Goal: Task Accomplishment & Management: Manage account settings

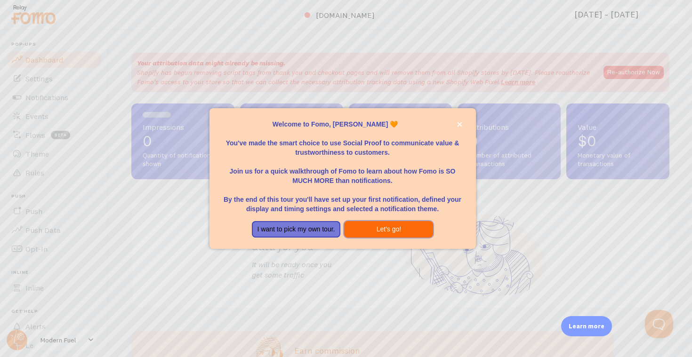
click at [407, 231] on button "Let's go!" at bounding box center [388, 229] width 89 height 17
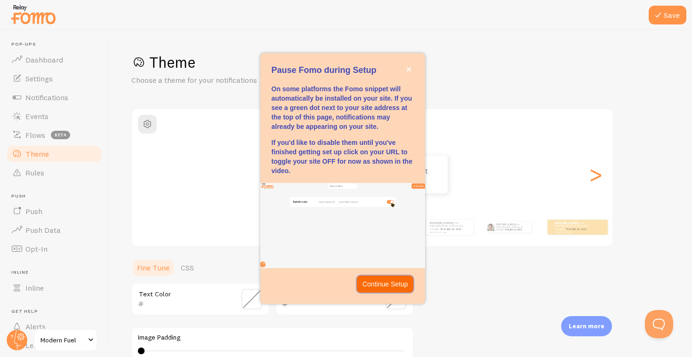
click at [383, 283] on p "Continue Setup" at bounding box center [385, 283] width 46 height 9
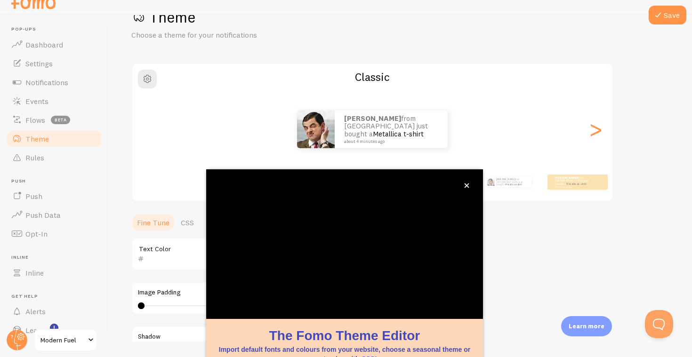
scroll to position [73, 0]
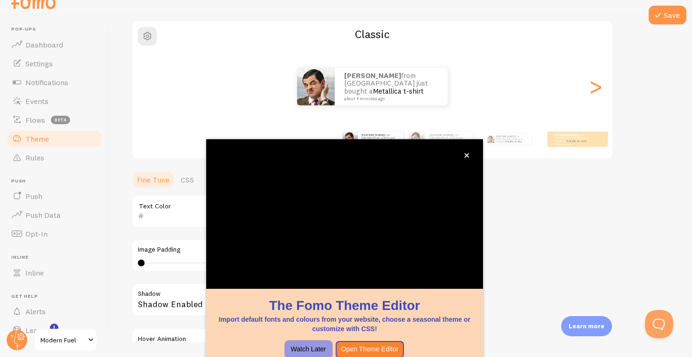
click at [303, 347] on button "Watch Later" at bounding box center [308, 349] width 47 height 17
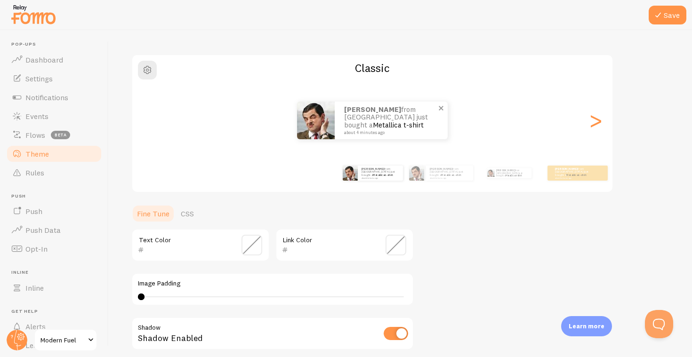
scroll to position [47, 0]
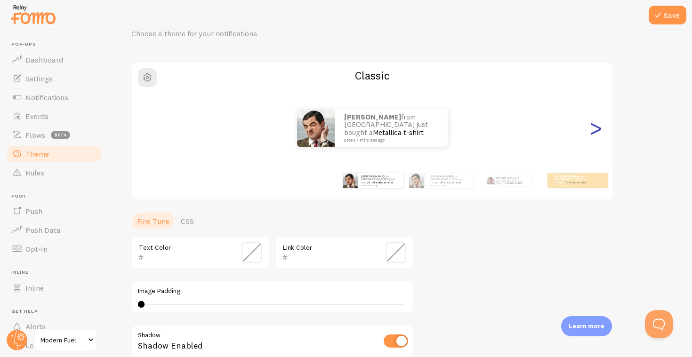
click at [593, 139] on div ">" at bounding box center [595, 128] width 11 height 68
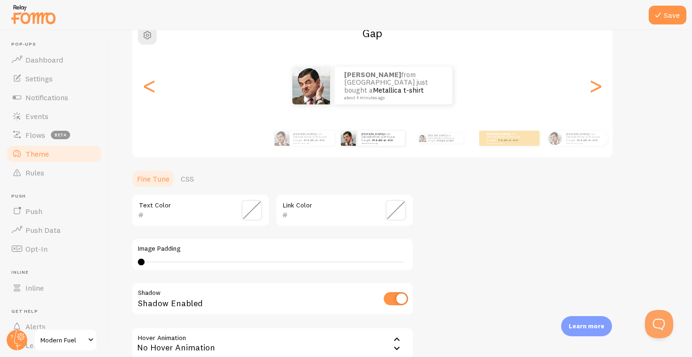
scroll to position [71, 0]
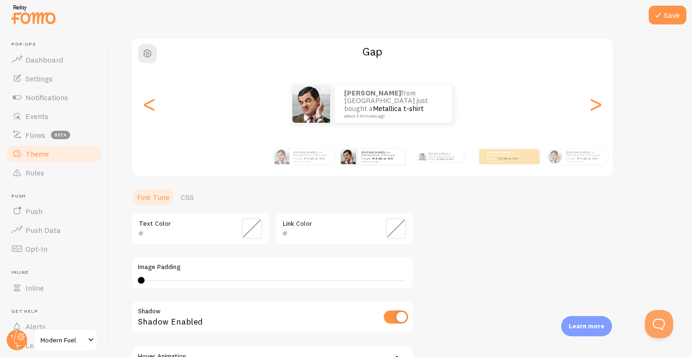
click at [161, 104] on div "[PERSON_NAME] from [GEOGRAPHIC_DATA] just bought a Metallica t-shirt about 4 mi…" at bounding box center [372, 104] width 480 height 38
click at [145, 102] on div "<" at bounding box center [149, 104] width 11 height 68
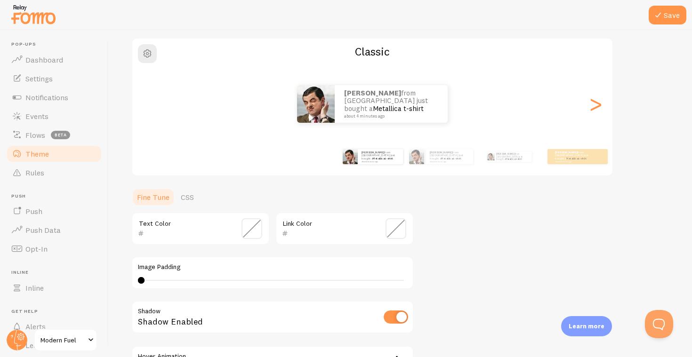
scroll to position [0, 0]
click at [52, 155] on link "Theme" at bounding box center [54, 153] width 97 height 19
click at [50, 58] on span "Dashboard" at bounding box center [44, 59] width 38 height 9
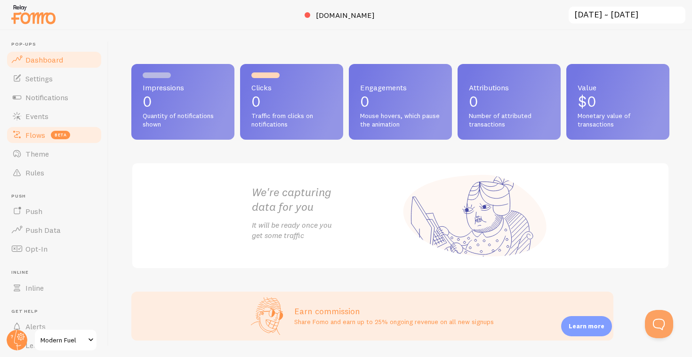
click at [70, 126] on link "Flows beta" at bounding box center [54, 135] width 97 height 19
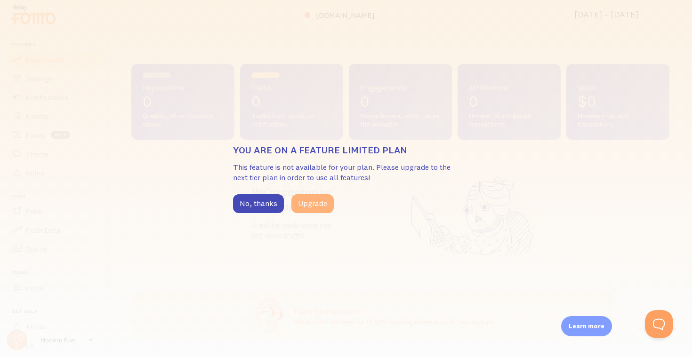
click at [301, 206] on button "Upgrade" at bounding box center [312, 203] width 42 height 19
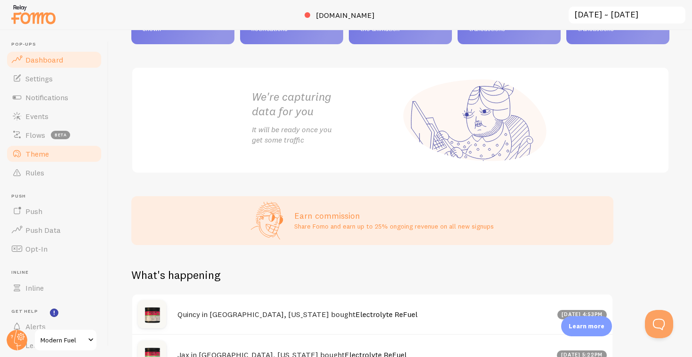
click at [55, 158] on link "Theme" at bounding box center [54, 153] width 97 height 19
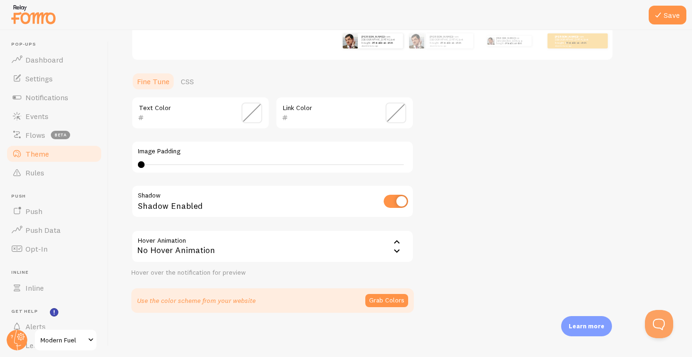
scroll to position [186, 0]
click at [257, 248] on div "No Hover Animation" at bounding box center [272, 247] width 282 height 33
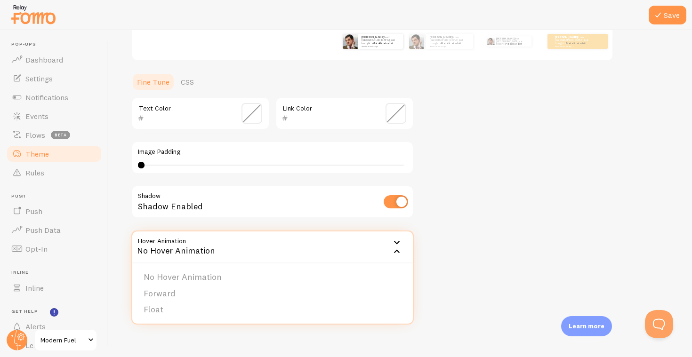
click at [483, 249] on div "Theme Choose a theme for your notifications Classic Cameron from United States …" at bounding box center [400, 90] width 538 height 447
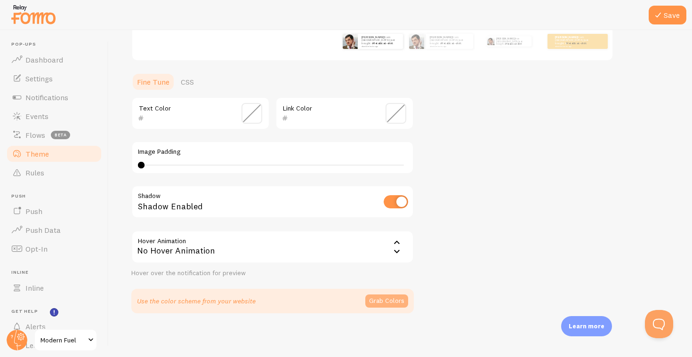
click at [394, 300] on button "Grab Colors" at bounding box center [386, 301] width 43 height 13
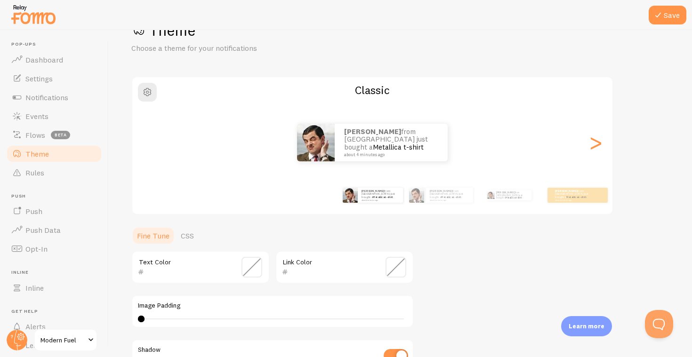
scroll to position [31, 0]
click at [259, 270] on span at bounding box center [251, 268] width 21 height 21
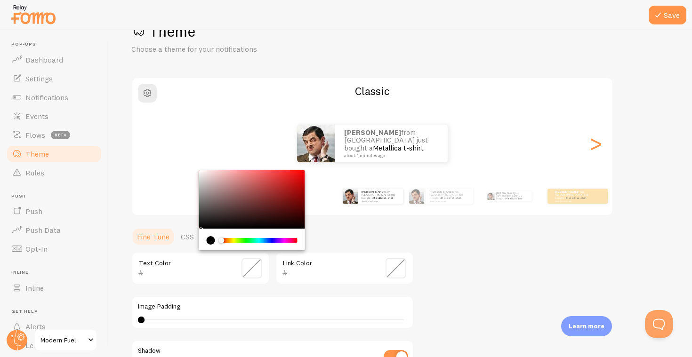
click at [209, 239] on div "current color is #000000" at bounding box center [211, 240] width 8 height 8
type input "000000"
drag, startPoint x: 207, startPoint y: 216, endPoint x: 203, endPoint y: 233, distance: 17.5
click at [203, 233] on div "Chrome color picker" at bounding box center [252, 210] width 106 height 80
click at [435, 260] on div "Theme Choose a theme for your notifications Classic Cameron from United States …" at bounding box center [400, 243] width 538 height 443
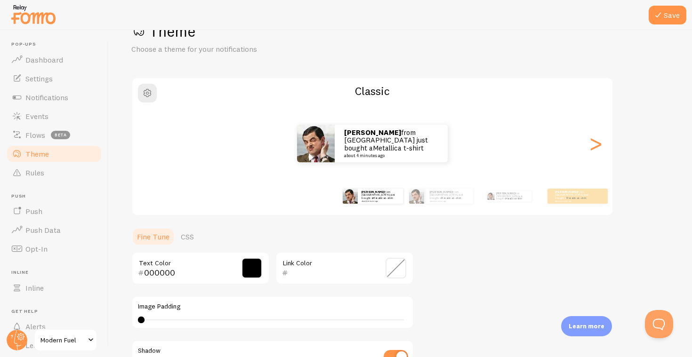
click at [407, 262] on div "Link Color" at bounding box center [344, 268] width 138 height 33
click at [399, 264] on span at bounding box center [395, 268] width 21 height 21
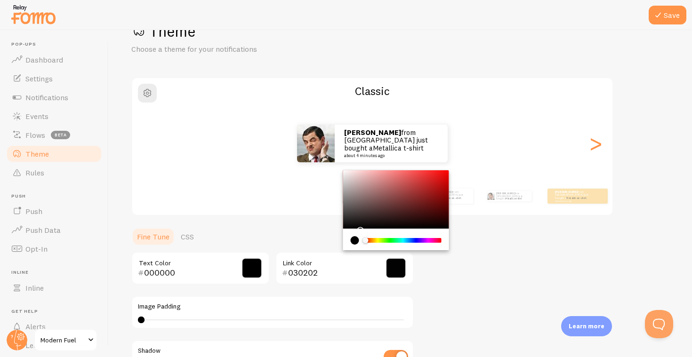
type input "000000"
drag, startPoint x: 346, startPoint y: 224, endPoint x: 337, endPoint y: 230, distance: 10.7
click at [337, 230] on section "Fine Tune CSS 000000 Text Color 000000 Link Color Image Padding 0 0 - undefined…" at bounding box center [272, 345] width 282 height 237
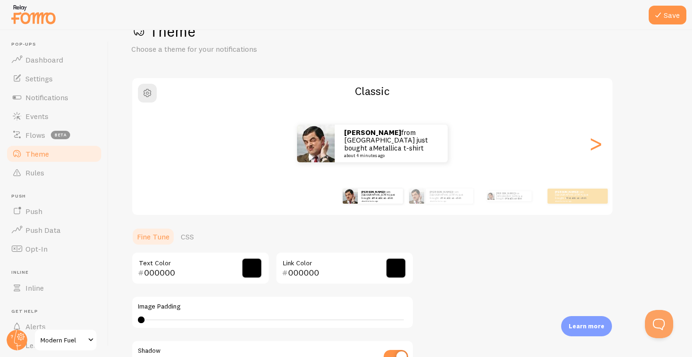
click at [447, 297] on div "Theme Choose a theme for your notifications Classic Cameron from United States …" at bounding box center [400, 243] width 538 height 443
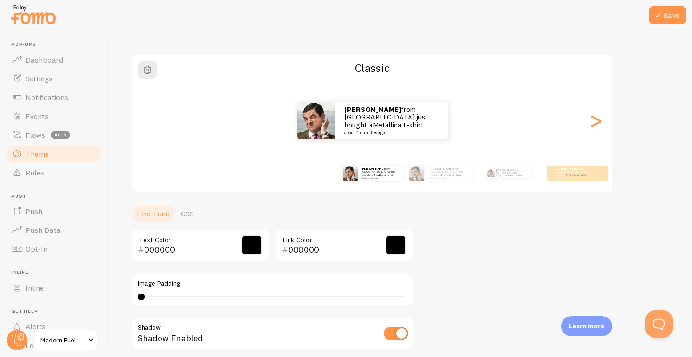
scroll to position [56, 0]
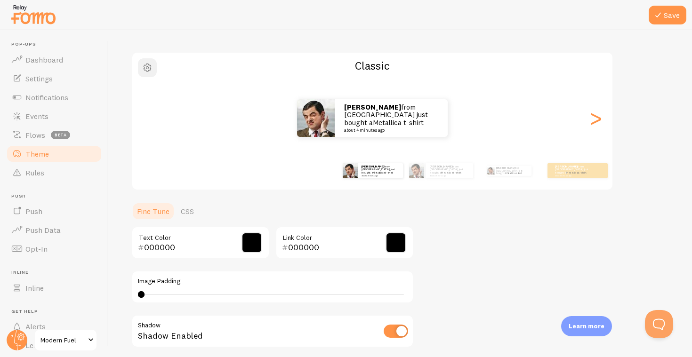
click at [148, 66] on span "button" at bounding box center [147, 67] width 11 height 11
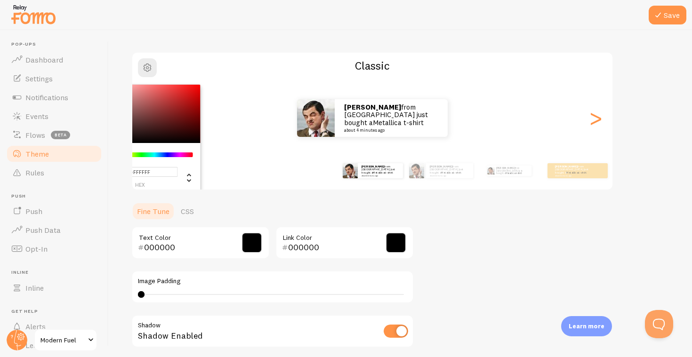
click at [247, 171] on div "Cameron from United States just bought a Metallica t-shirt about 4 minutes ago …" at bounding box center [372, 171] width 540 height 38
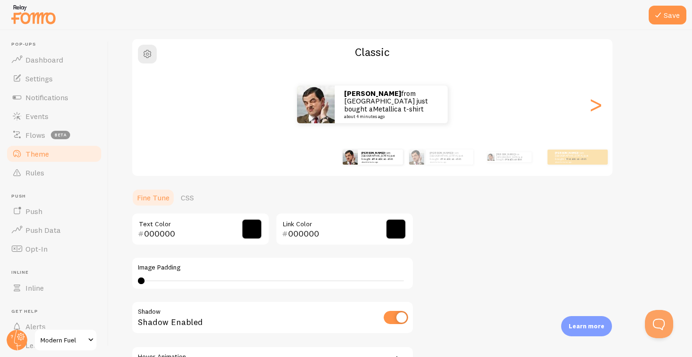
scroll to position [21, 0]
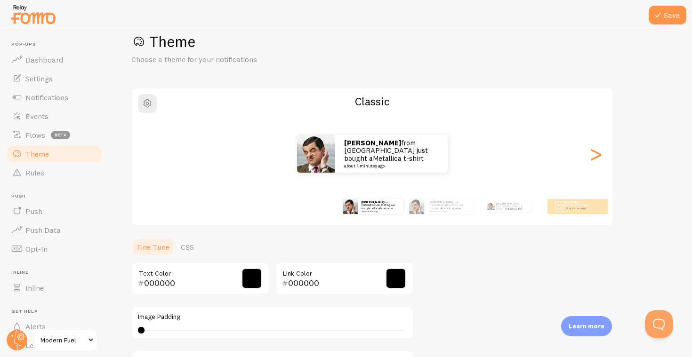
drag, startPoint x: 139, startPoint y: 327, endPoint x: 152, endPoint y: 329, distance: 12.3
click at [144, 329] on div at bounding box center [141, 330] width 7 height 7
drag, startPoint x: 152, startPoint y: 329, endPoint x: 158, endPoint y: 329, distance: 6.1
click at [156, 329] on div at bounding box center [152, 330] width 7 height 7
type input "0"
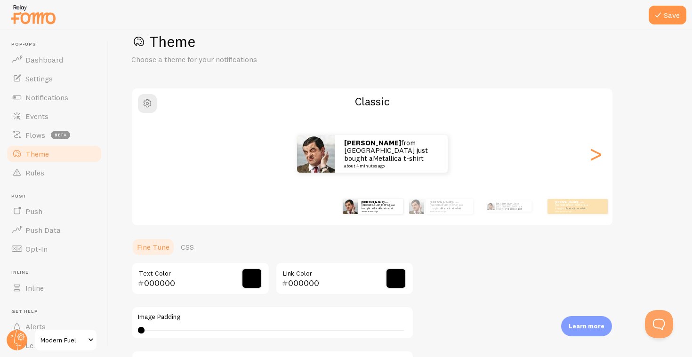
drag, startPoint x: 163, startPoint y: 332, endPoint x: 134, endPoint y: 335, distance: 29.3
click at [134, 335] on div "Image Padding 0" at bounding box center [272, 322] width 282 height 33
click at [437, 295] on div "Theme Choose a theme for your notifications Classic Cameron from United States …" at bounding box center [400, 253] width 538 height 443
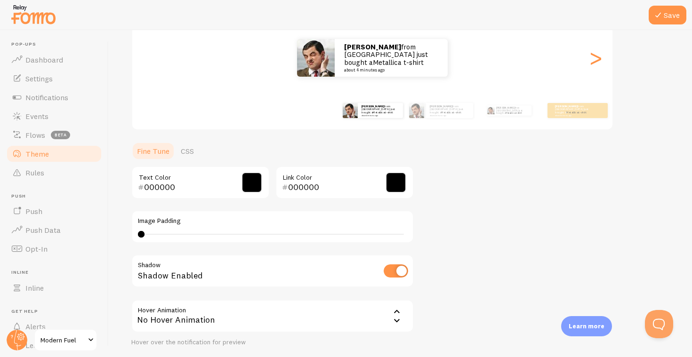
scroll to position [0, 0]
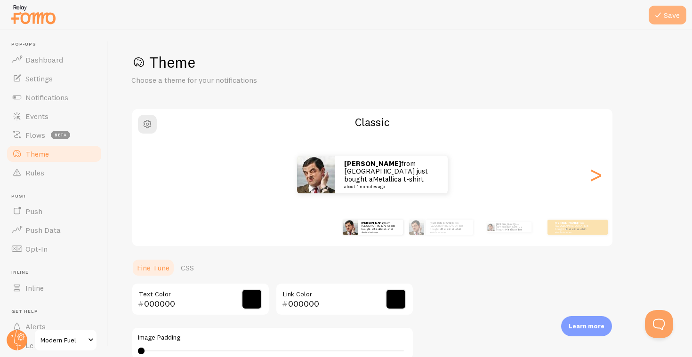
click at [663, 22] on button "Save" at bounding box center [667, 15] width 38 height 19
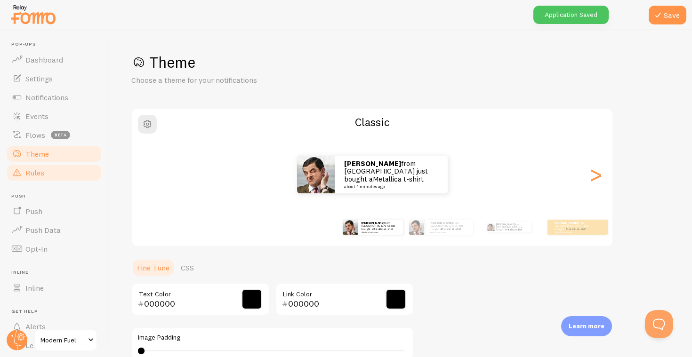
click at [61, 173] on link "Rules" at bounding box center [54, 172] width 97 height 19
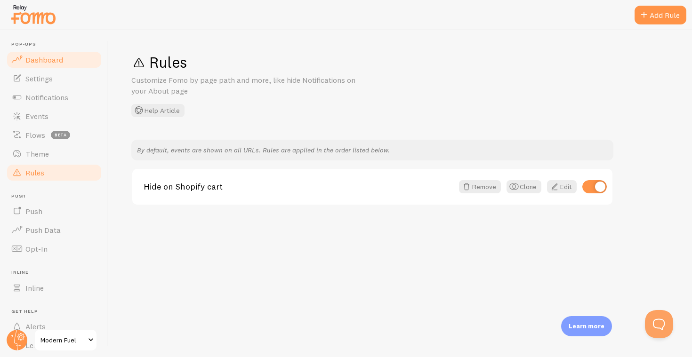
click at [63, 57] on link "Dashboard" at bounding box center [54, 59] width 97 height 19
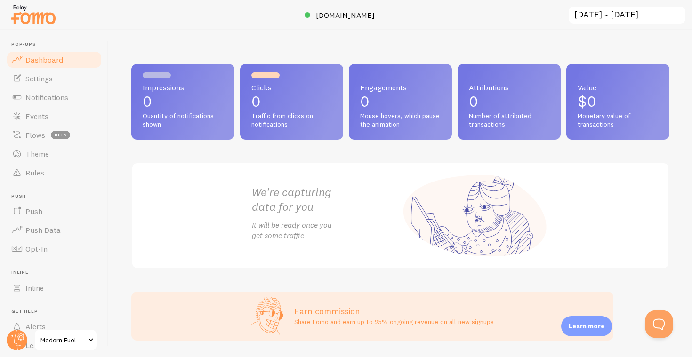
scroll to position [216, 0]
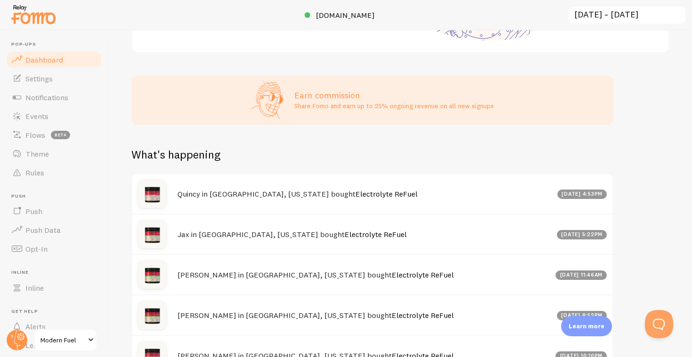
click at [582, 193] on div "Aug 13th @ 4:53pm" at bounding box center [582, 194] width 50 height 9
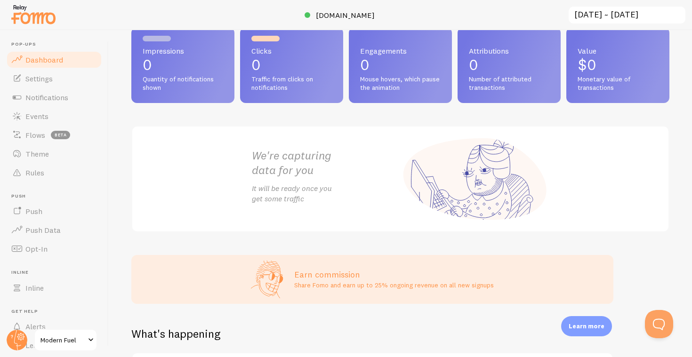
scroll to position [24, 0]
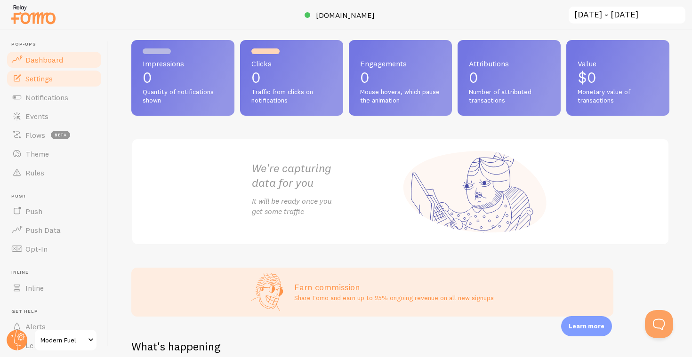
click at [80, 72] on link "Settings" at bounding box center [54, 78] width 97 height 19
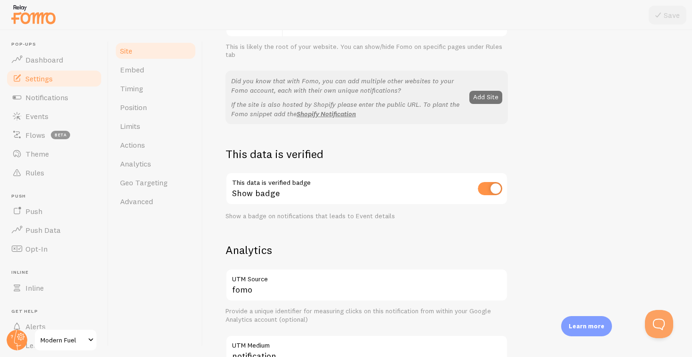
scroll to position [120, 0]
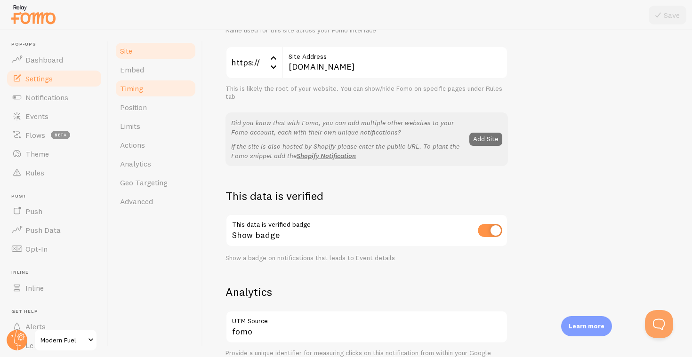
click at [153, 83] on link "Timing" at bounding box center [155, 88] width 82 height 19
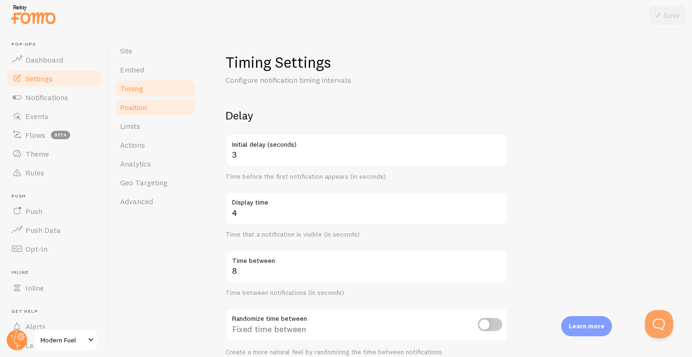
click at [163, 111] on link "Position" at bounding box center [155, 107] width 82 height 19
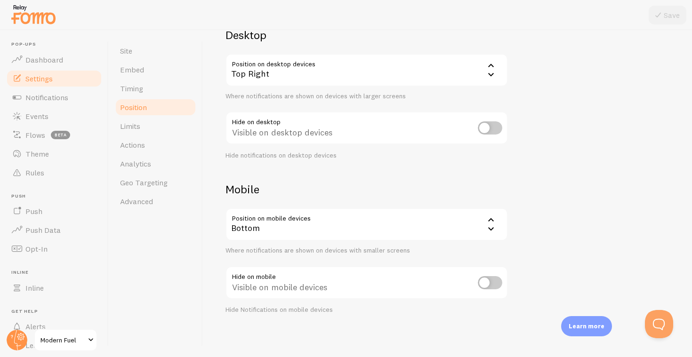
scroll to position [80, 0]
click at [261, 69] on div "Top Right" at bounding box center [366, 70] width 282 height 33
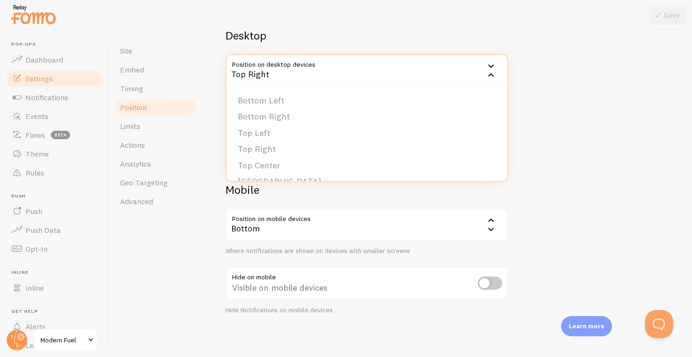
click at [317, 32] on h2 "Desktop" at bounding box center [366, 35] width 282 height 15
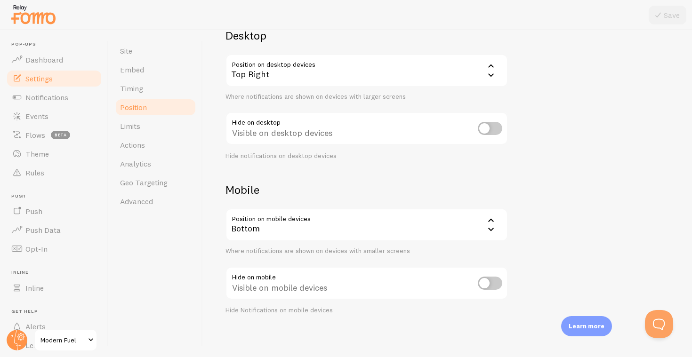
click at [306, 228] on div "Bottom" at bounding box center [366, 224] width 282 height 33
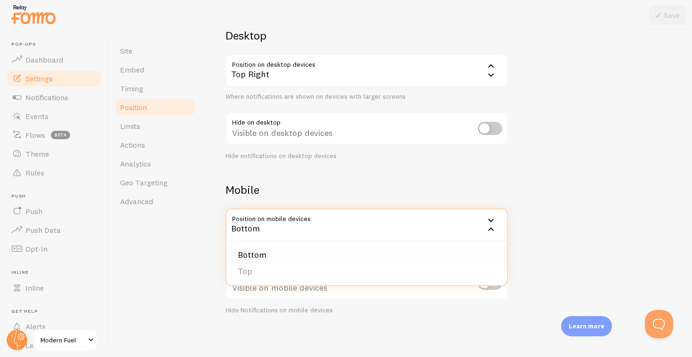
click at [263, 250] on li "Bottom" at bounding box center [366, 255] width 280 height 16
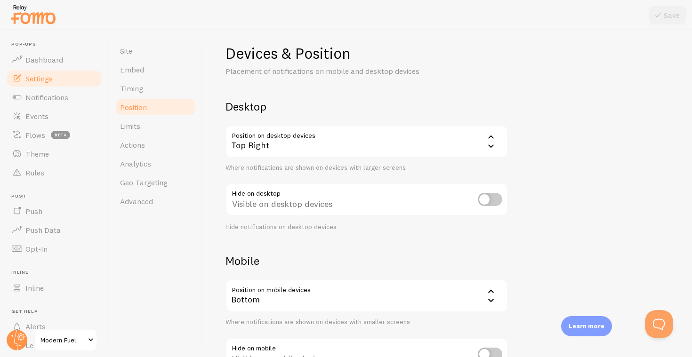
scroll to position [0, 0]
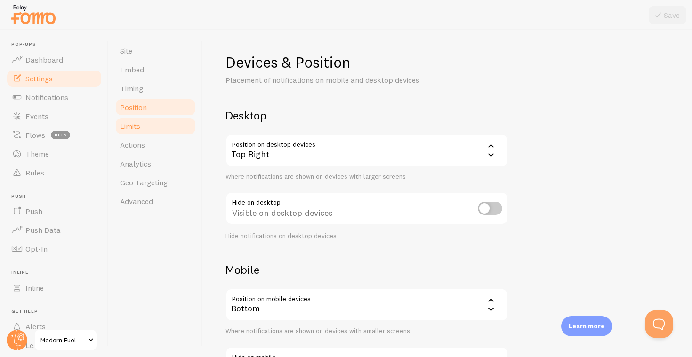
click at [140, 121] on span "Limits" at bounding box center [130, 125] width 20 height 9
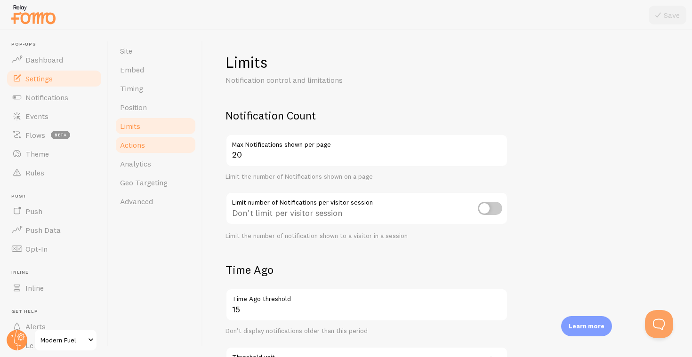
scroll to position [0, 0]
click at [172, 144] on link "Actions" at bounding box center [155, 145] width 82 height 19
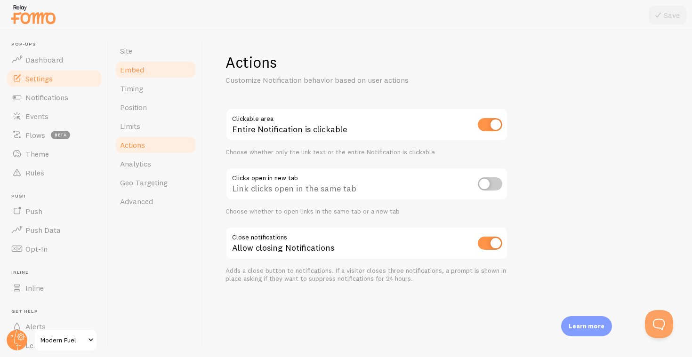
click at [168, 70] on link "Embed" at bounding box center [155, 69] width 82 height 19
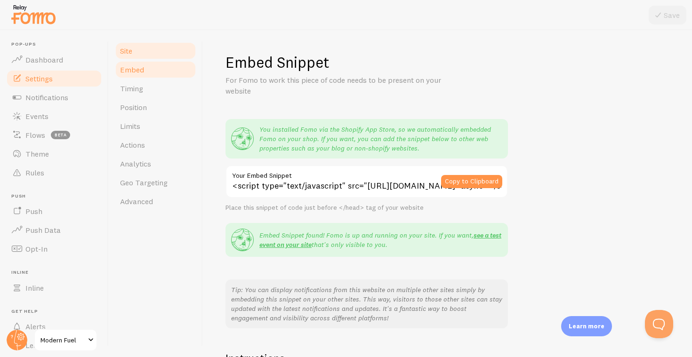
click at [162, 56] on link "Site" at bounding box center [155, 50] width 82 height 19
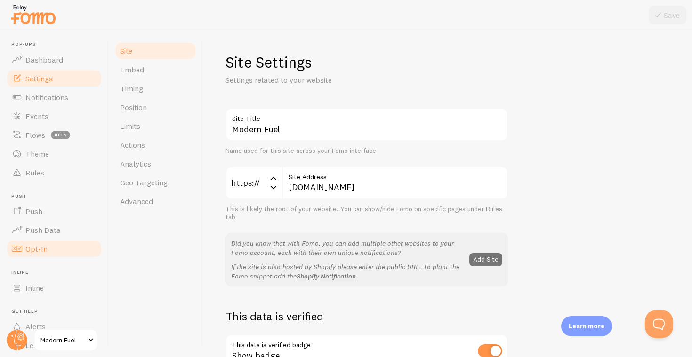
click at [61, 250] on link "Opt-In" at bounding box center [54, 248] width 97 height 19
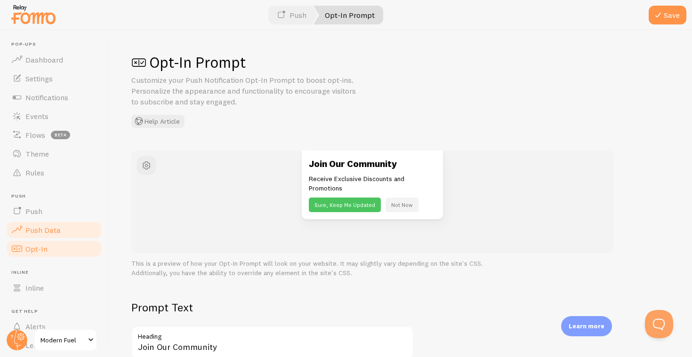
click at [50, 221] on link "Push Data" at bounding box center [54, 230] width 97 height 19
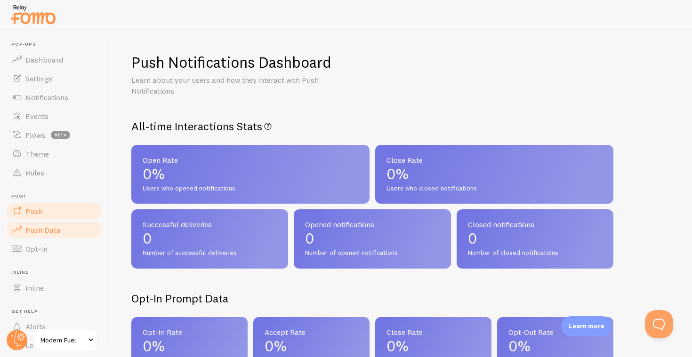
click at [50, 213] on link "Push" at bounding box center [54, 211] width 97 height 19
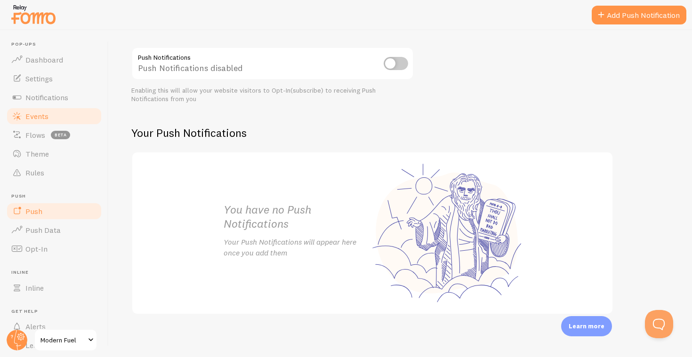
click at [52, 112] on link "Events" at bounding box center [54, 116] width 97 height 19
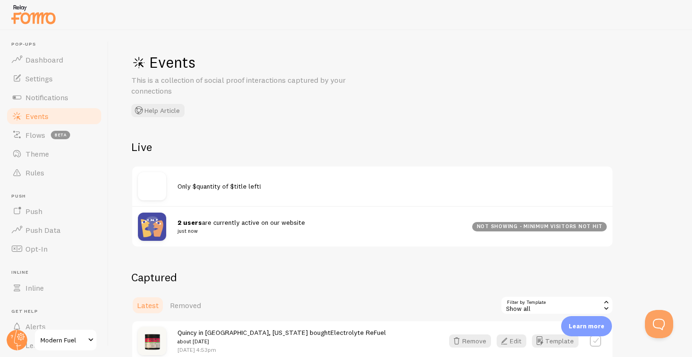
scroll to position [6, 0]
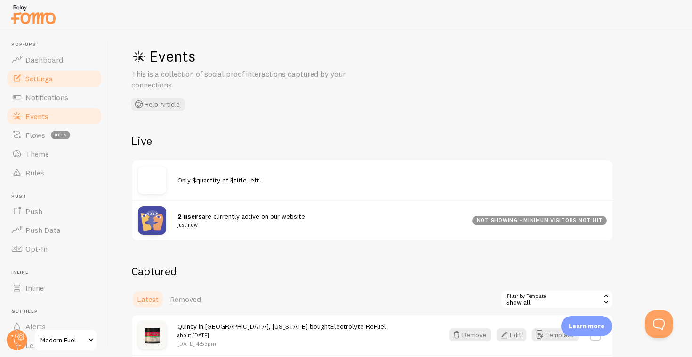
click at [49, 84] on link "Settings" at bounding box center [54, 78] width 97 height 19
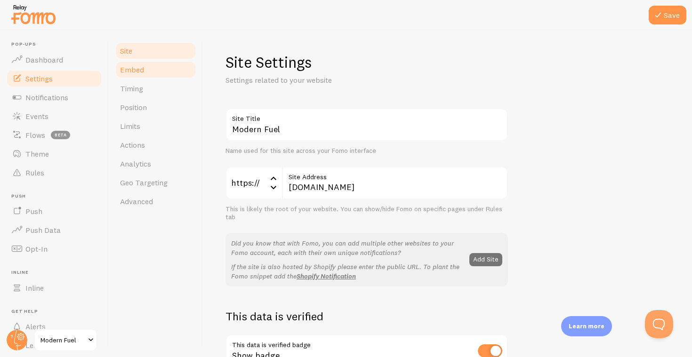
click at [152, 74] on link "Embed" at bounding box center [155, 69] width 82 height 19
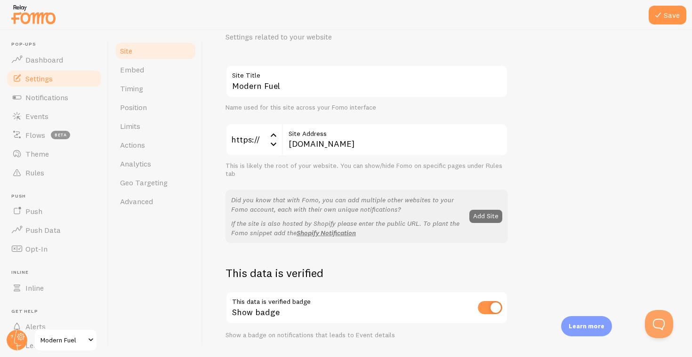
scroll to position [44, 0]
click at [130, 81] on link "Timing" at bounding box center [155, 88] width 82 height 19
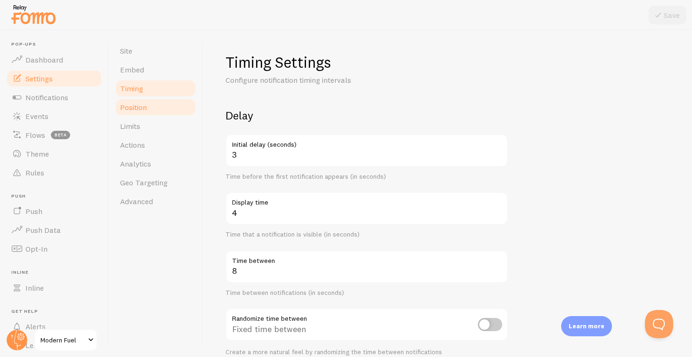
click at [144, 111] on span "Position" at bounding box center [133, 107] width 27 height 9
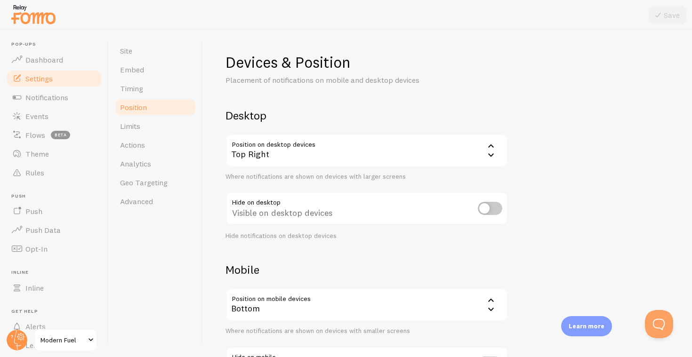
click at [272, 144] on div "Top Right" at bounding box center [366, 150] width 282 height 33
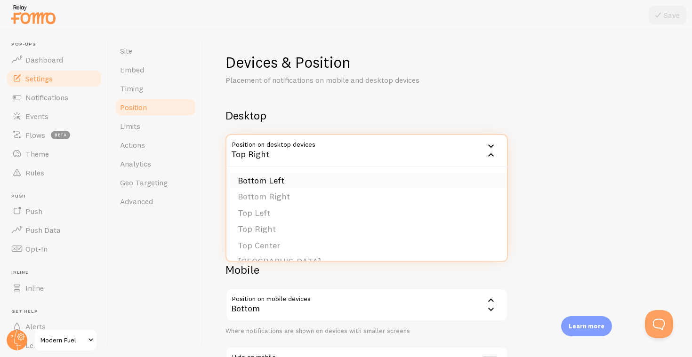
click at [281, 176] on li "Bottom Left" at bounding box center [366, 181] width 280 height 16
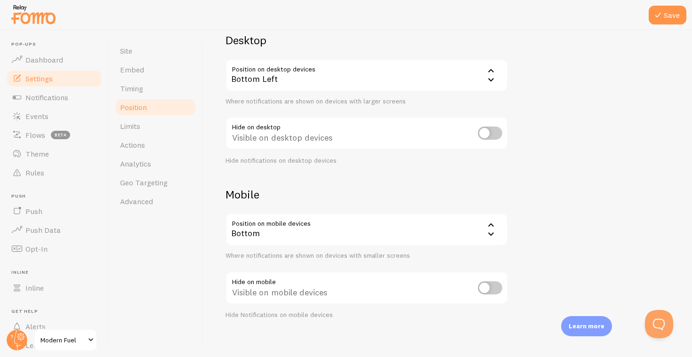
scroll to position [76, 0]
click at [326, 238] on div "Bottom" at bounding box center [366, 228] width 282 height 33
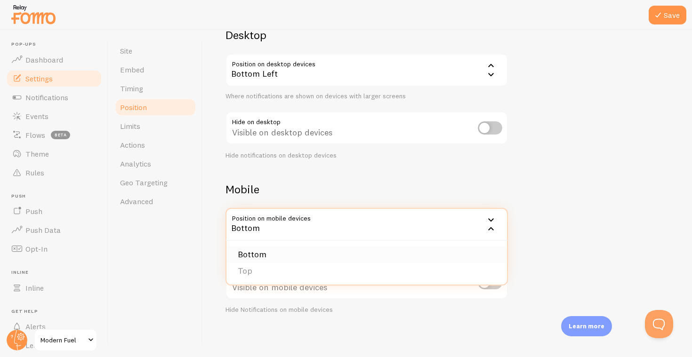
scroll to position [80, 0]
click at [274, 256] on li "Bottom" at bounding box center [366, 255] width 280 height 16
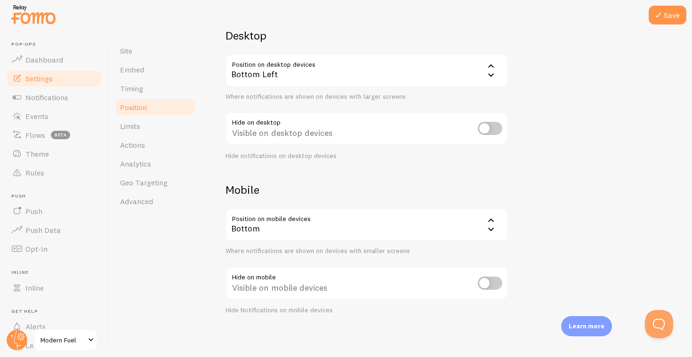
scroll to position [0, 0]
click at [669, 18] on button "Save" at bounding box center [667, 15] width 38 height 19
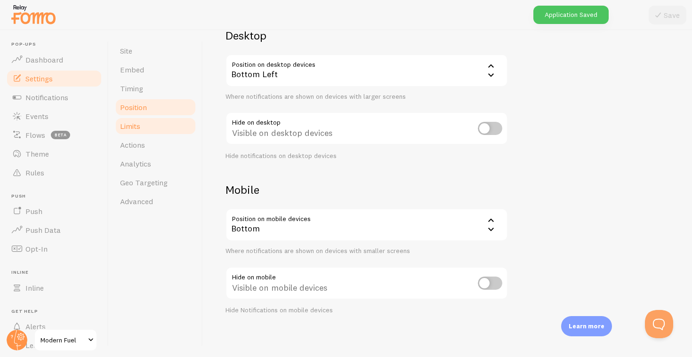
click at [170, 127] on link "Limits" at bounding box center [155, 126] width 82 height 19
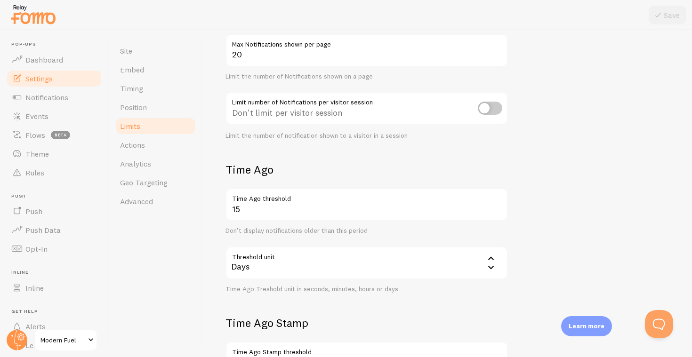
scroll to position [118, 0]
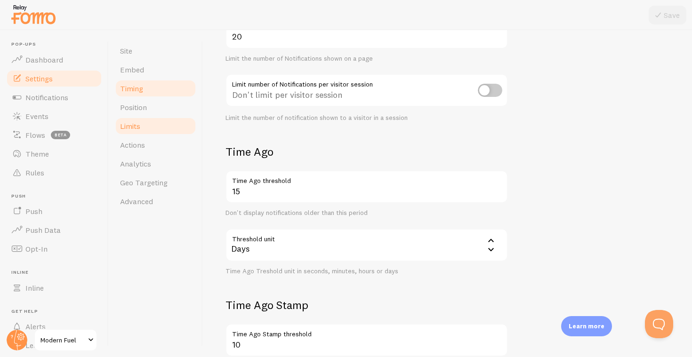
click at [147, 80] on link "Timing" at bounding box center [155, 88] width 82 height 19
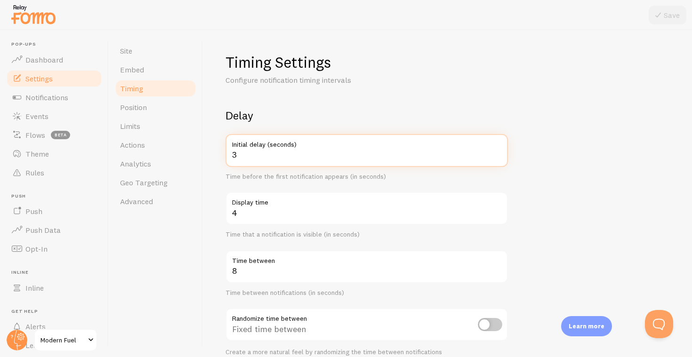
click at [348, 154] on input "3" at bounding box center [366, 150] width 282 height 33
type input "4"
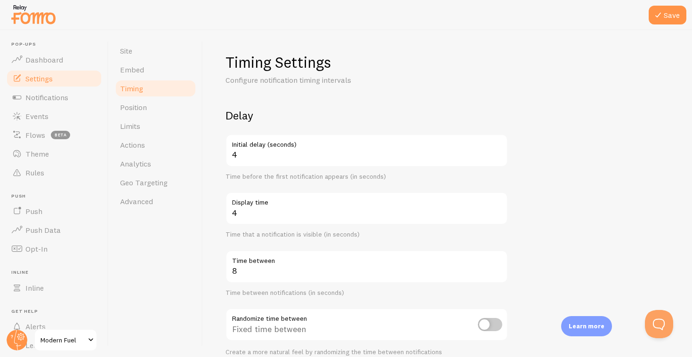
click at [524, 132] on form "Delay 4 Initial delay (seconds) Time before the first notification appears (in …" at bounding box center [447, 310] width 444 height 404
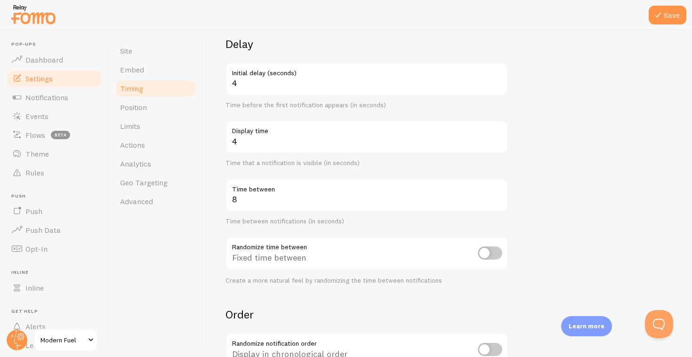
scroll to position [76, 0]
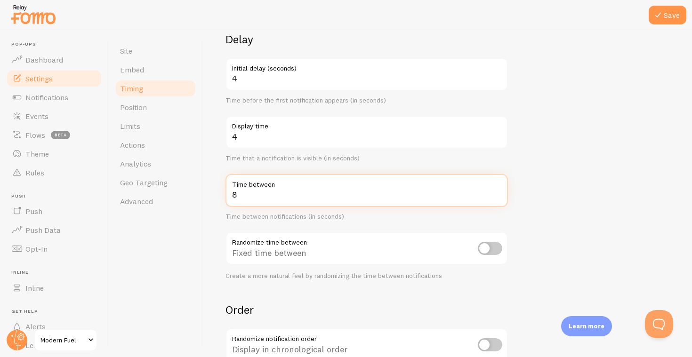
click at [265, 196] on input "8" at bounding box center [366, 190] width 282 height 33
type input "3"
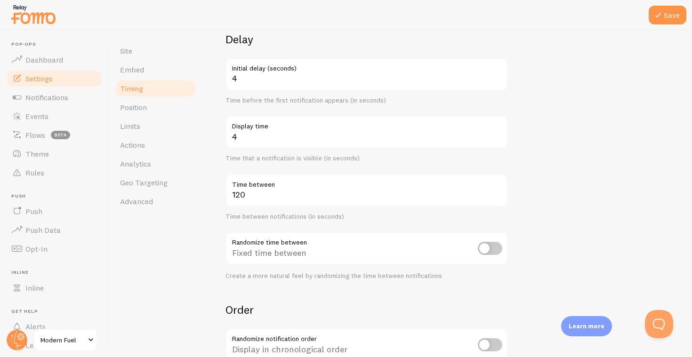
click at [582, 196] on form "Delay 4 Initial delay (seconds) Time before the first notification appears (in …" at bounding box center [447, 234] width 444 height 404
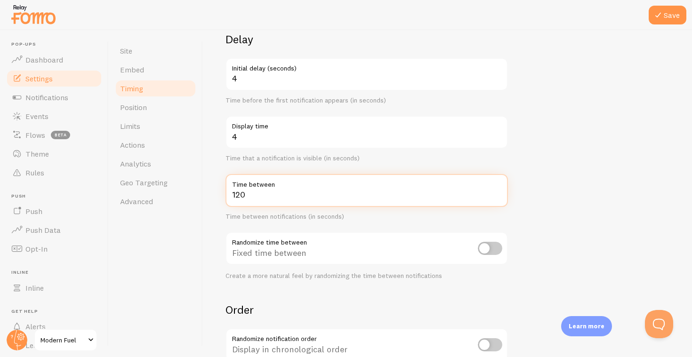
click at [349, 192] on input "120" at bounding box center [366, 190] width 282 height 33
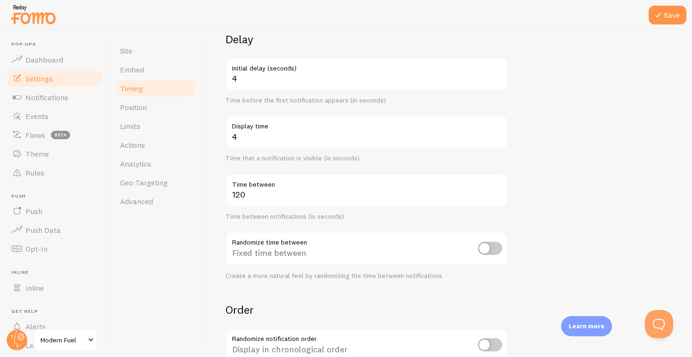
click at [598, 161] on form "Delay 4 Initial delay (seconds) Time before the first notification appears (in …" at bounding box center [447, 234] width 444 height 404
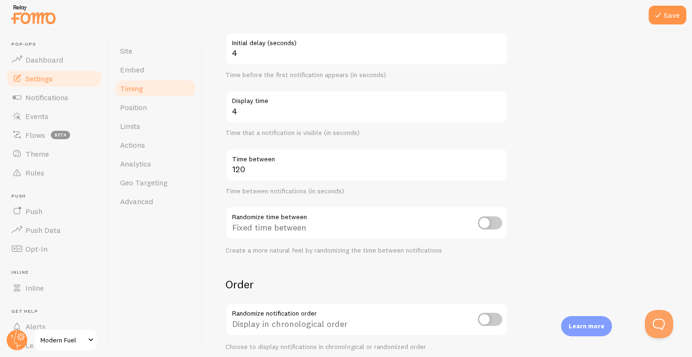
scroll to position [104, 0]
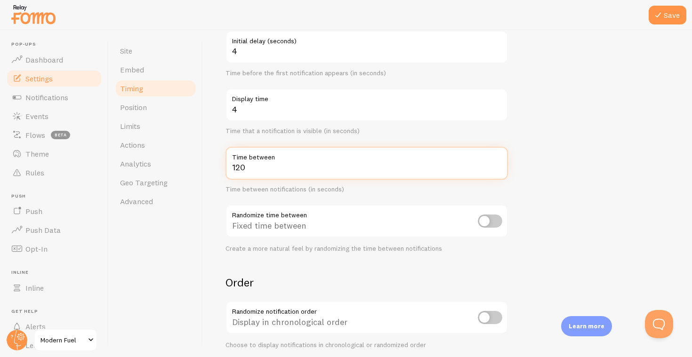
click at [328, 169] on input "120" at bounding box center [366, 163] width 282 height 33
type input "180"
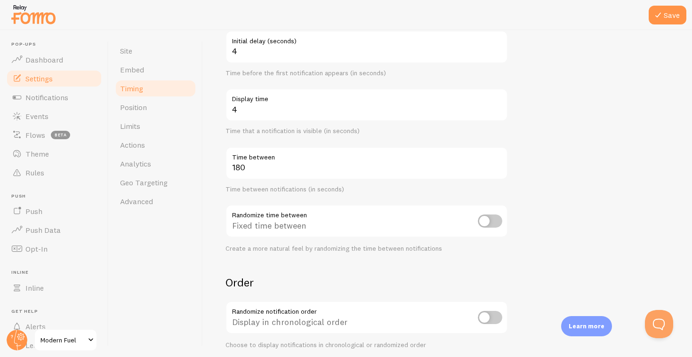
click at [620, 168] on form "Delay 4 Initial delay (seconds) Time before the first notification appears (in …" at bounding box center [447, 207] width 444 height 404
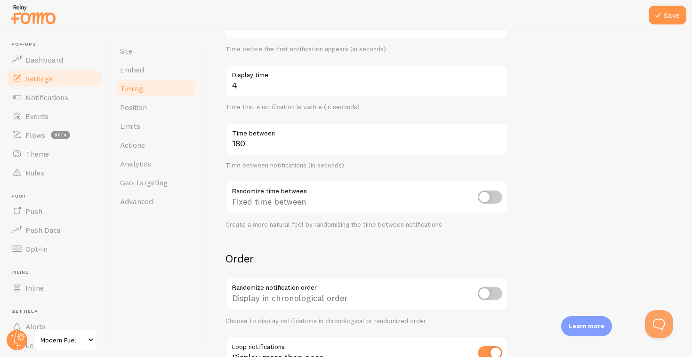
scroll to position [129, 0]
click at [675, 19] on button "Save" at bounding box center [667, 15] width 38 height 19
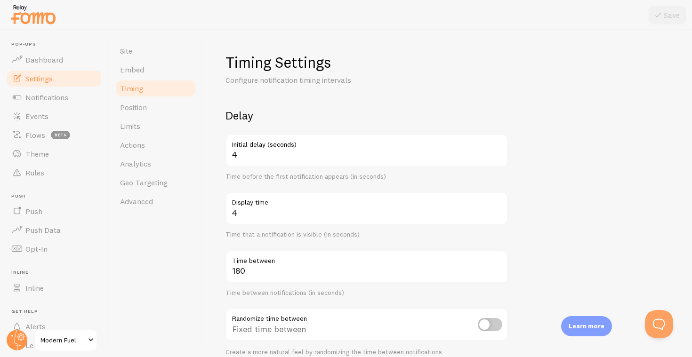
scroll to position [0, 0]
click at [43, 100] on span "Notifications" at bounding box center [46, 97] width 43 height 9
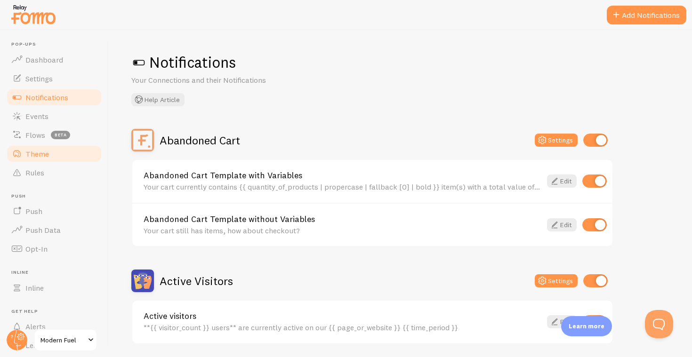
click at [55, 154] on link "Theme" at bounding box center [54, 153] width 97 height 19
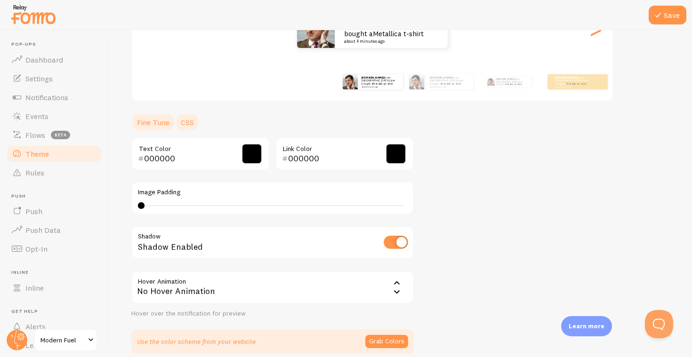
click at [192, 123] on link "CSS" at bounding box center [187, 122] width 24 height 19
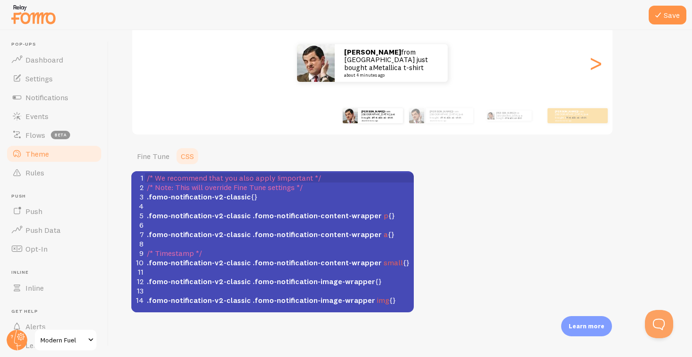
scroll to position [111, 0]
click at [154, 154] on link "Fine Tune" at bounding box center [153, 156] width 44 height 19
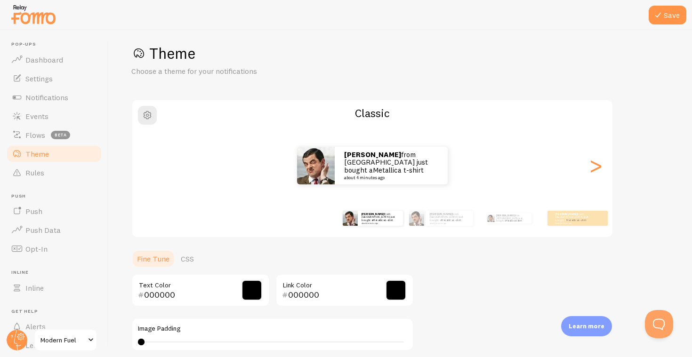
scroll to position [9, 0]
click at [603, 160] on div "Cameron from United States just bought a Metallica t-shirt about 4 minutes ago" at bounding box center [372, 165] width 480 height 38
click at [597, 171] on div ">" at bounding box center [595, 165] width 11 height 68
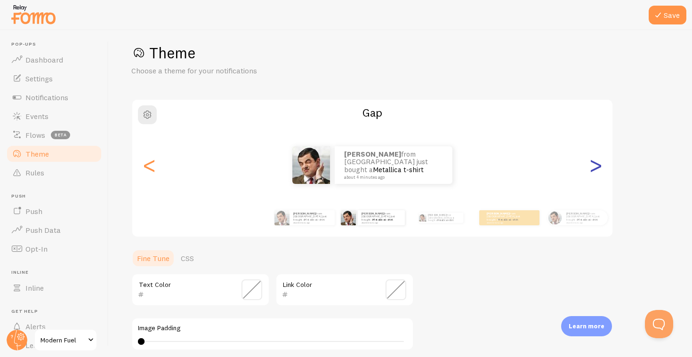
click at [597, 171] on div ">" at bounding box center [595, 165] width 11 height 68
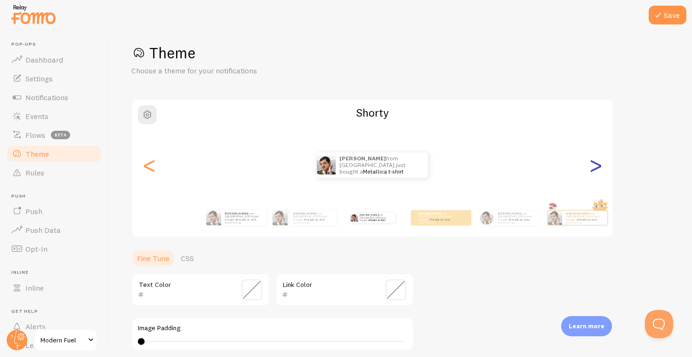
click at [597, 171] on div ">" at bounding box center [595, 165] width 11 height 68
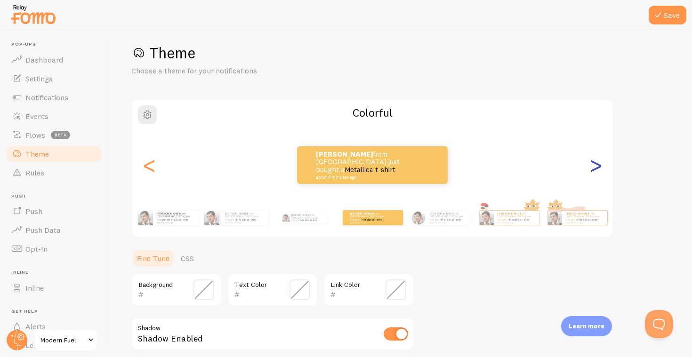
click at [597, 171] on div ">" at bounding box center [595, 165] width 11 height 68
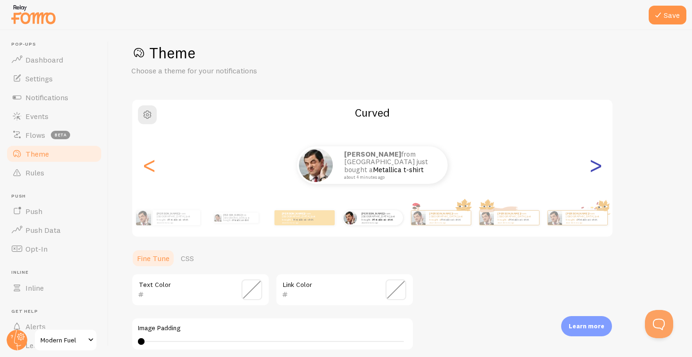
click at [597, 171] on div ">" at bounding box center [595, 165] width 11 height 68
type input "0"
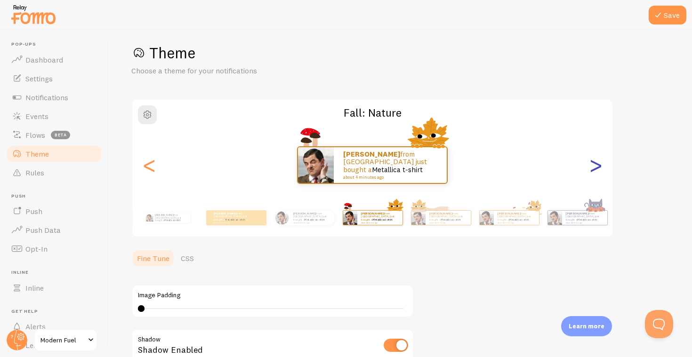
click at [597, 171] on div ">" at bounding box center [595, 165] width 11 height 68
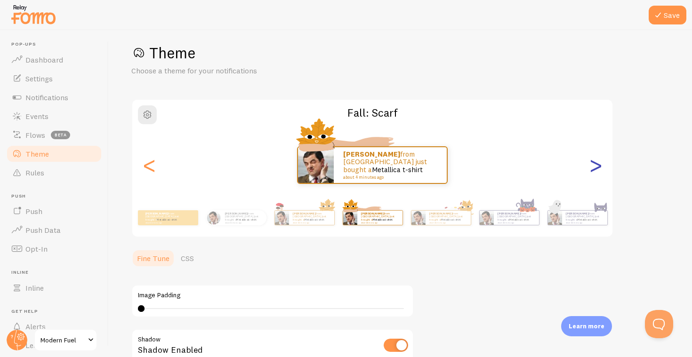
click at [597, 171] on div ">" at bounding box center [595, 165] width 11 height 68
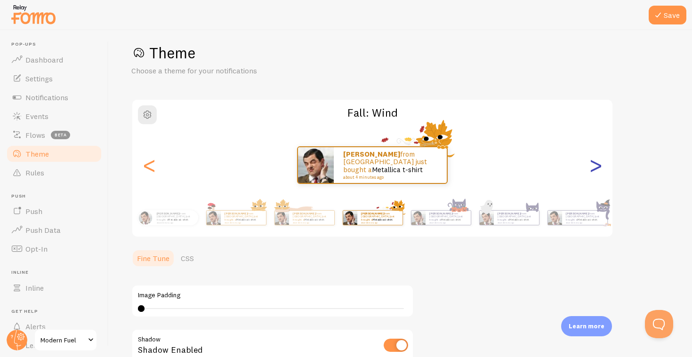
click at [597, 171] on div ">" at bounding box center [595, 165] width 11 height 68
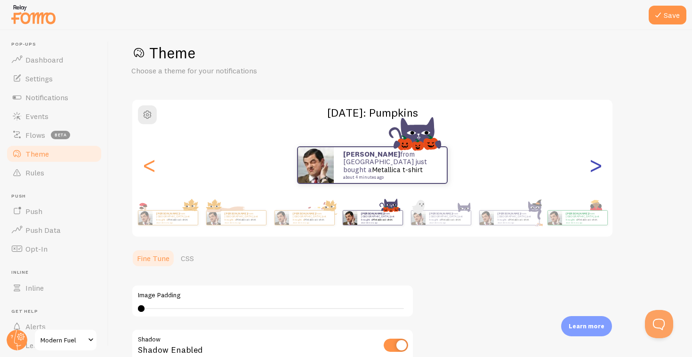
click at [597, 171] on div ">" at bounding box center [595, 165] width 11 height 68
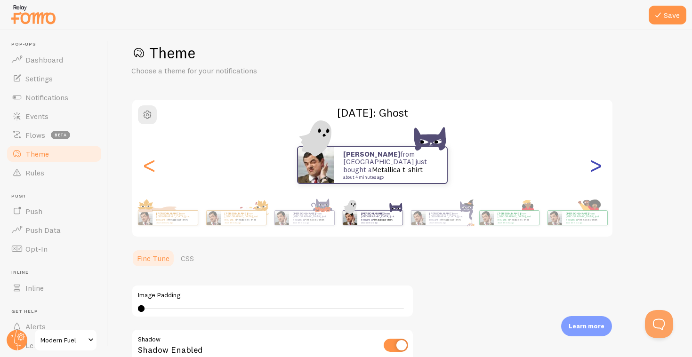
click at [597, 171] on div ">" at bounding box center [595, 165] width 11 height 68
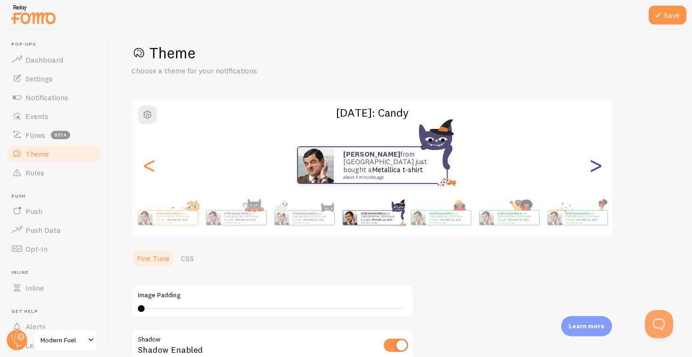
click at [597, 171] on div ">" at bounding box center [595, 165] width 11 height 68
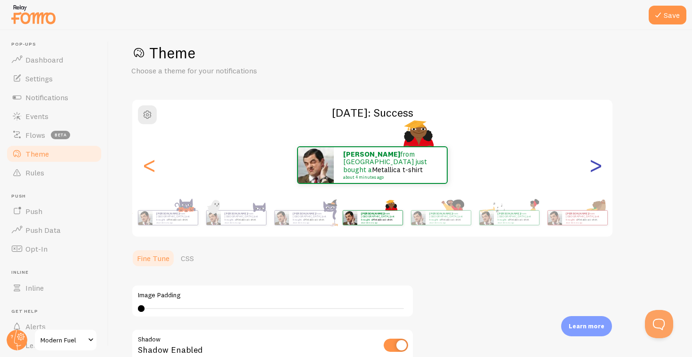
click at [597, 171] on div ">" at bounding box center [595, 165] width 11 height 68
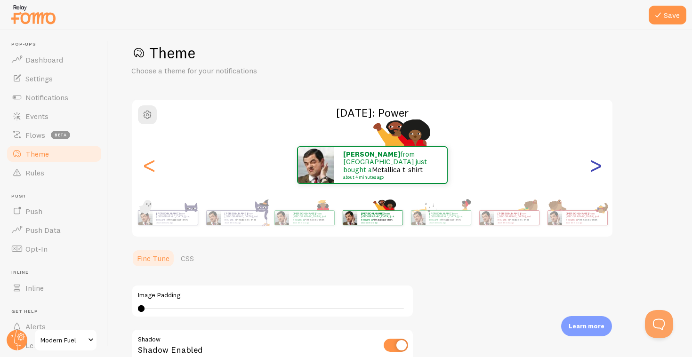
click at [597, 171] on div ">" at bounding box center [595, 165] width 11 height 68
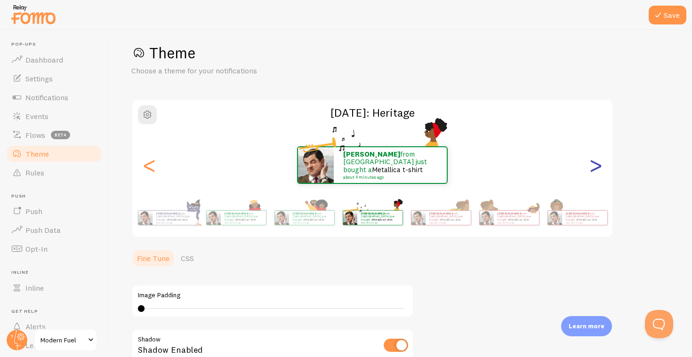
click at [597, 171] on div ">" at bounding box center [595, 165] width 11 height 68
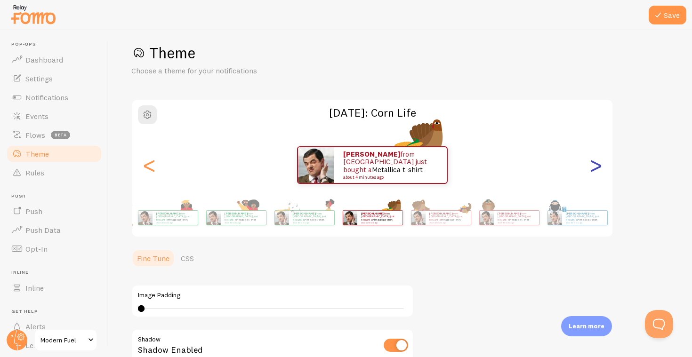
click at [597, 171] on div ">" at bounding box center [595, 165] width 11 height 68
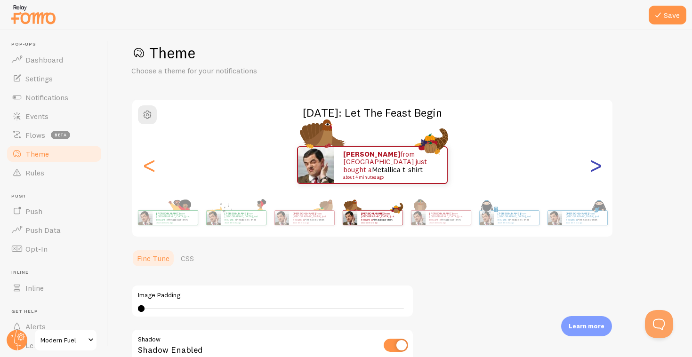
click at [597, 171] on div ">" at bounding box center [595, 165] width 11 height 68
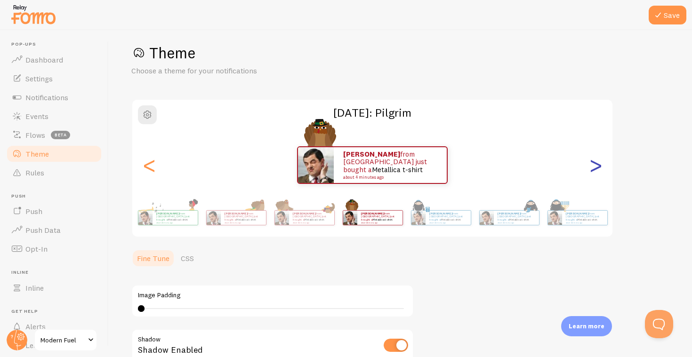
click at [597, 171] on div ">" at bounding box center [595, 165] width 11 height 68
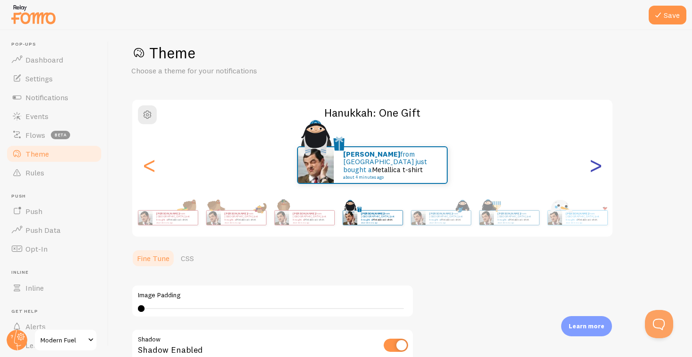
click at [597, 171] on div ">" at bounding box center [595, 165] width 11 height 68
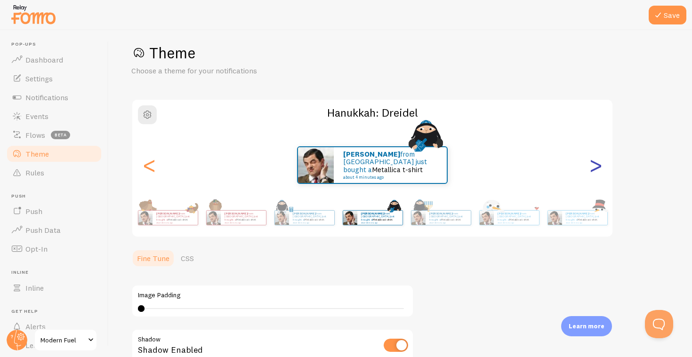
click at [597, 171] on div ">" at bounding box center [595, 165] width 11 height 68
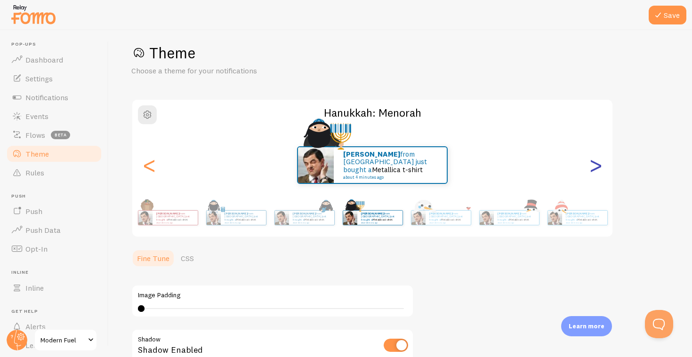
click at [597, 171] on div ">" at bounding box center [595, 165] width 11 height 68
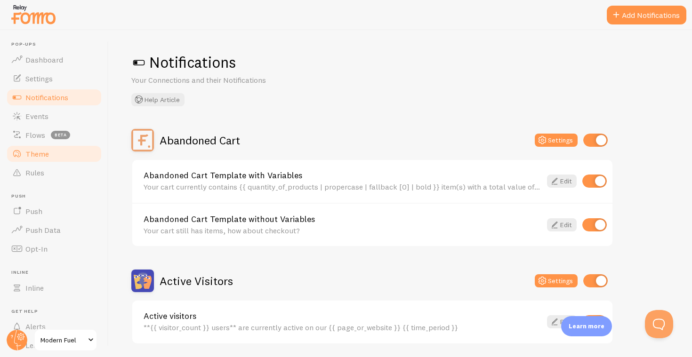
click at [55, 151] on link "Theme" at bounding box center [54, 153] width 97 height 19
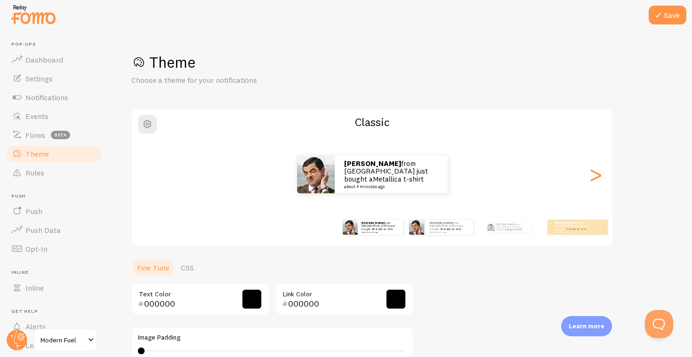
click at [439, 234] on div "Cameron from United States just bought a Metallica t-shirt about 4 minutes ago" at bounding box center [440, 227] width 61 height 26
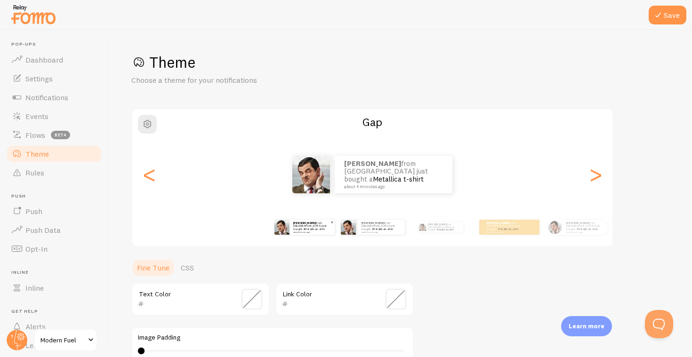
click at [311, 227] on link "Metallica t-shirt" at bounding box center [314, 229] width 20 height 4
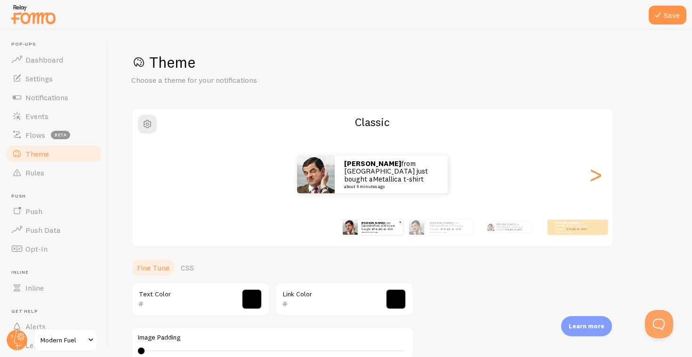
type input "000000"
click at [457, 231] on small "about 4 minutes ago" at bounding box center [449, 232] width 39 height 2
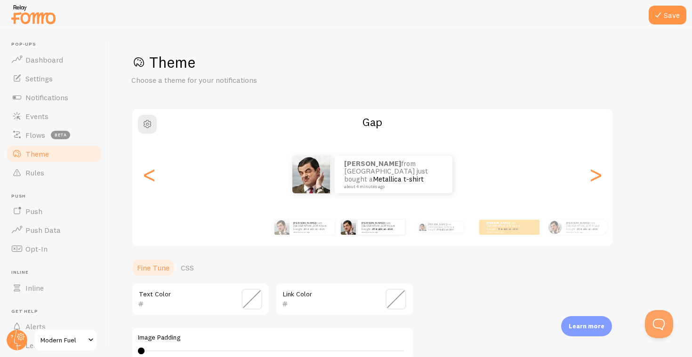
click at [335, 230] on div "Cameron from United States just bought a Metallica t-shirt about 4 minutes ago …" at bounding box center [544, 227] width 540 height 26
click at [319, 232] on div "Cameron from United States just bought a Metallica t-shirt about 4 minutes ago" at bounding box center [311, 227] width 45 height 15
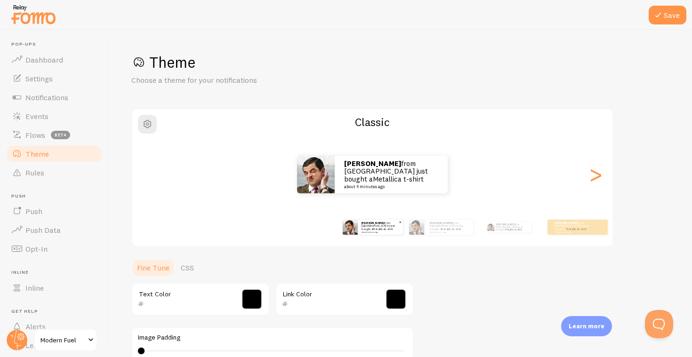
type input "000000"
click at [447, 231] on small "about 4 minutes ago" at bounding box center [449, 232] width 39 height 2
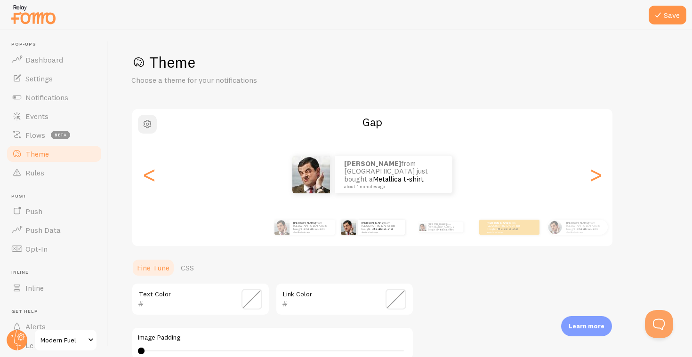
click at [141, 115] on button "button" at bounding box center [147, 124] width 19 height 19
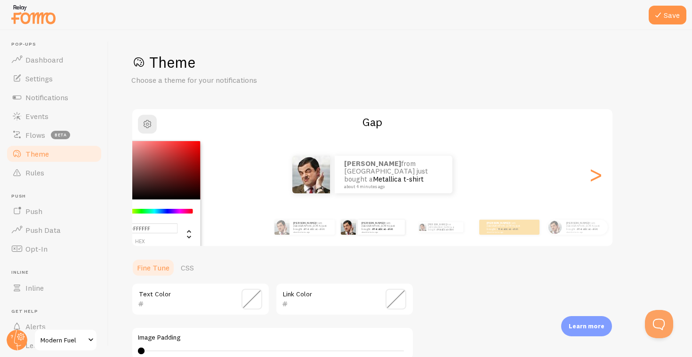
click at [237, 88] on div "Theme Choose a theme for your notifications #FFFFFF hex 255 r 255 g 255 b 0 h 0…" at bounding box center [400, 276] width 538 height 447
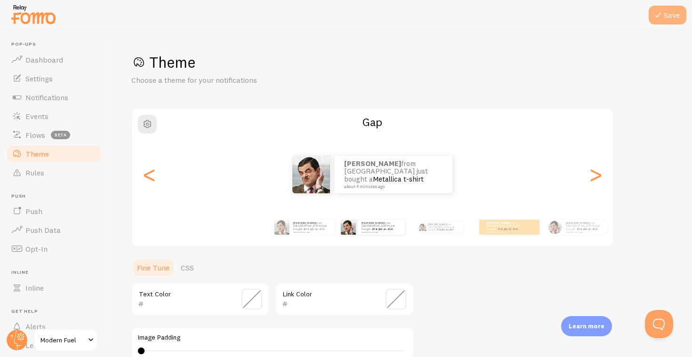
click at [678, 16] on button "Save" at bounding box center [667, 15] width 38 height 19
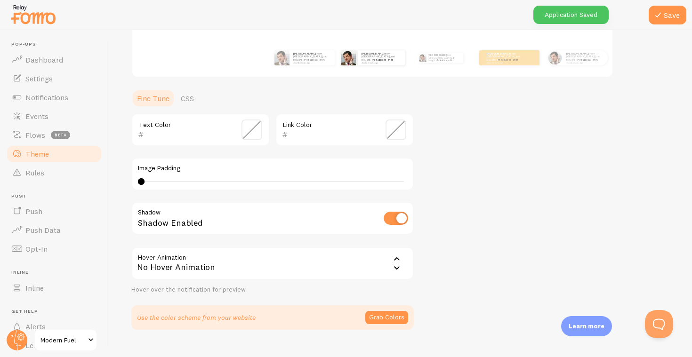
scroll to position [169, 0]
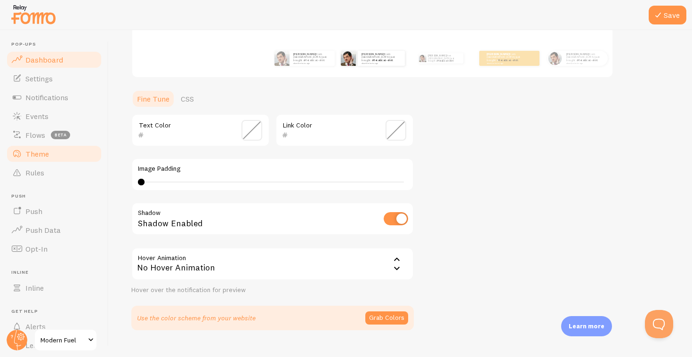
click at [58, 53] on link "Dashboard" at bounding box center [54, 59] width 97 height 19
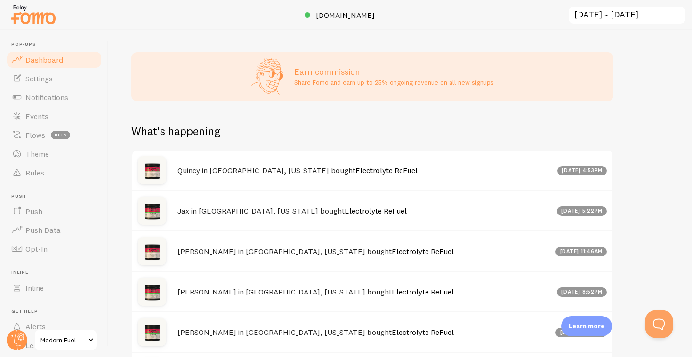
scroll to position [294, 0]
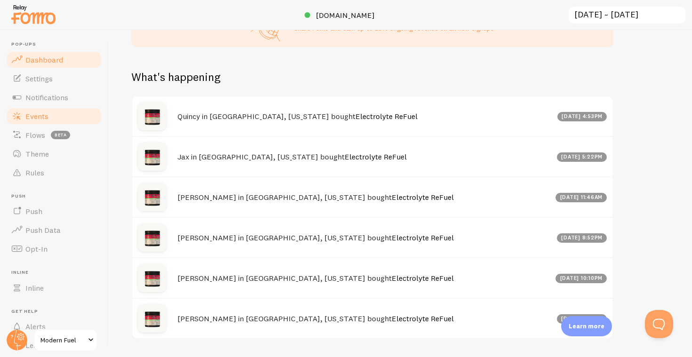
click at [51, 113] on link "Events" at bounding box center [54, 116] width 97 height 19
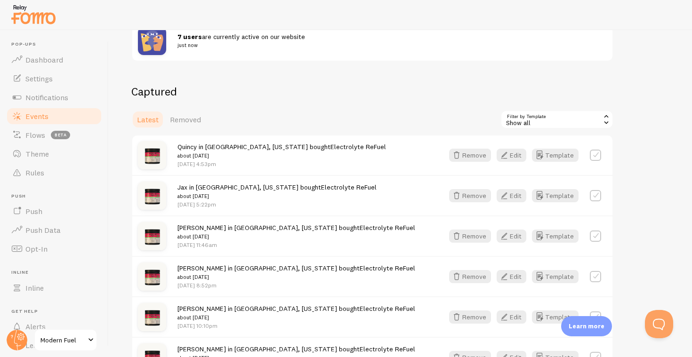
scroll to position [186, 0]
click at [521, 151] on button "Edit" at bounding box center [511, 155] width 30 height 13
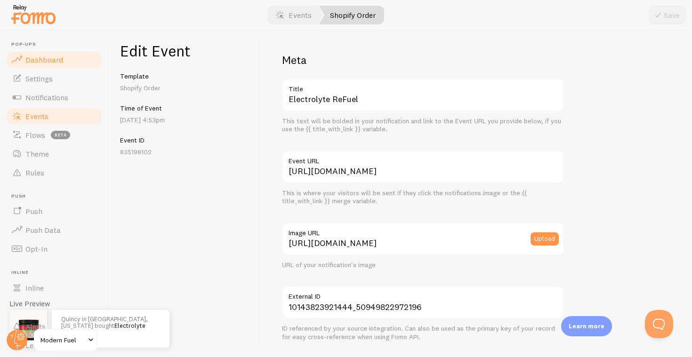
click at [65, 58] on link "Dashboard" at bounding box center [54, 59] width 97 height 19
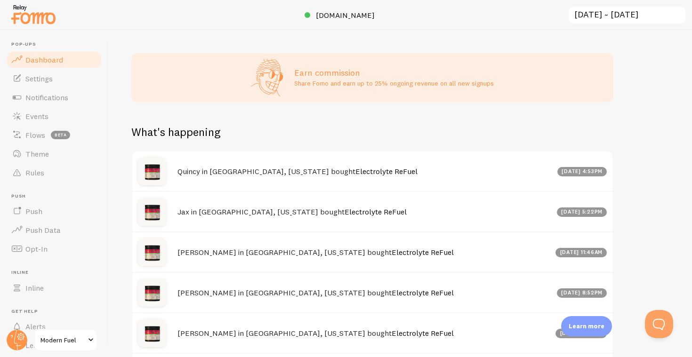
scroll to position [197, 0]
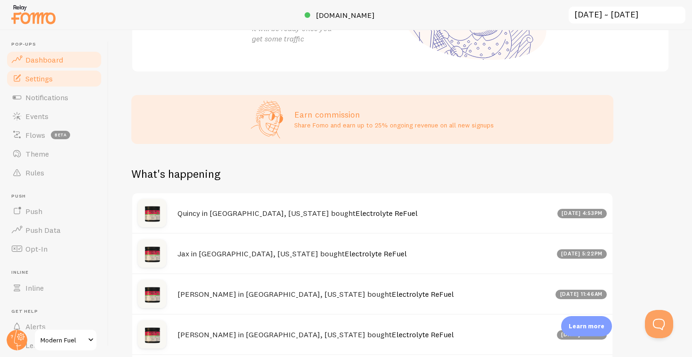
click at [48, 75] on span "Settings" at bounding box center [38, 78] width 27 height 9
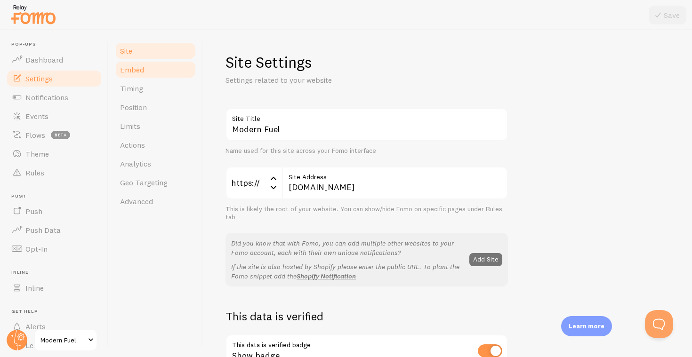
click at [157, 72] on link "Embed" at bounding box center [155, 69] width 82 height 19
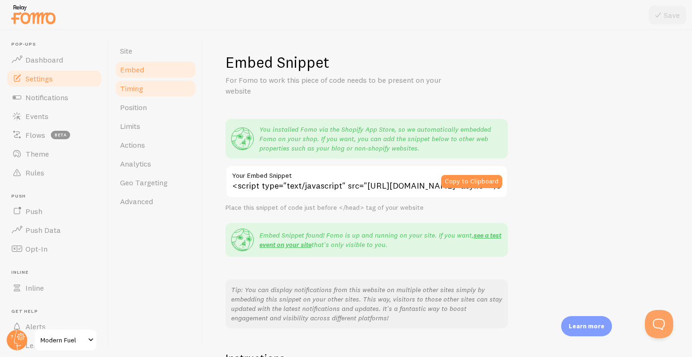
click at [155, 92] on link "Timing" at bounding box center [155, 88] width 82 height 19
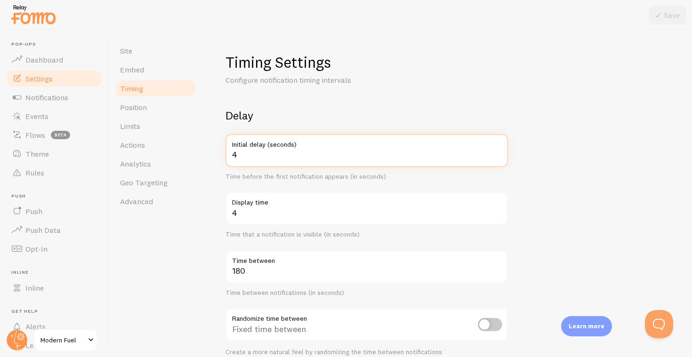
click at [259, 155] on input "4" at bounding box center [366, 150] width 282 height 33
type input "3"
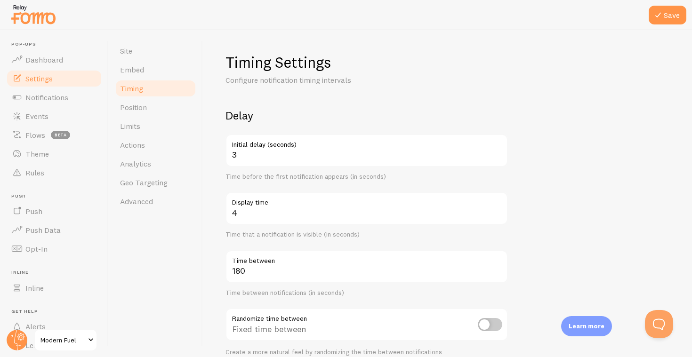
click at [558, 188] on form "Delay 3 Initial delay (seconds) Time before the first notification appears (in …" at bounding box center [447, 310] width 444 height 404
click at [664, 18] on button "Save" at bounding box center [667, 15] width 38 height 19
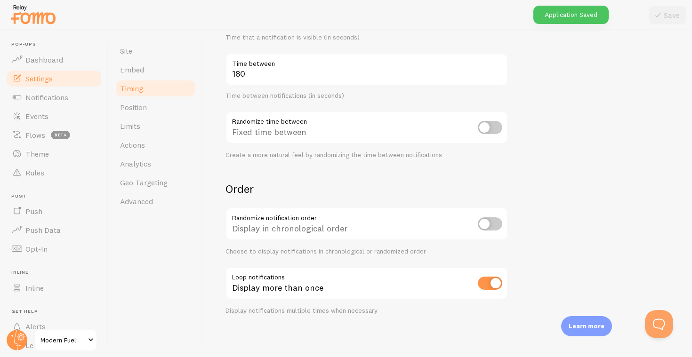
scroll to position [197, 0]
click at [158, 106] on link "Position" at bounding box center [155, 107] width 82 height 19
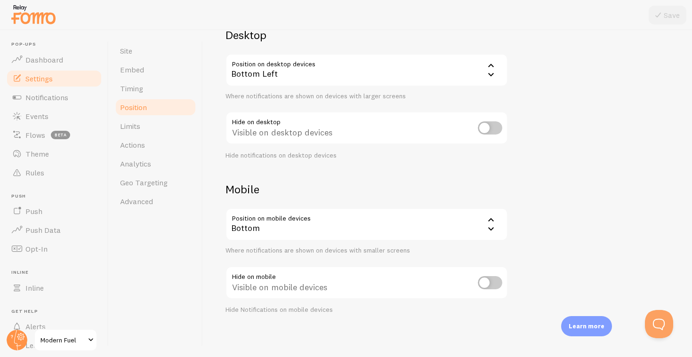
scroll to position [80, 0]
click at [156, 125] on link "Limits" at bounding box center [155, 126] width 82 height 19
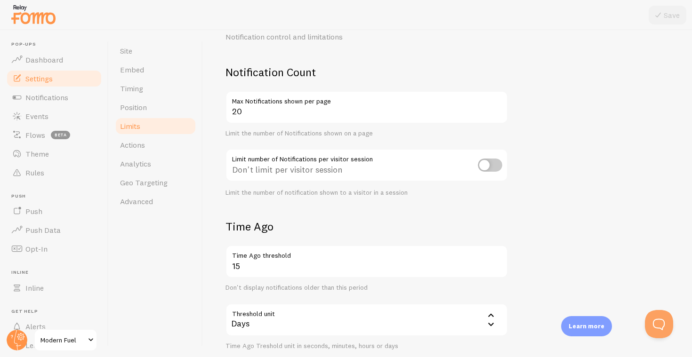
scroll to position [29, 0]
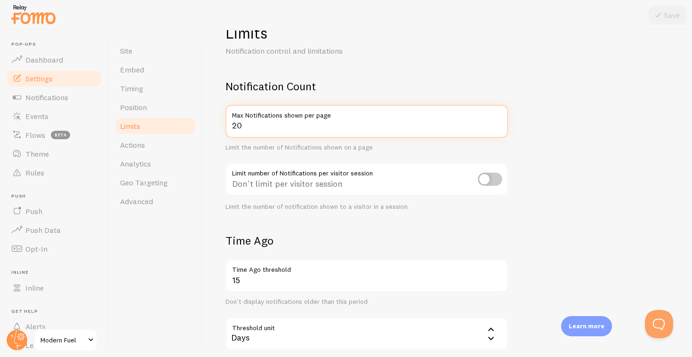
click at [247, 127] on input "20" at bounding box center [366, 121] width 282 height 33
type input "2"
type input "3"
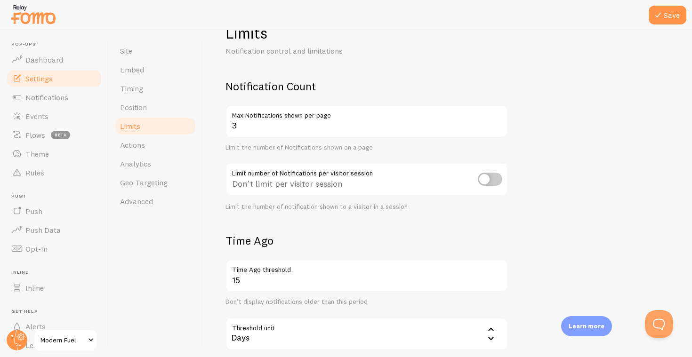
click at [481, 74] on div "Limits Notification control and limitations Notification Count 3 Max Notificati…" at bounding box center [447, 271] width 444 height 494
click at [665, 18] on button "Save" at bounding box center [667, 15] width 38 height 19
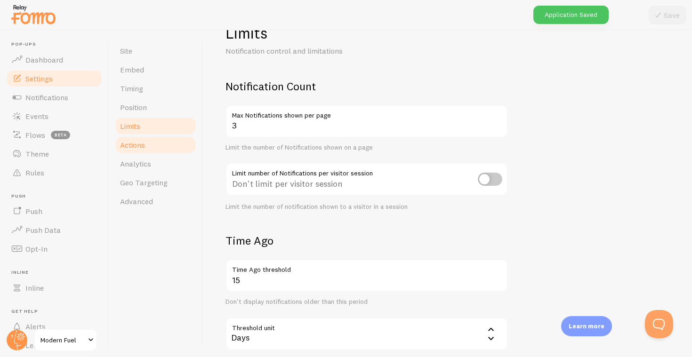
click at [139, 147] on span "Actions" at bounding box center [132, 144] width 25 height 9
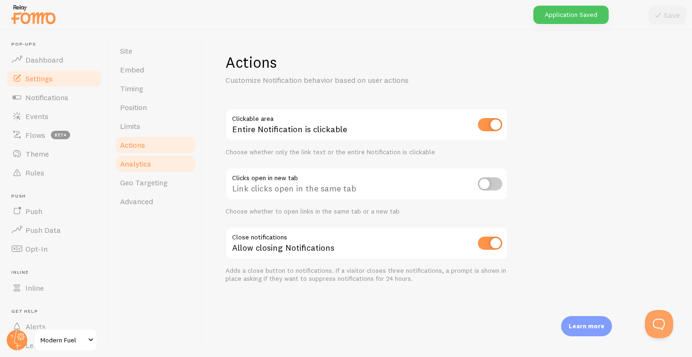
click at [153, 168] on link "Analytics" at bounding box center [155, 163] width 82 height 19
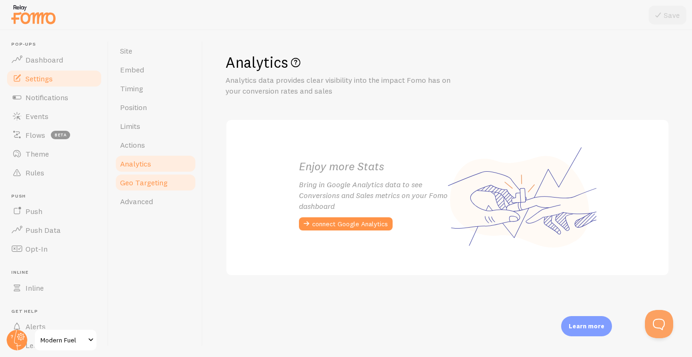
click at [152, 183] on span "Geo Targeting" at bounding box center [144, 182] width 48 height 9
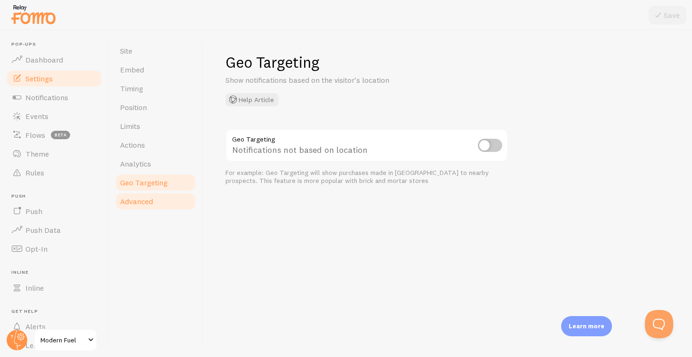
click at [152, 197] on span "Advanced" at bounding box center [136, 201] width 33 height 9
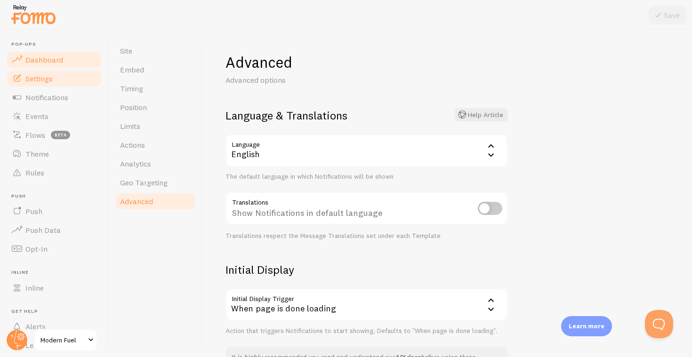
click at [41, 57] on span "Dashboard" at bounding box center [44, 59] width 38 height 9
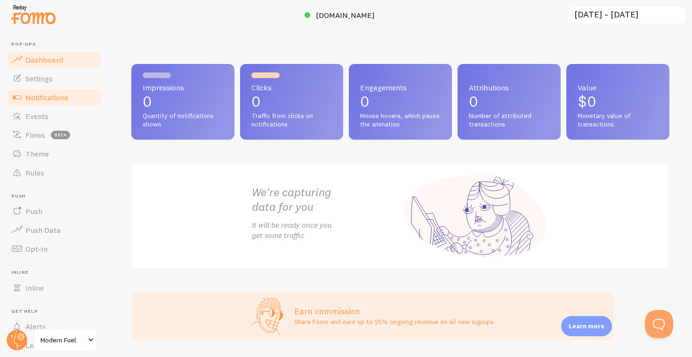
click at [44, 96] on span "Notifications" at bounding box center [46, 97] width 43 height 9
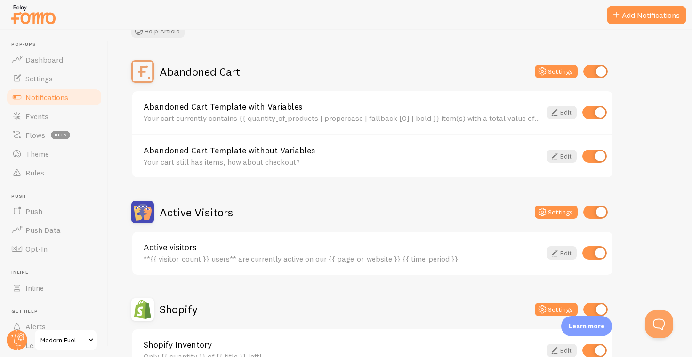
scroll to position [71, 0]
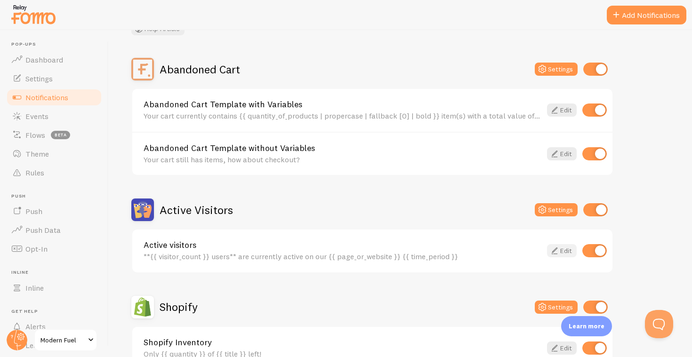
click at [569, 247] on link "Edit" at bounding box center [562, 250] width 30 height 13
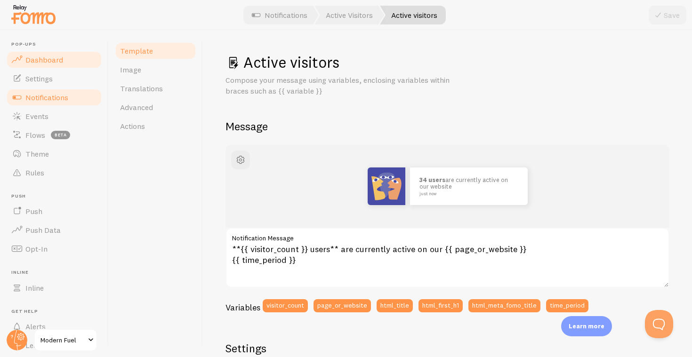
click at [53, 57] on span "Dashboard" at bounding box center [44, 59] width 38 height 9
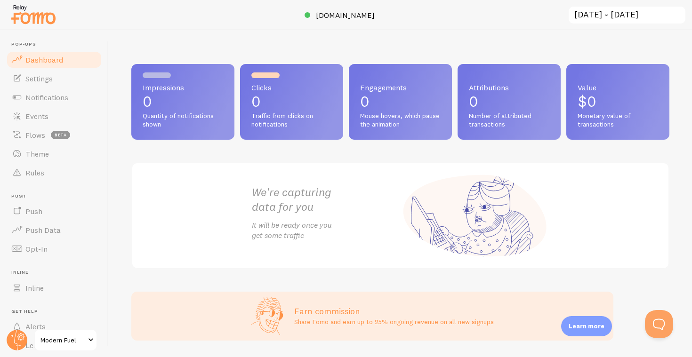
click at [81, 340] on span "Modern Fuel" at bounding box center [62, 340] width 45 height 11
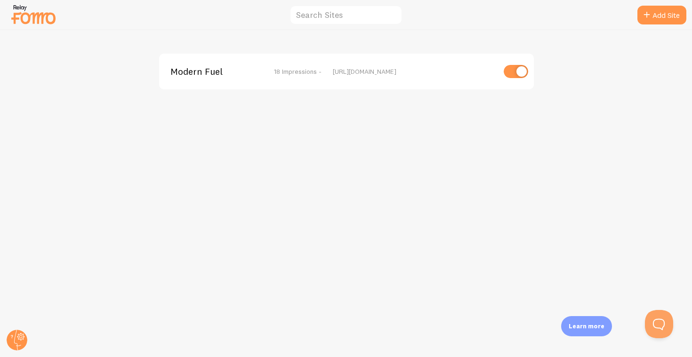
click at [511, 74] on input "checkbox" at bounding box center [515, 71] width 24 height 13
click at [36, 9] on img at bounding box center [33, 14] width 47 height 24
click at [663, 2] on div at bounding box center [346, 15] width 692 height 30
click at [512, 71] on input "checkbox" at bounding box center [515, 71] width 24 height 13
checkbox input "true"
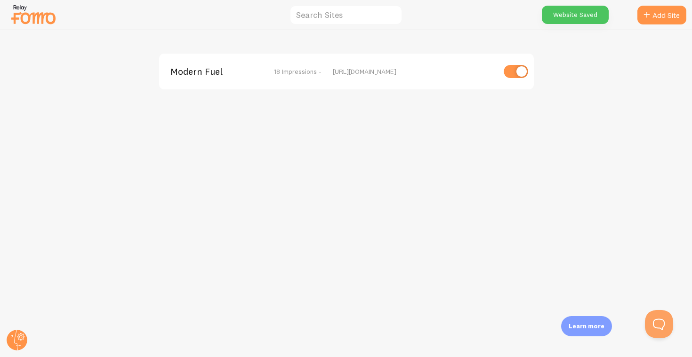
click at [190, 68] on span "Modern Fuel" at bounding box center [208, 71] width 76 height 8
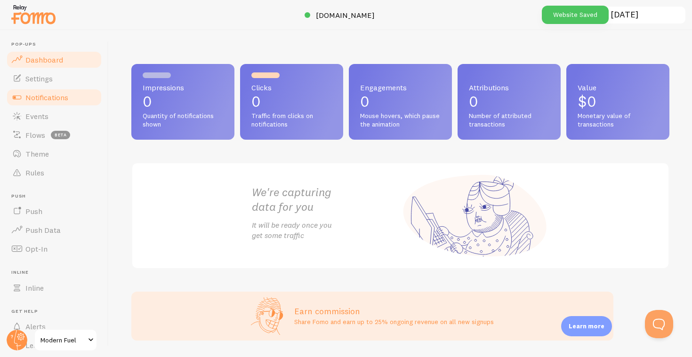
click at [48, 96] on span "Notifications" at bounding box center [46, 97] width 43 height 9
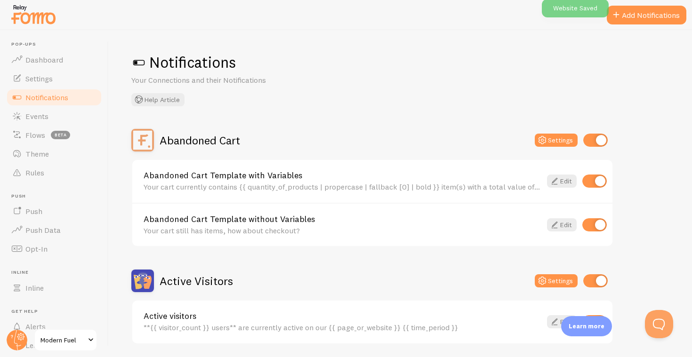
scroll to position [53, 0]
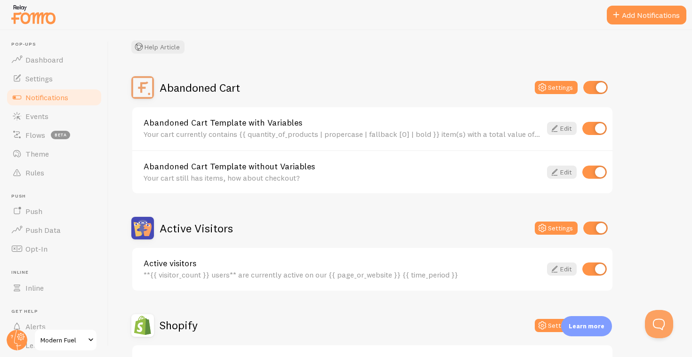
click at [604, 228] on input "checkbox" at bounding box center [595, 228] width 24 height 13
checkbox input "false"
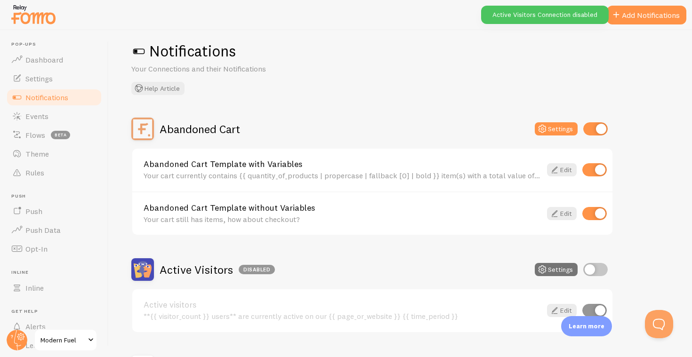
scroll to position [7, 0]
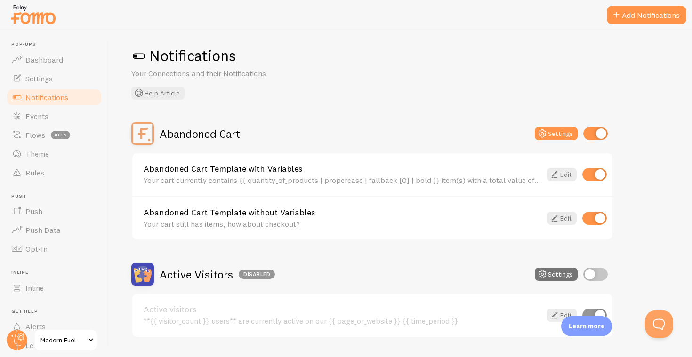
click at [600, 171] on input "checkbox" at bounding box center [594, 174] width 24 height 13
checkbox input "false"
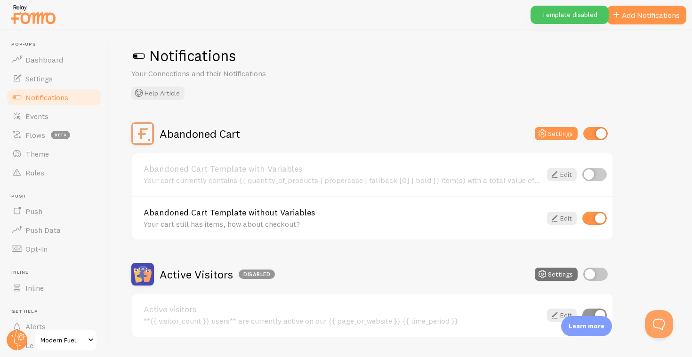
click at [599, 220] on input "checkbox" at bounding box center [594, 218] width 24 height 13
checkbox input "false"
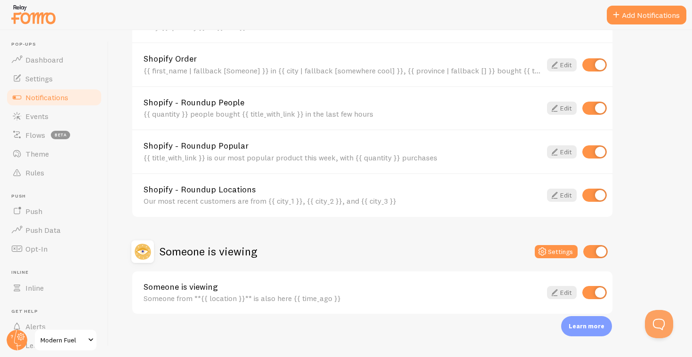
scroll to position [0, 0]
click at [599, 286] on input "checkbox" at bounding box center [594, 292] width 24 height 13
checkbox input "false"
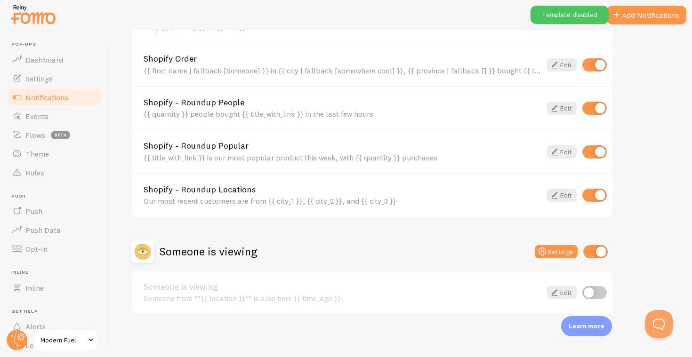
click at [600, 245] on input "checkbox" at bounding box center [595, 251] width 24 height 13
checkbox input "false"
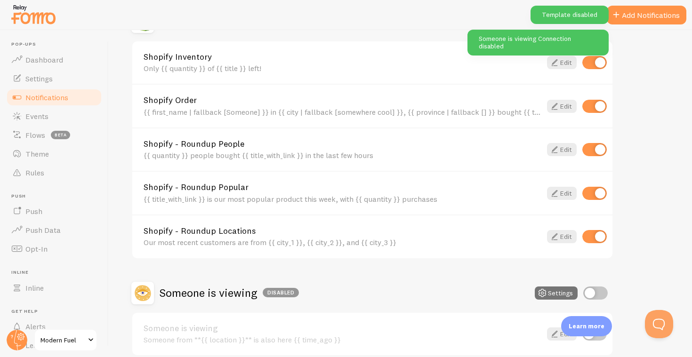
scroll to position [353, 0]
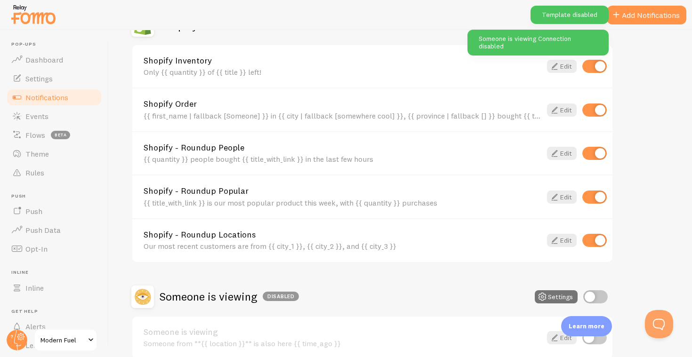
click at [600, 242] on input "checkbox" at bounding box center [594, 240] width 24 height 13
checkbox input "false"
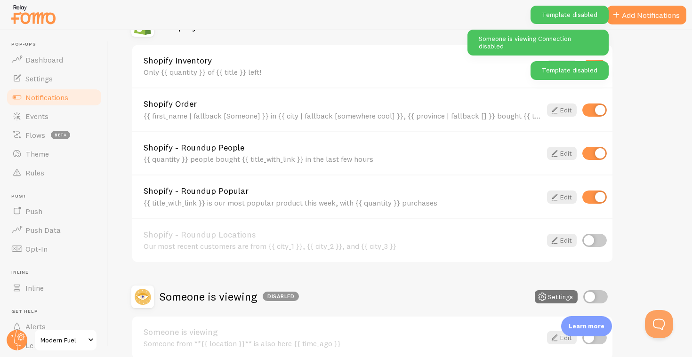
click at [599, 196] on input "checkbox" at bounding box center [594, 197] width 24 height 13
checkbox input "false"
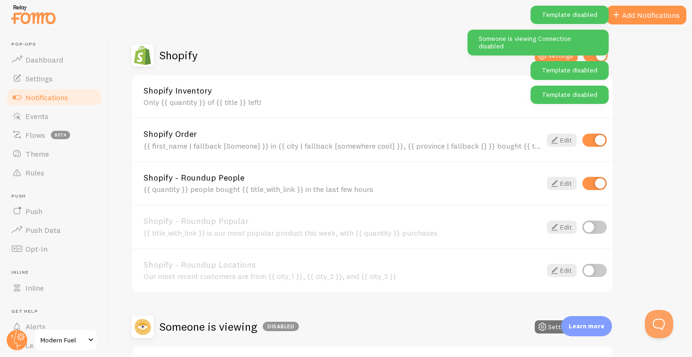
scroll to position [322, 0]
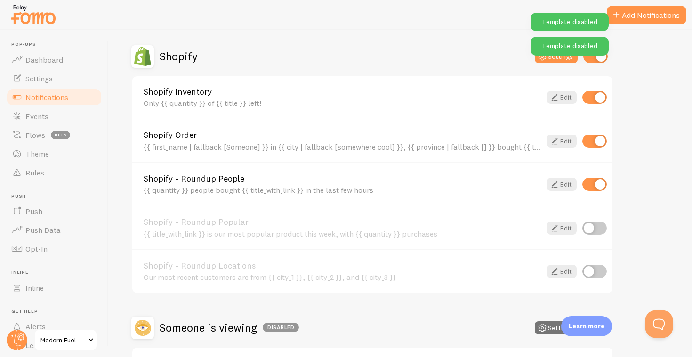
click at [600, 179] on input "checkbox" at bounding box center [594, 184] width 24 height 13
checkbox input "false"
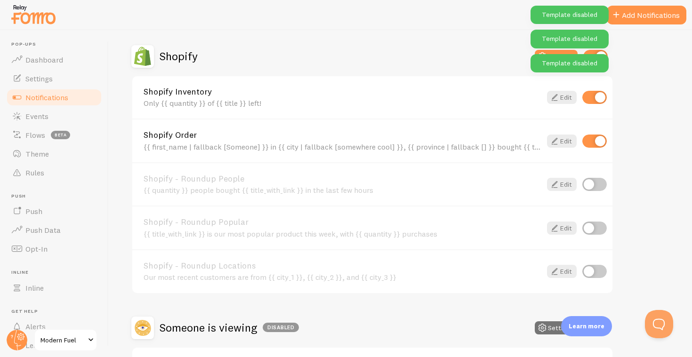
click at [605, 144] on input "checkbox" at bounding box center [594, 141] width 24 height 13
checkbox input "false"
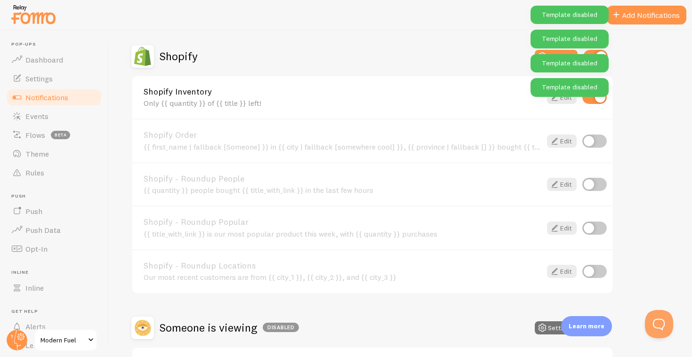
click at [599, 97] on input "checkbox" at bounding box center [594, 97] width 24 height 13
checkbox input "false"
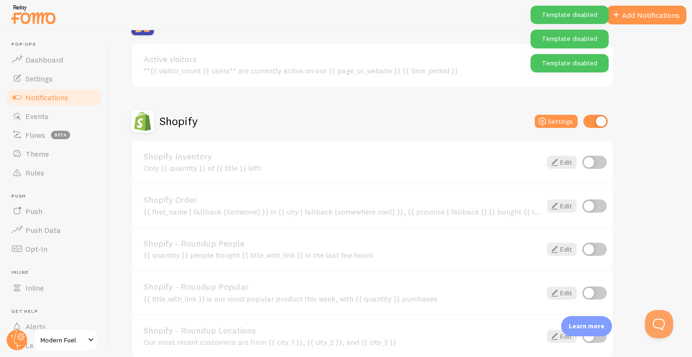
scroll to position [244, 0]
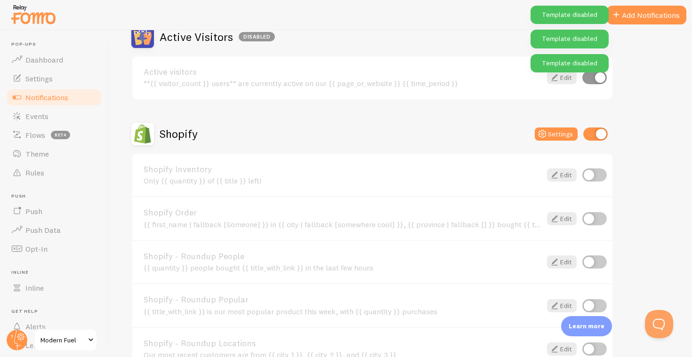
click at [599, 133] on input "checkbox" at bounding box center [595, 134] width 24 height 13
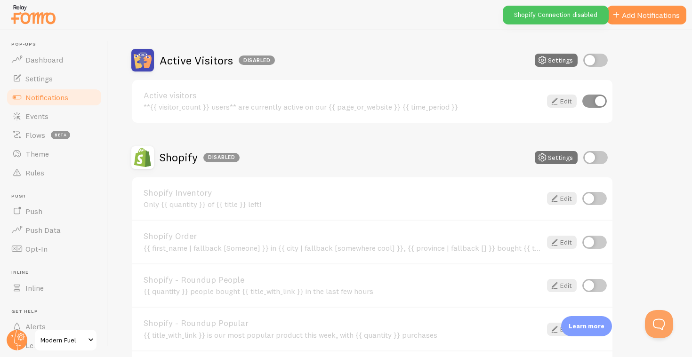
scroll to position [221, 0]
click at [599, 156] on input "checkbox" at bounding box center [595, 157] width 24 height 13
checkbox input "true"
click at [596, 246] on input "checkbox" at bounding box center [594, 241] width 24 height 13
checkbox input "true"
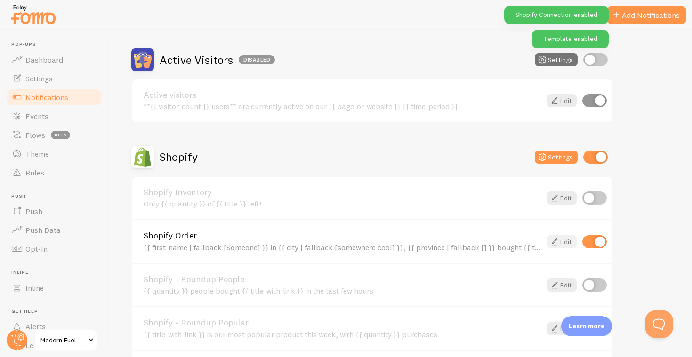
click at [569, 239] on link "Edit" at bounding box center [562, 241] width 30 height 13
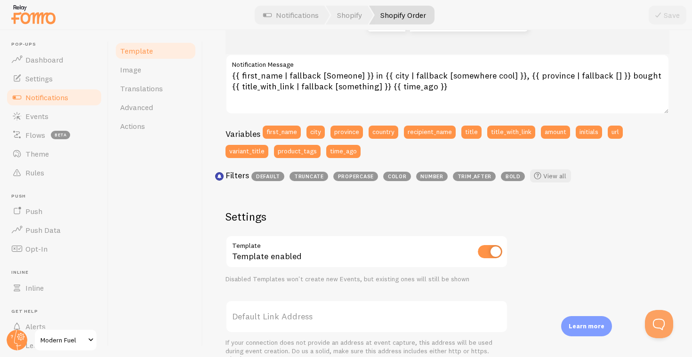
scroll to position [170, 0]
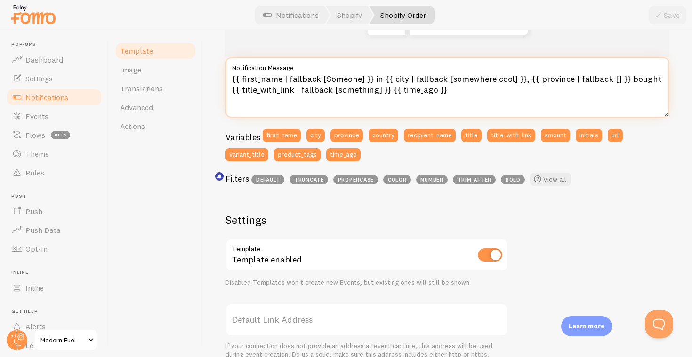
click at [281, 79] on textarea "{{ first_name | fallback [Someone] }} in {{ city | fallback [somewhere cool] }}…" at bounding box center [447, 87] width 444 height 60
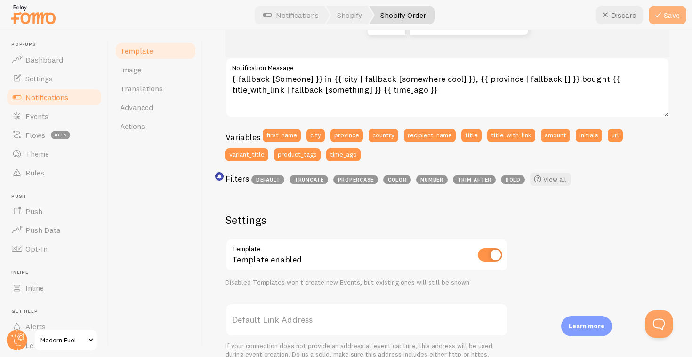
click at [681, 15] on button "Save" at bounding box center [667, 15] width 38 height 19
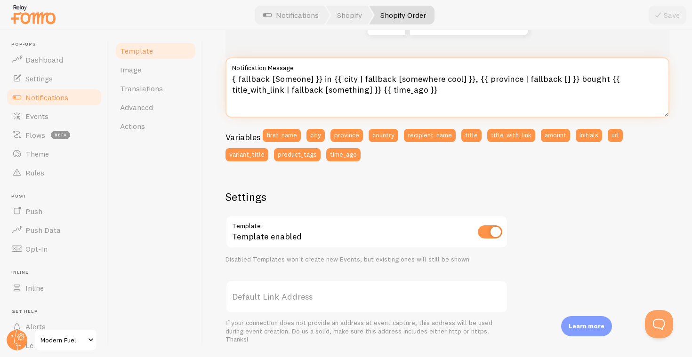
click at [319, 77] on textarea "{ fallback [Someone] }} in {{ city | fallback [somewhere cool] }}, {{ province …" at bounding box center [447, 87] width 444 height 60
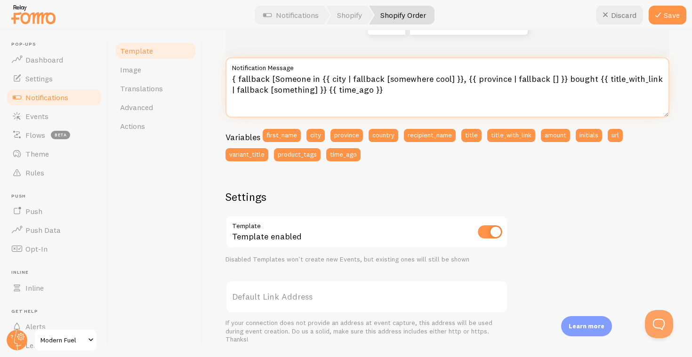
click at [273, 78] on textarea "{ fallback [Someone in {{ city | fallback [somewhere cool] }}, {{ province | fa…" at bounding box center [447, 87] width 444 height 60
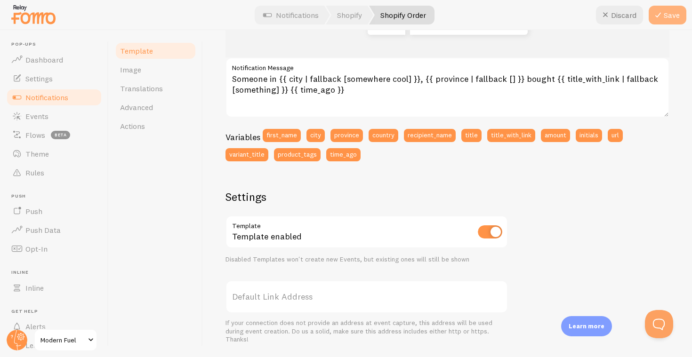
click at [678, 15] on button "Save" at bounding box center [667, 15] width 38 height 19
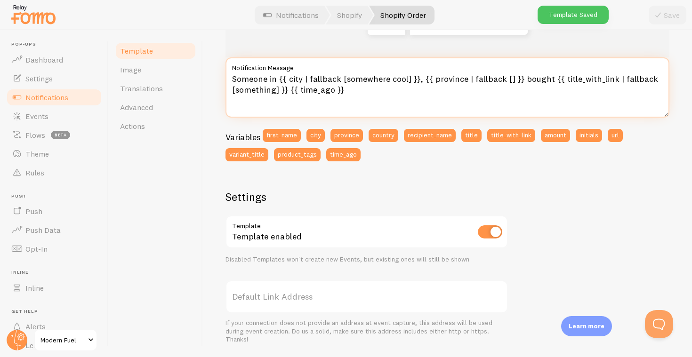
click at [518, 78] on textarea "Someone in {{ city | fallback [somewhere cool] }}, {{ province | fallback [] }}…" at bounding box center [447, 87] width 444 height 60
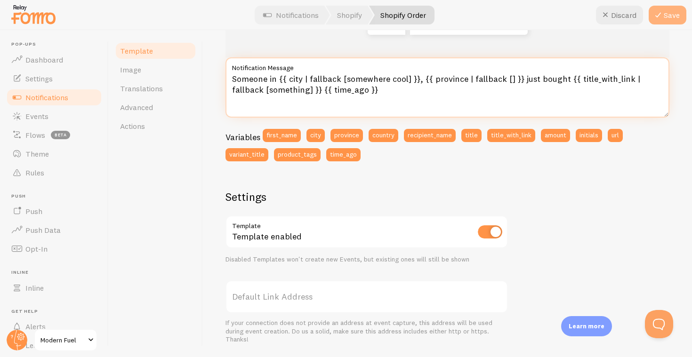
type textarea "Someone in {{ city | fallback [somewhere cool] }}, {{ province | fallback [] }}…"
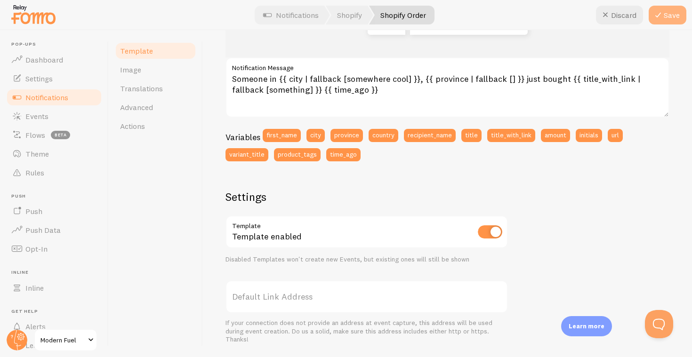
click at [670, 16] on button "Save" at bounding box center [667, 15] width 38 height 19
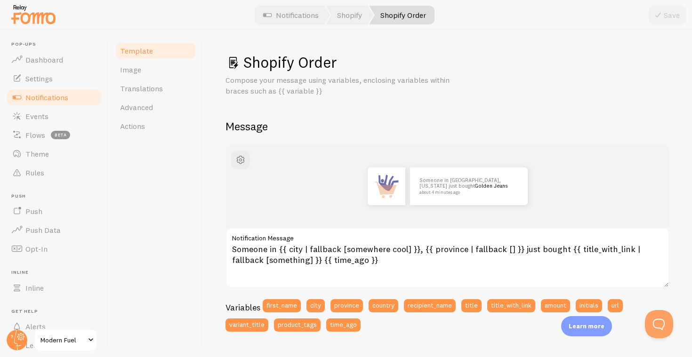
scroll to position [0, 0]
click at [171, 47] on link "Template" at bounding box center [155, 50] width 82 height 19
click at [133, 73] on span "Image" at bounding box center [130, 69] width 21 height 9
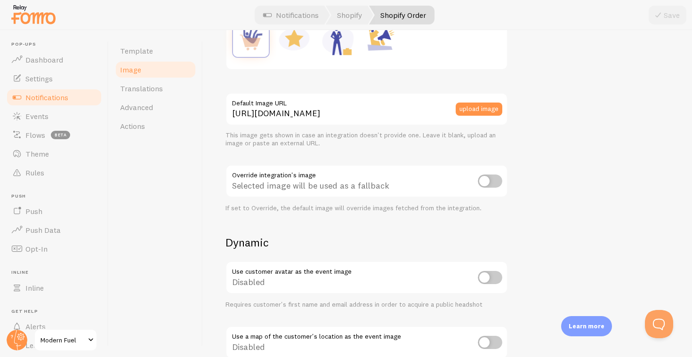
scroll to position [224, 0]
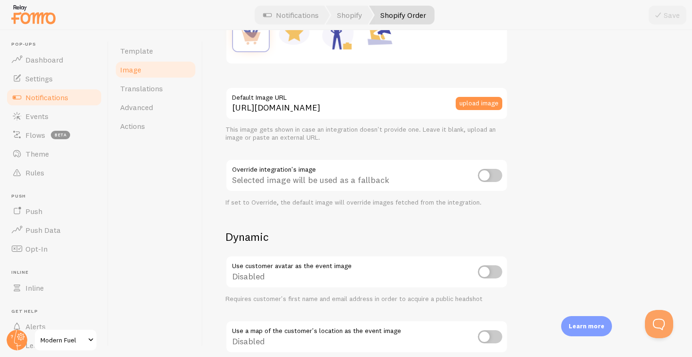
click at [50, 94] on span "Notifications" at bounding box center [46, 97] width 43 height 9
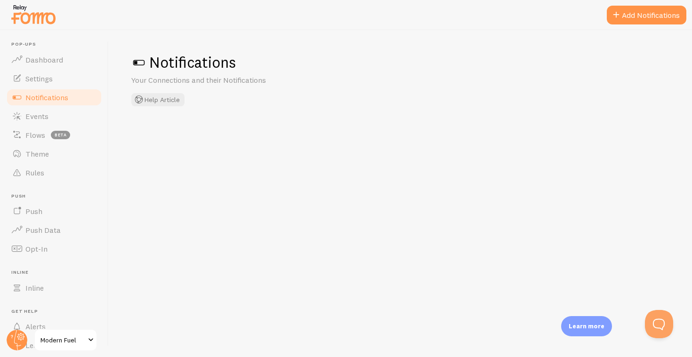
checkbox input "false"
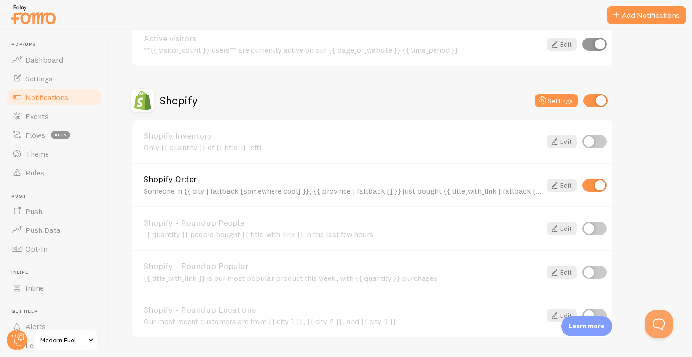
scroll to position [161, 0]
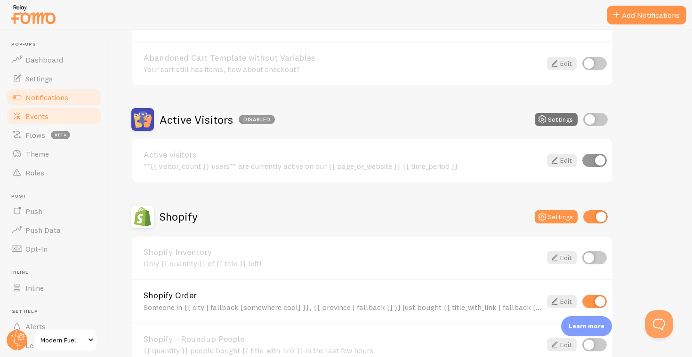
click at [67, 120] on link "Events" at bounding box center [54, 116] width 97 height 19
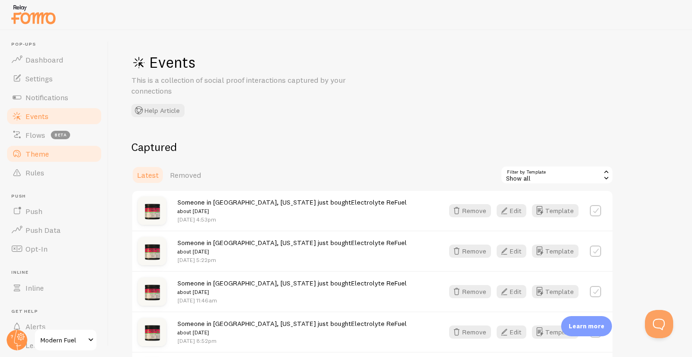
click at [59, 155] on link "Theme" at bounding box center [54, 153] width 97 height 19
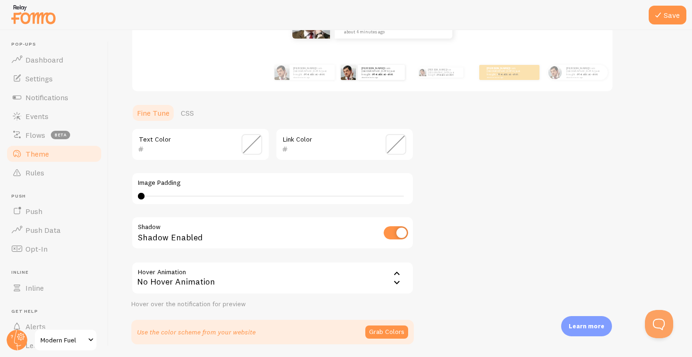
scroll to position [172, 0]
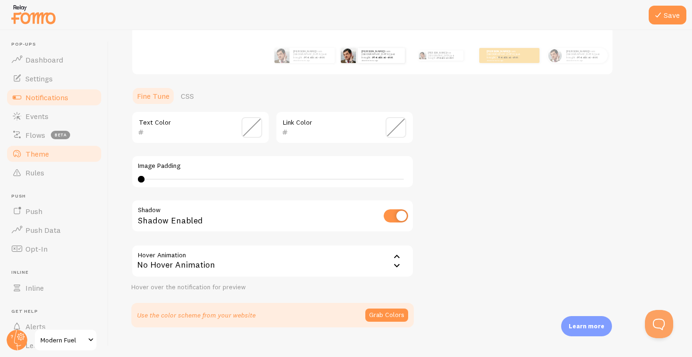
click at [60, 94] on span "Notifications" at bounding box center [46, 97] width 43 height 9
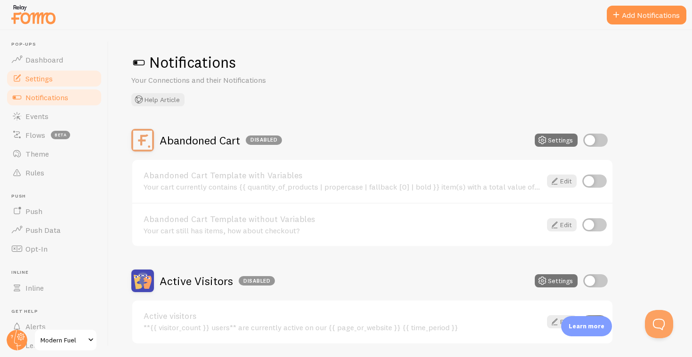
click at [48, 76] on span "Settings" at bounding box center [38, 78] width 27 height 9
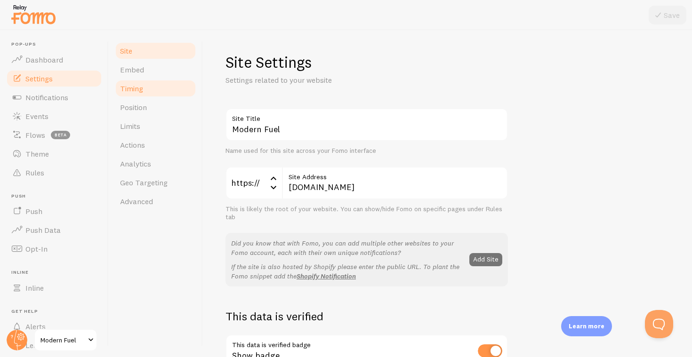
click at [143, 85] on span "Timing" at bounding box center [131, 88] width 23 height 9
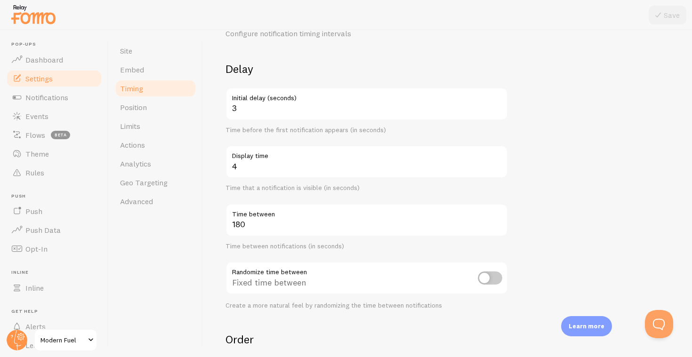
scroll to position [48, 0]
click at [247, 162] on input "4" at bounding box center [366, 160] width 282 height 33
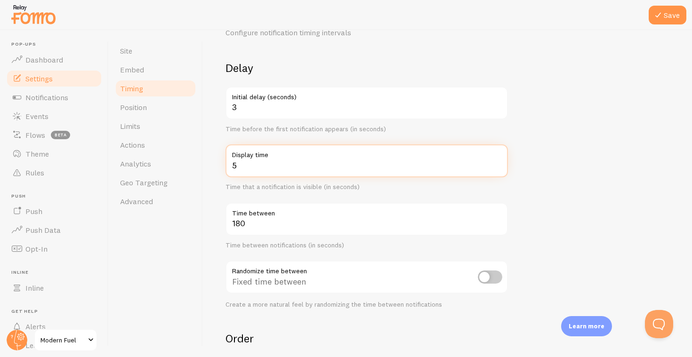
type input "5"
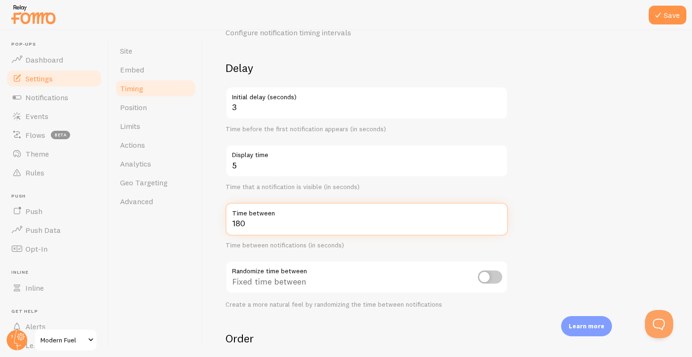
click at [259, 221] on input "180" at bounding box center [366, 219] width 282 height 33
type input "120"
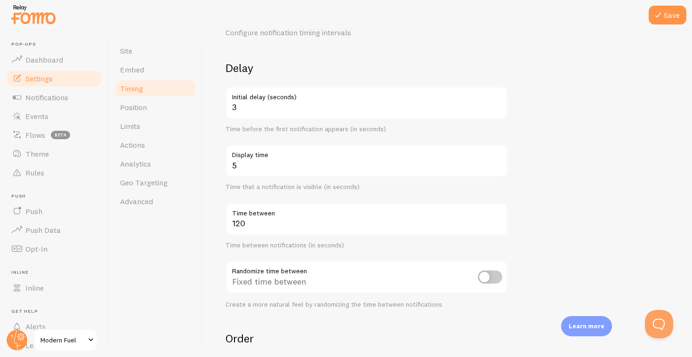
click at [563, 195] on form "Delay 3 Initial delay (seconds) Time before the first notification appears (in …" at bounding box center [447, 263] width 444 height 404
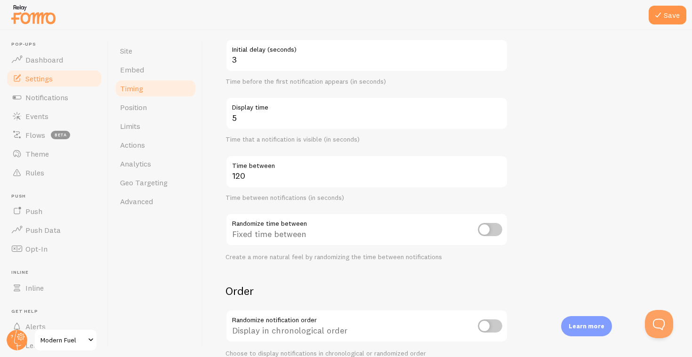
scroll to position [93, 0]
click at [483, 227] on input "checkbox" at bounding box center [490, 231] width 24 height 13
checkbox input "true"
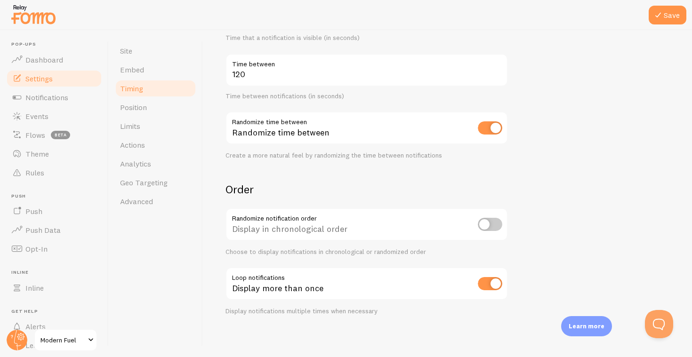
scroll to position [0, 0]
click at [486, 282] on input "checkbox" at bounding box center [490, 283] width 24 height 13
checkbox input "false"
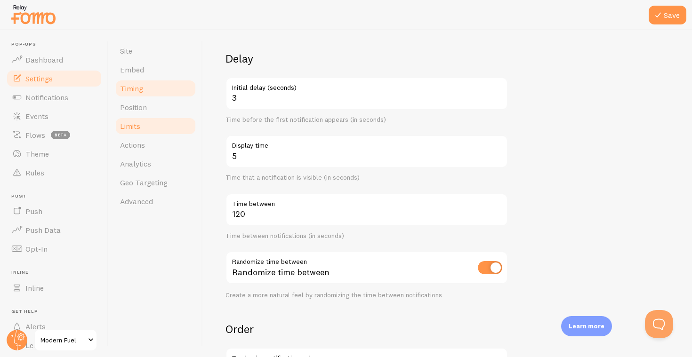
scroll to position [53, 0]
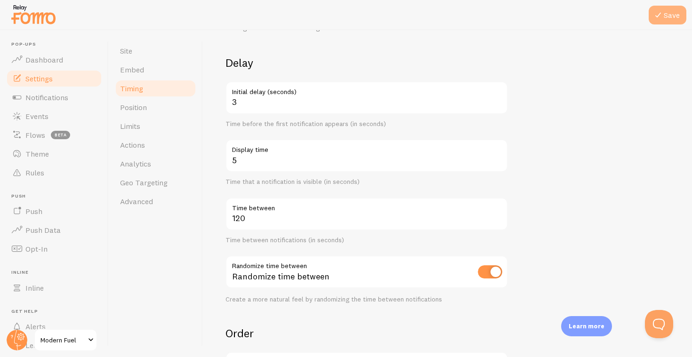
click at [660, 14] on icon at bounding box center [657, 14] width 11 height 11
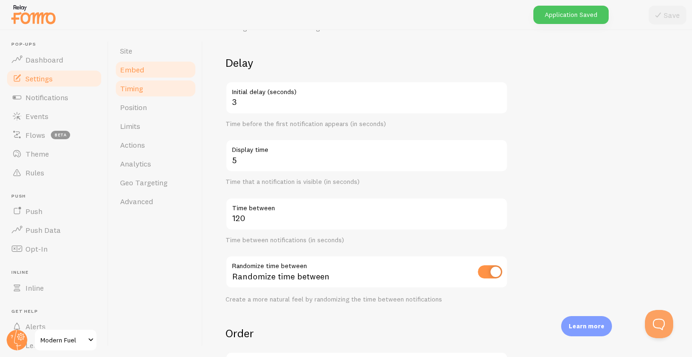
click at [157, 67] on link "Embed" at bounding box center [155, 69] width 82 height 19
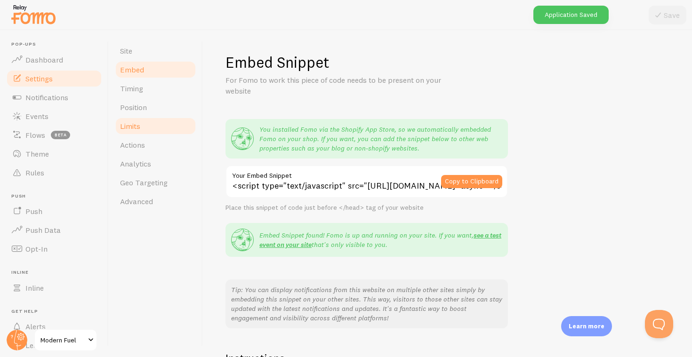
click at [163, 125] on link "Limits" at bounding box center [155, 126] width 82 height 19
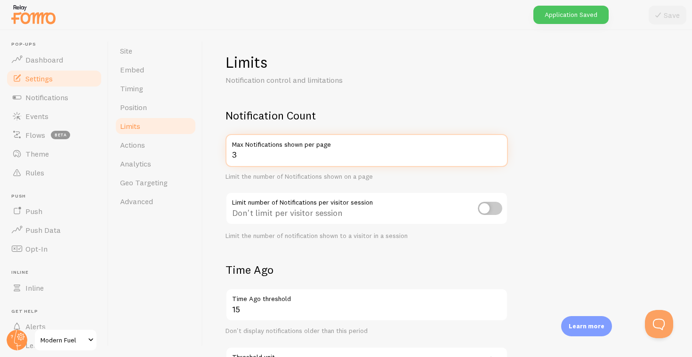
click at [270, 152] on input "3" at bounding box center [366, 150] width 282 height 33
type input "2"
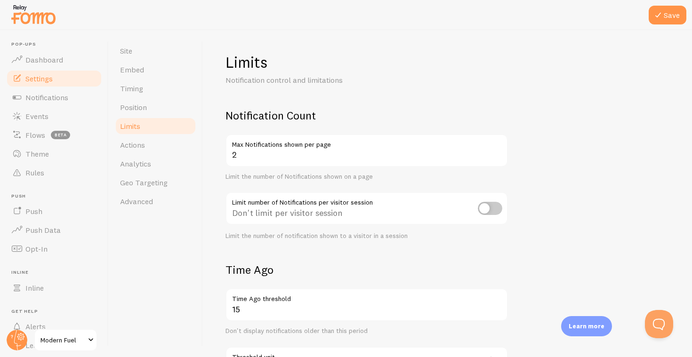
click at [393, 72] on div "Limits Notification control and limitations" at bounding box center [366, 69] width 282 height 33
click at [678, 16] on button "Save" at bounding box center [667, 15] width 38 height 19
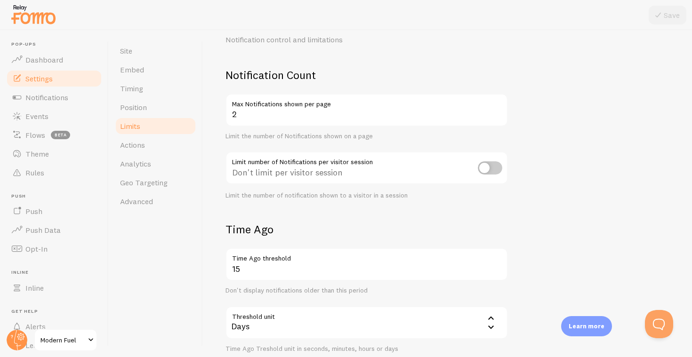
scroll to position [24, 0]
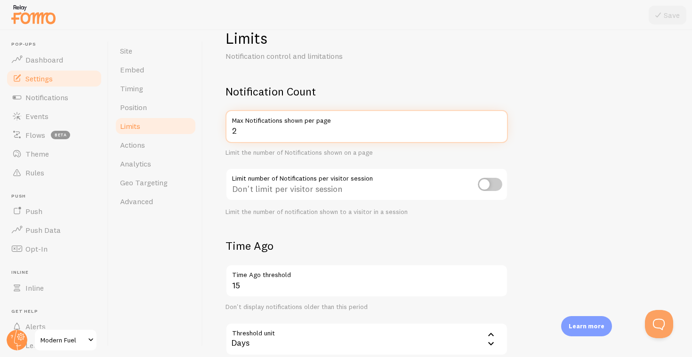
click at [270, 129] on input "2" at bounding box center [366, 126] width 282 height 33
type input "3"
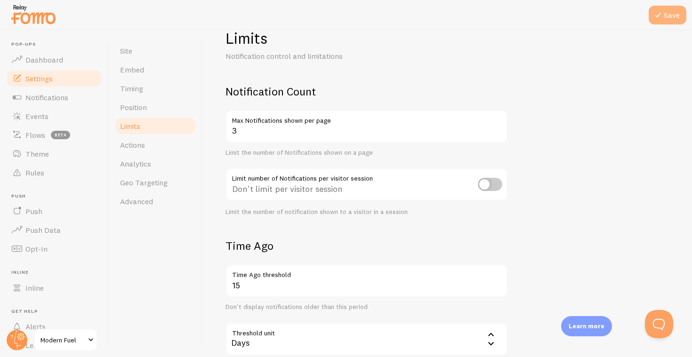
click at [678, 23] on button "Save" at bounding box center [667, 15] width 38 height 19
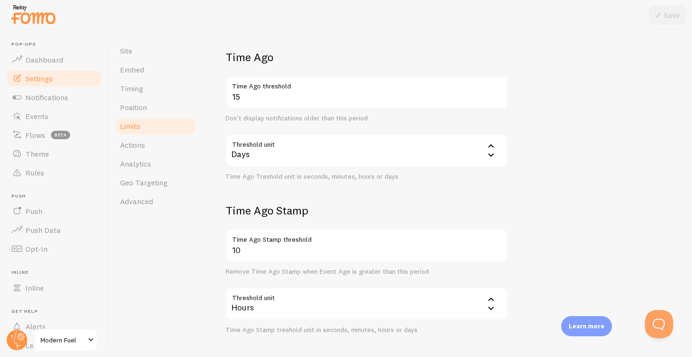
scroll to position [221, 0]
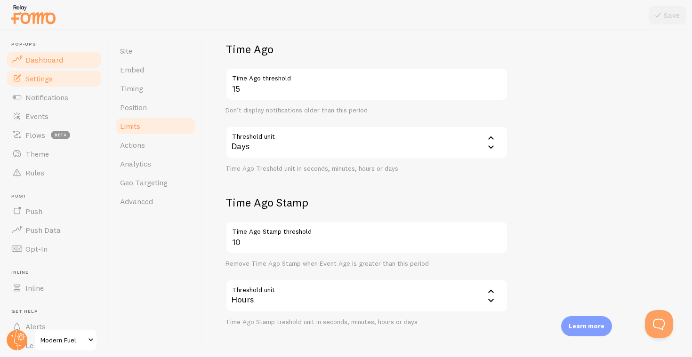
click at [73, 53] on link "Dashboard" at bounding box center [54, 59] width 97 height 19
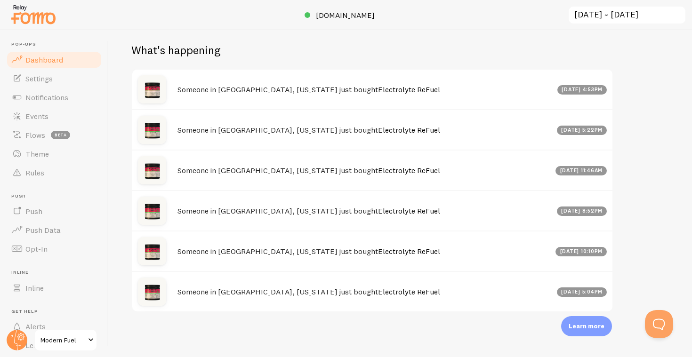
scroll to position [320, 0]
click at [268, 292] on h4 "Someone in [GEOGRAPHIC_DATA], [US_STATE] just bought Electrolyte ReFuel" at bounding box center [364, 292] width 374 height 10
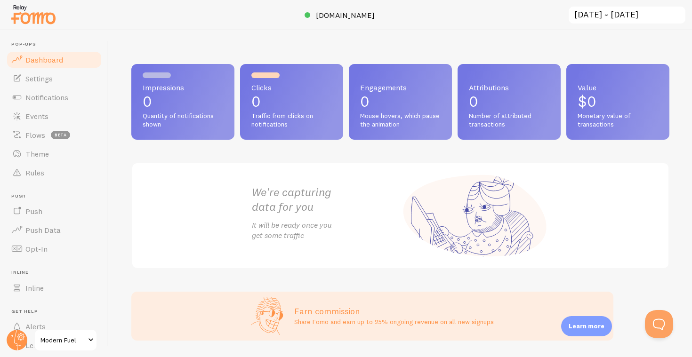
scroll to position [0, 0]
click at [58, 96] on span "Notifications" at bounding box center [46, 97] width 43 height 9
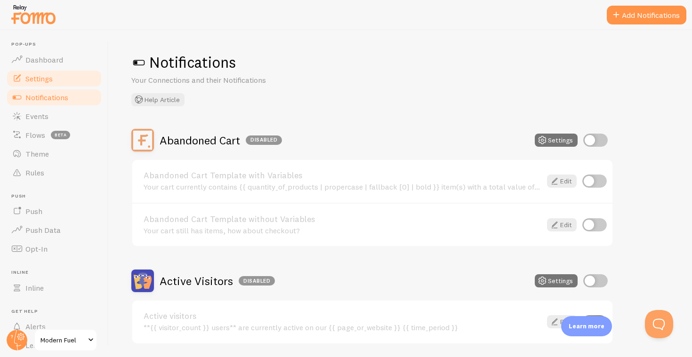
click at [48, 79] on span "Settings" at bounding box center [38, 78] width 27 height 9
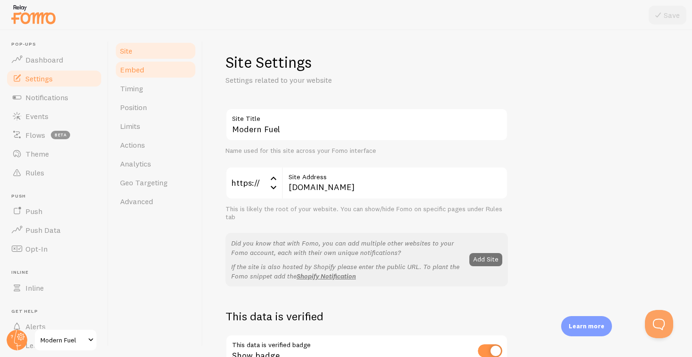
click at [145, 74] on link "Embed" at bounding box center [155, 69] width 82 height 19
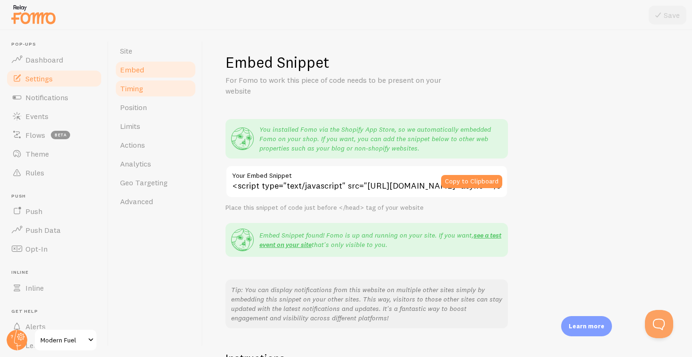
click at [145, 84] on link "Timing" at bounding box center [155, 88] width 82 height 19
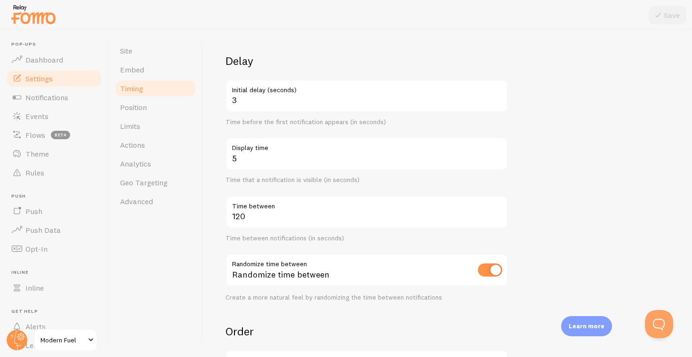
scroll to position [84, 0]
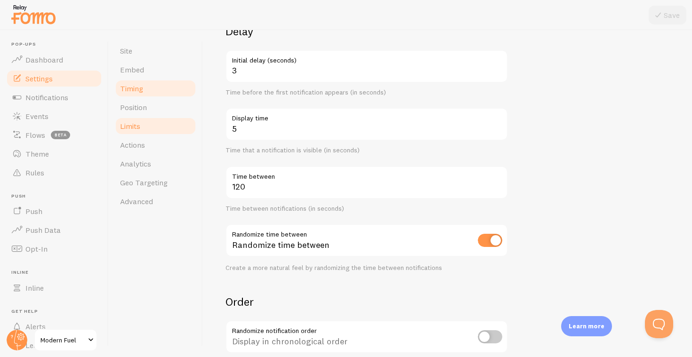
click at [156, 125] on link "Limits" at bounding box center [155, 126] width 82 height 19
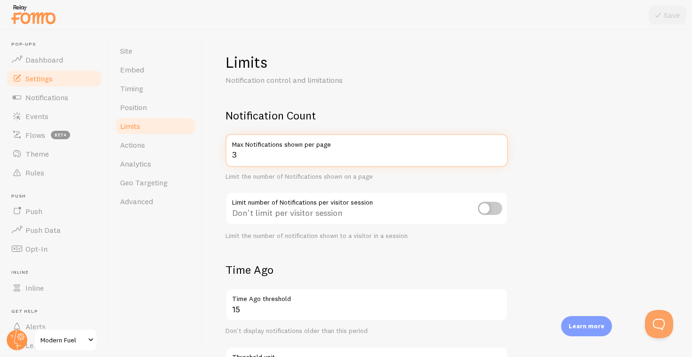
click at [269, 160] on input "3" at bounding box center [366, 150] width 282 height 33
type input "1"
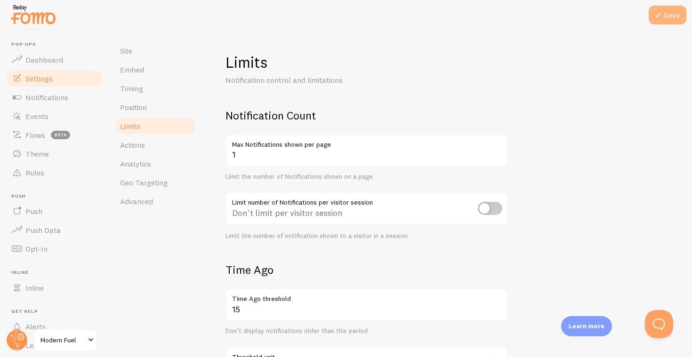
click at [681, 11] on button "Save" at bounding box center [667, 15] width 38 height 19
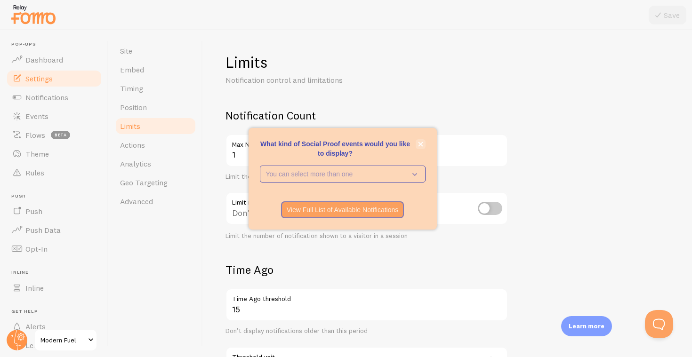
click at [421, 144] on icon "close," at bounding box center [420, 144] width 5 height 5
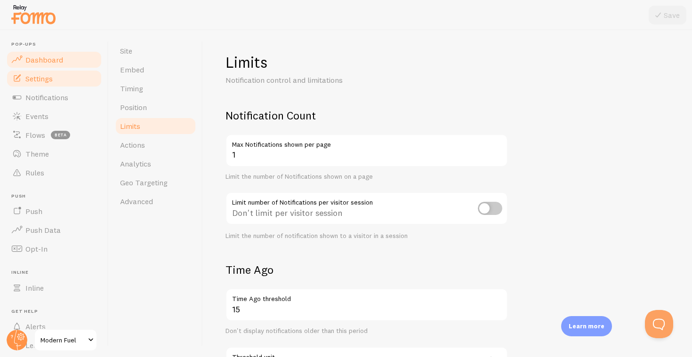
click at [37, 51] on link "Dashboard" at bounding box center [54, 59] width 97 height 19
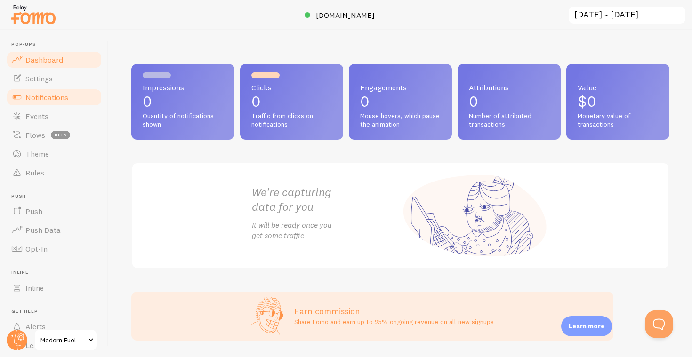
click at [64, 98] on span "Notifications" at bounding box center [46, 97] width 43 height 9
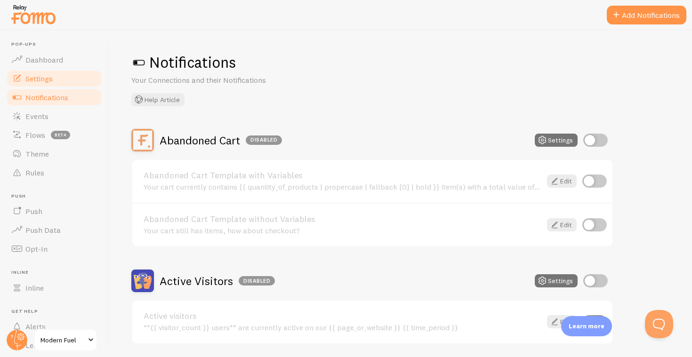
click at [59, 75] on link "Settings" at bounding box center [54, 78] width 97 height 19
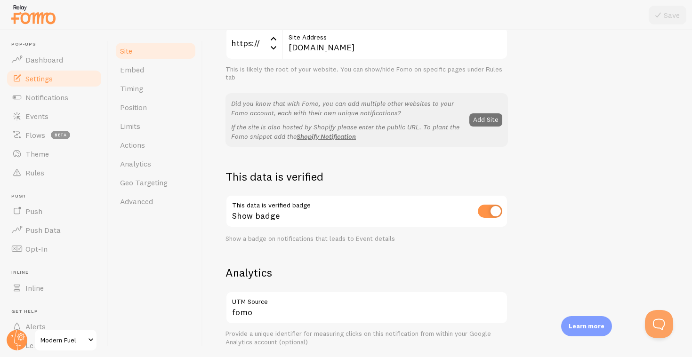
scroll to position [140, 0]
click at [153, 71] on link "Embed" at bounding box center [155, 69] width 82 height 19
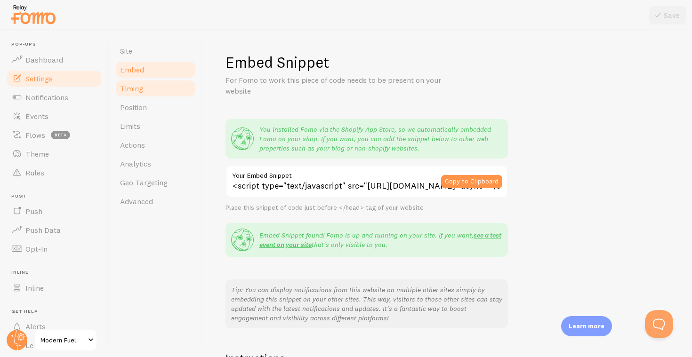
click at [166, 88] on link "Timing" at bounding box center [155, 88] width 82 height 19
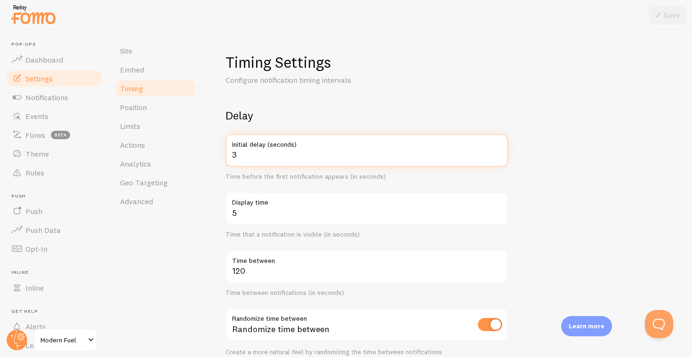
click at [267, 158] on input "3" at bounding box center [366, 150] width 282 height 33
type input "4"
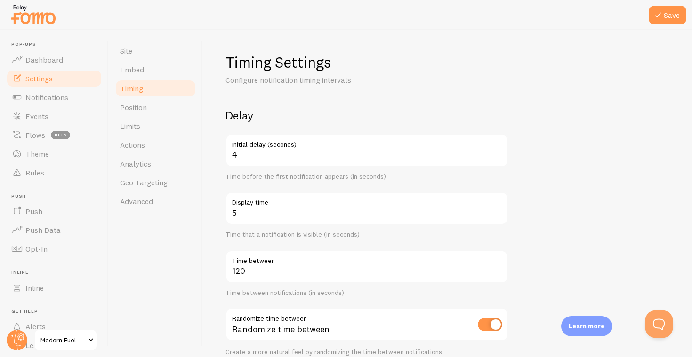
click at [299, 113] on h2 "Delay" at bounding box center [366, 115] width 282 height 15
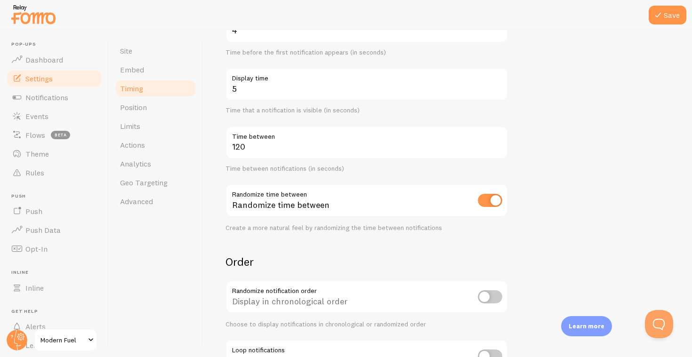
scroll to position [125, 0]
click at [161, 124] on link "Limits" at bounding box center [155, 126] width 82 height 19
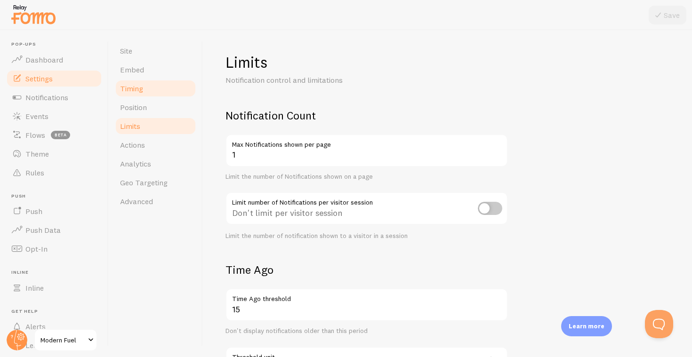
click at [166, 88] on link "Timing" at bounding box center [155, 88] width 82 height 19
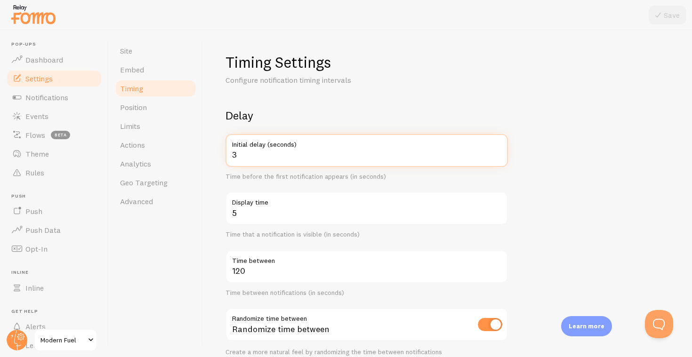
click at [261, 153] on input "3" at bounding box center [366, 150] width 282 height 33
type input "4"
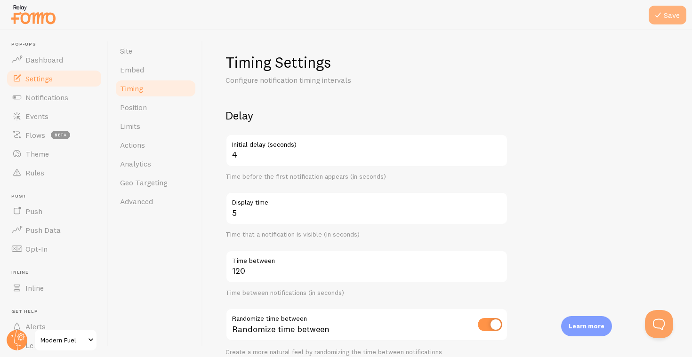
click at [667, 8] on button "Save" at bounding box center [667, 15] width 38 height 19
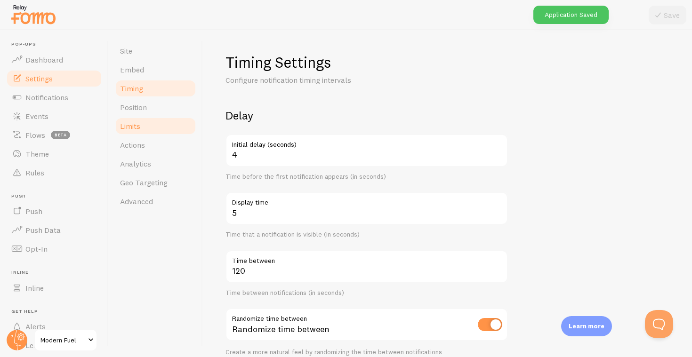
click at [146, 119] on link "Limits" at bounding box center [155, 126] width 82 height 19
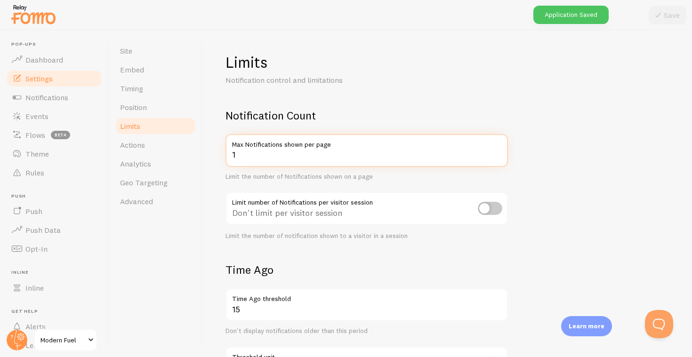
click at [276, 159] on input "1" at bounding box center [366, 150] width 282 height 33
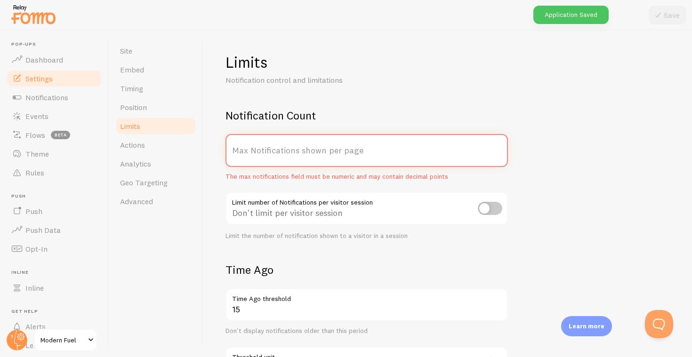
type input "3"
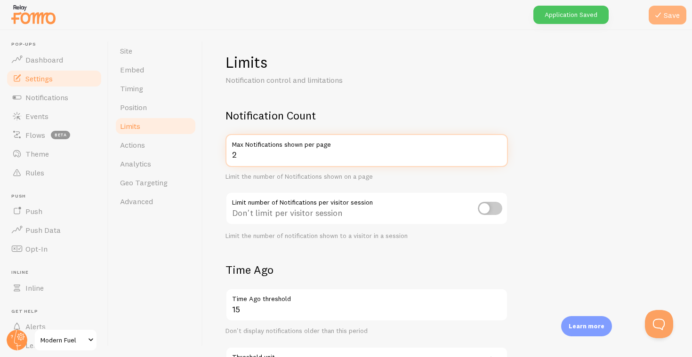
type input "2"
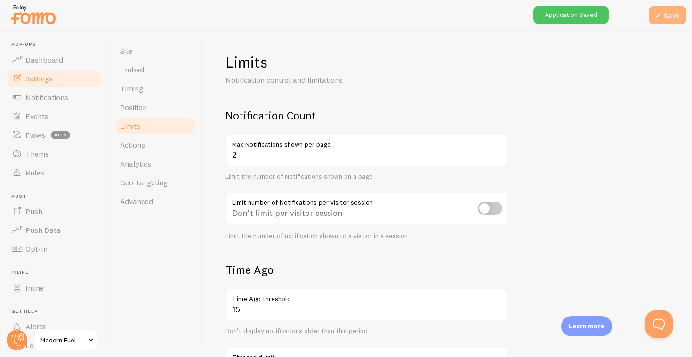
click at [678, 22] on button "Save" at bounding box center [667, 15] width 38 height 19
click at [141, 139] on link "Actions" at bounding box center [155, 145] width 82 height 19
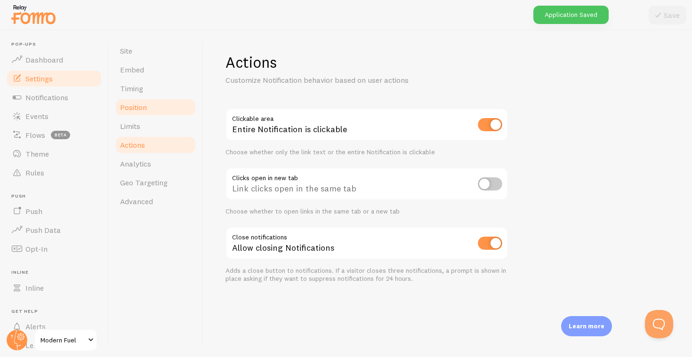
click at [154, 101] on link "Position" at bounding box center [155, 107] width 82 height 19
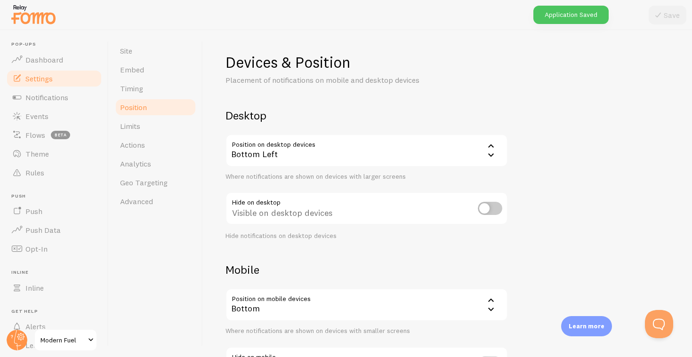
click at [293, 144] on div "Bottom Left" at bounding box center [366, 150] width 282 height 33
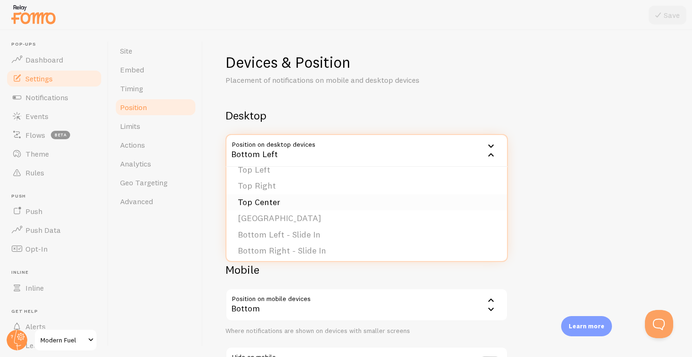
scroll to position [54, 0]
click at [301, 225] on li "Bottom Left - Slide In" at bounding box center [366, 224] width 280 height 16
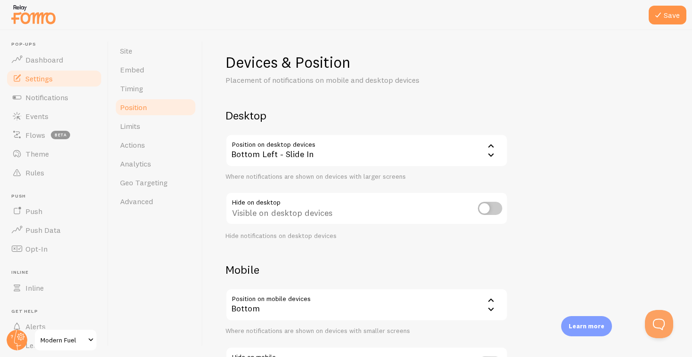
click at [388, 296] on div "Bottom" at bounding box center [366, 304] width 282 height 33
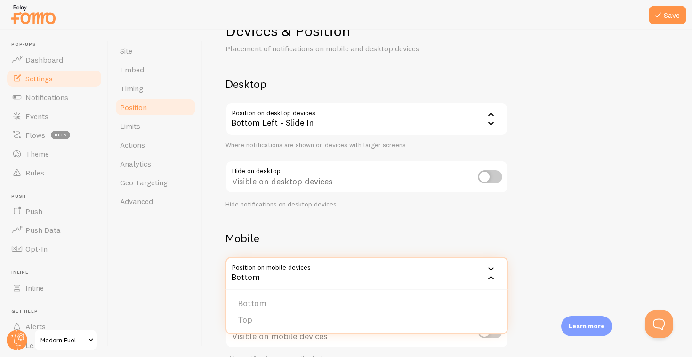
scroll to position [36, 0]
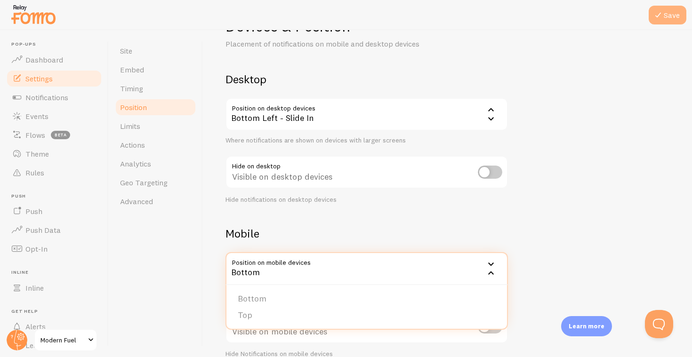
click at [681, 8] on button "Save" at bounding box center [667, 15] width 38 height 19
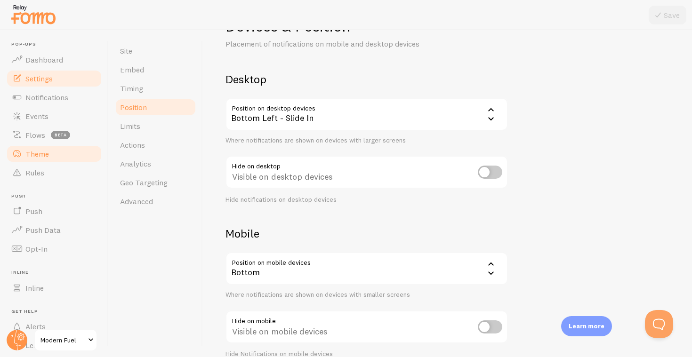
click at [64, 148] on link "Theme" at bounding box center [54, 153] width 97 height 19
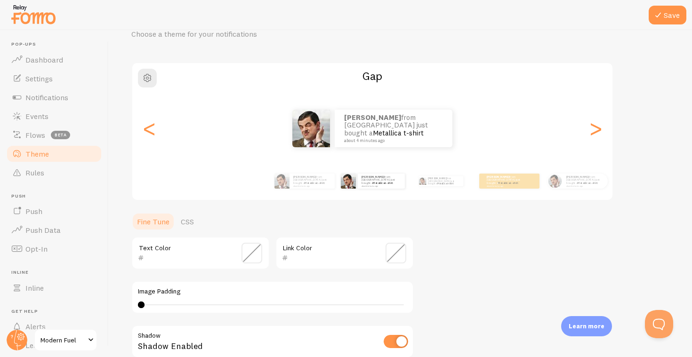
scroll to position [47, 0]
click at [527, 182] on div "Cameron from United States just bought a Metallica t-shirt about 4 minutes ago" at bounding box center [509, 180] width 60 height 15
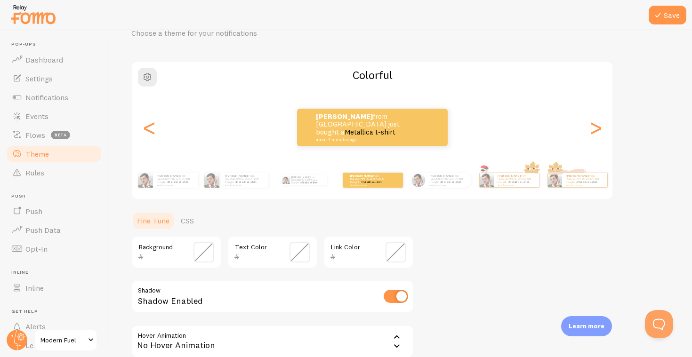
click at [208, 253] on span at bounding box center [203, 252] width 21 height 21
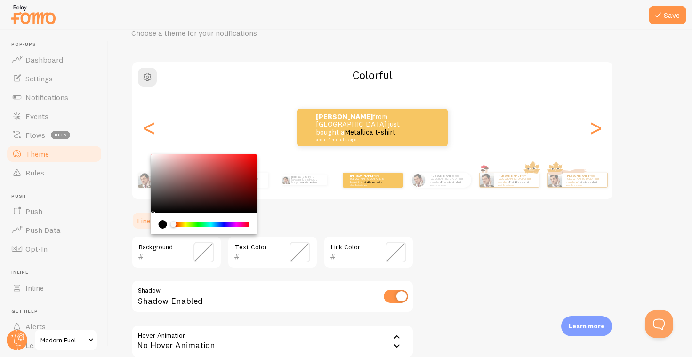
click at [164, 199] on div "Chrome color picker" at bounding box center [204, 183] width 106 height 58
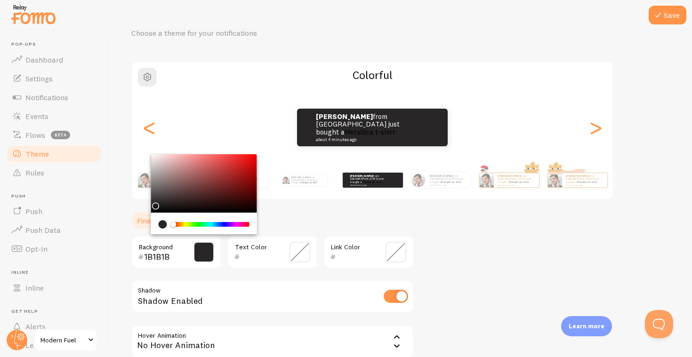
type input "171717"
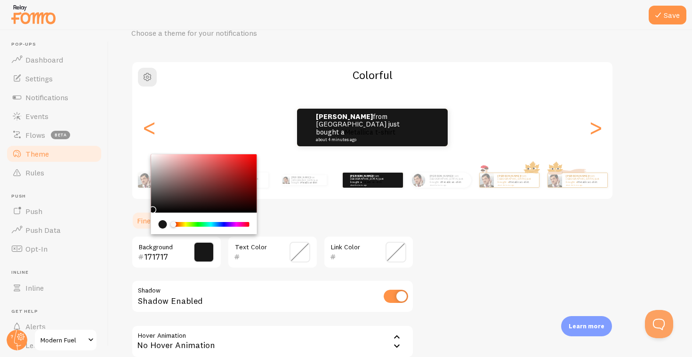
drag, startPoint x: 164, startPoint y: 199, endPoint x: 147, endPoint y: 207, distance: 18.7
click at [147, 207] on div "Theme Choose a theme for your notifications Colorful Cameron from United States…" at bounding box center [400, 207] width 538 height 402
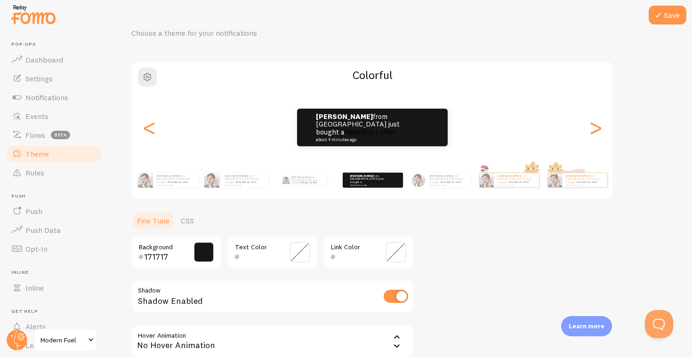
click at [296, 252] on span at bounding box center [299, 252] width 21 height 21
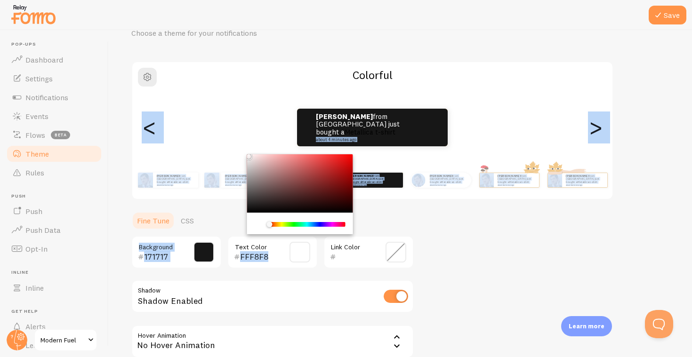
type input "FFFFFF"
drag, startPoint x: 255, startPoint y: 205, endPoint x: 239, endPoint y: 136, distance: 71.1
click at [239, 136] on div "Theme Choose a theme for your notifications Colorful Cameron from United States…" at bounding box center [400, 207] width 538 height 402
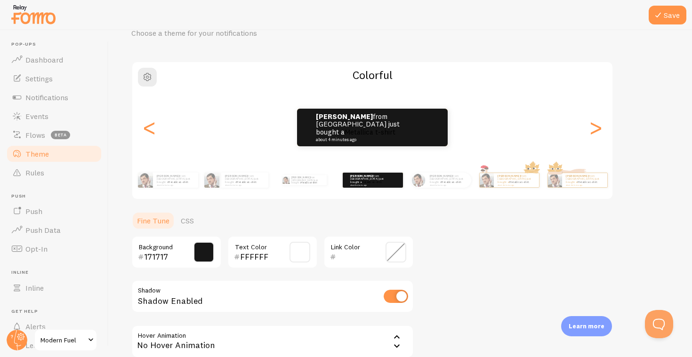
click at [395, 245] on span at bounding box center [395, 252] width 21 height 21
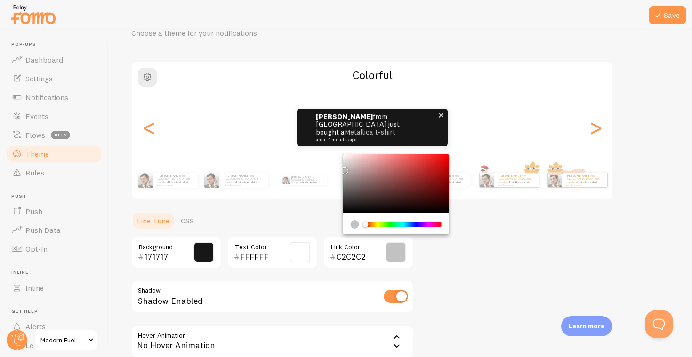
type input "FFFFFF"
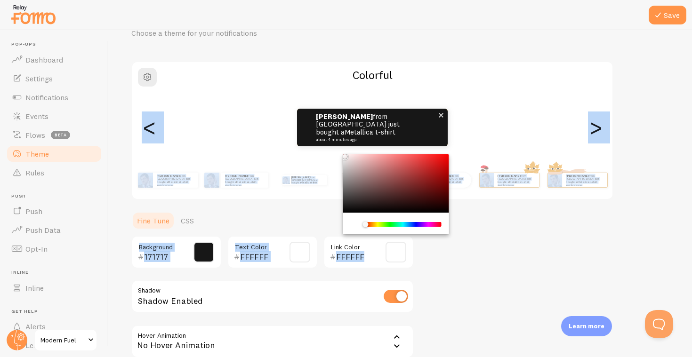
drag, startPoint x: 351, startPoint y: 208, endPoint x: 339, endPoint y: 143, distance: 66.5
click at [339, 143] on div "Theme Choose a theme for your notifications Colorful Cameron from United States…" at bounding box center [400, 207] width 538 height 402
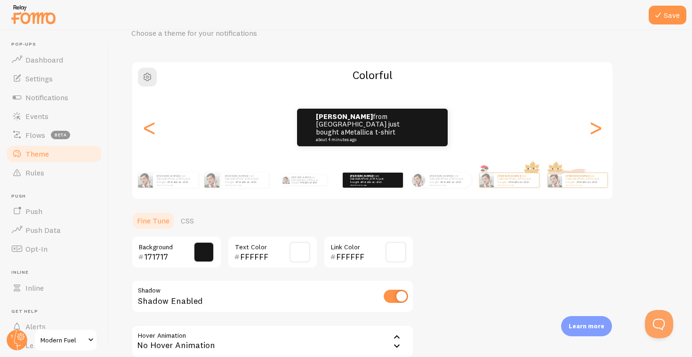
click at [444, 273] on div "Theme Choose a theme for your notifications Colorful Cameron from United States…" at bounding box center [400, 207] width 538 height 402
click at [192, 252] on div "171717 Background" at bounding box center [176, 252] width 90 height 33
click at [198, 251] on span at bounding box center [203, 252] width 21 height 21
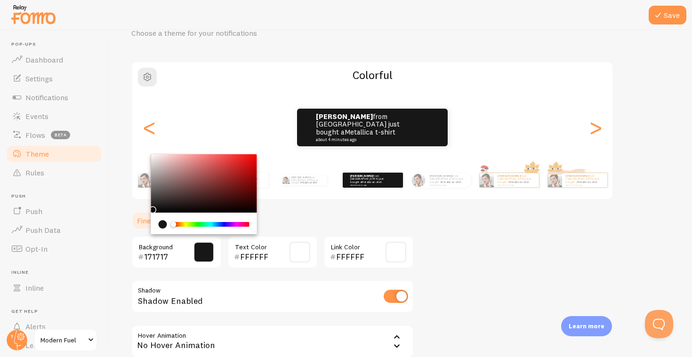
click at [163, 251] on input "171717" at bounding box center [163, 256] width 38 height 11
drag, startPoint x: 170, startPoint y: 253, endPoint x: 152, endPoint y: 251, distance: 17.5
click at [156, 253] on input "171717" at bounding box center [163, 256] width 38 height 11
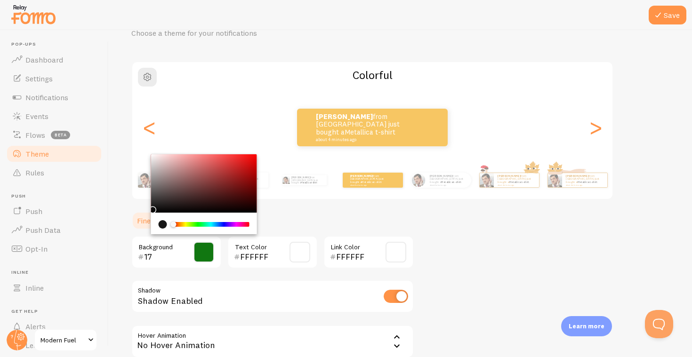
type input "1"
paste input "49A5D3"
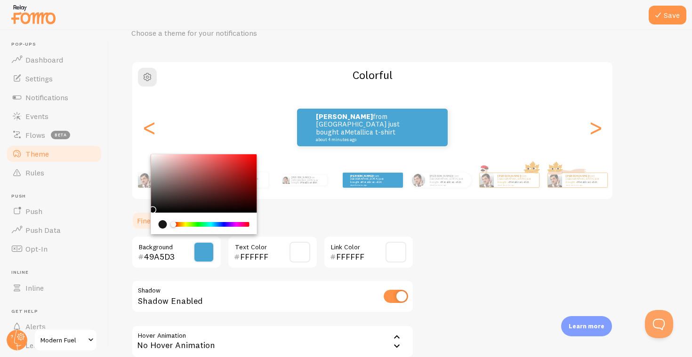
type input "49A5D3"
click at [487, 261] on div "Theme Choose a theme for your notifications Colorful Cameron from United States…" at bounding box center [400, 207] width 538 height 402
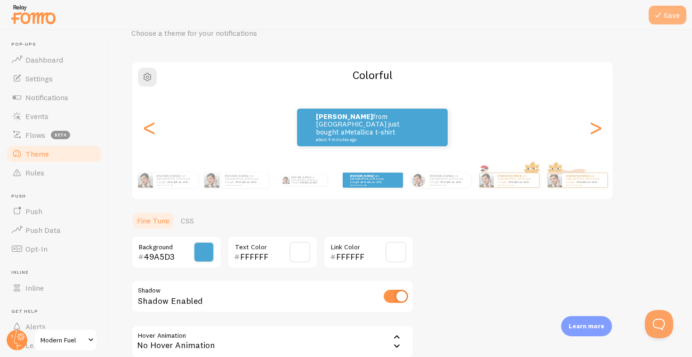
click at [672, 18] on button "Save" at bounding box center [667, 15] width 38 height 19
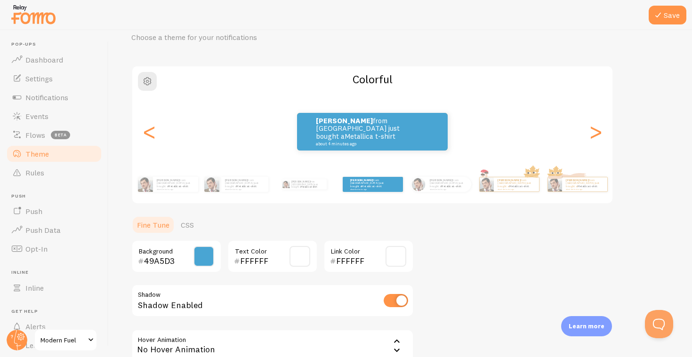
scroll to position [40, 0]
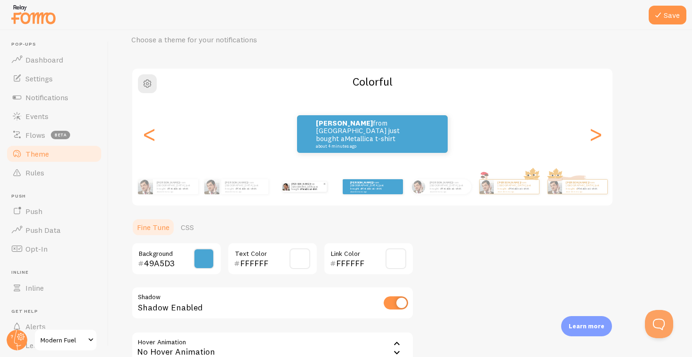
click at [317, 188] on link "Metallica t-shirt" at bounding box center [309, 189] width 16 height 3
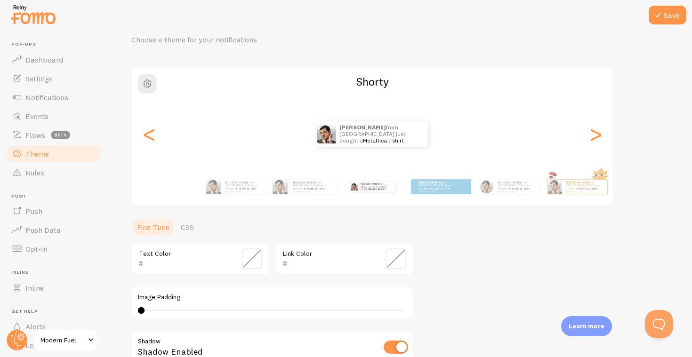
click at [379, 191] on div "Cameron from United States just bought a Metallica t-shirt about 4 minutes ago" at bounding box center [372, 187] width 61 height 26
click at [315, 202] on div "Cameron from United States just bought a Metallica t-shirt about 4 minutes ago …" at bounding box center [372, 187] width 540 height 38
click at [312, 193] on div "Cameron from United States just bought a Metallica t-shirt about 4 minutes ago" at bounding box center [312, 186] width 47 height 15
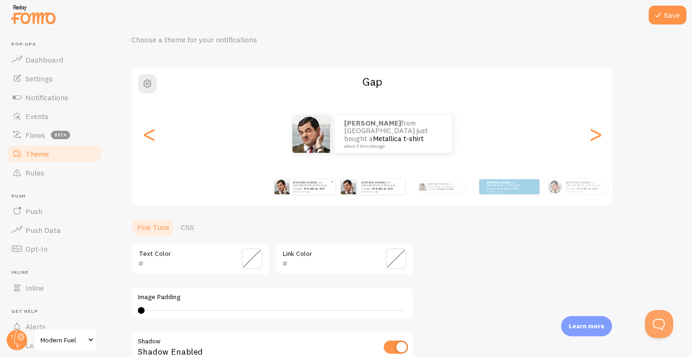
click at [307, 191] on small "about 4 minutes ago" at bounding box center [311, 192] width 37 height 2
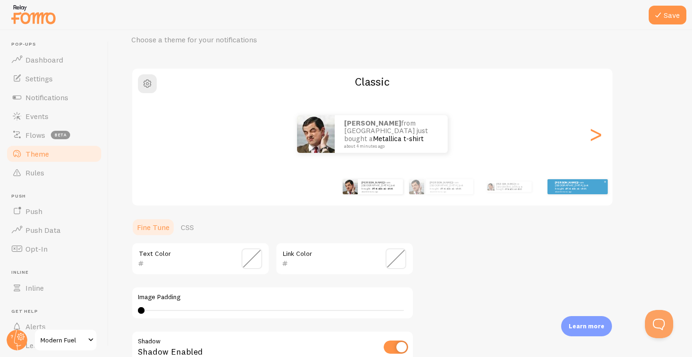
click at [577, 184] on p "Cameron from United States just bought a Metallica t-shirt about 4 minutes ago" at bounding box center [574, 187] width 38 height 12
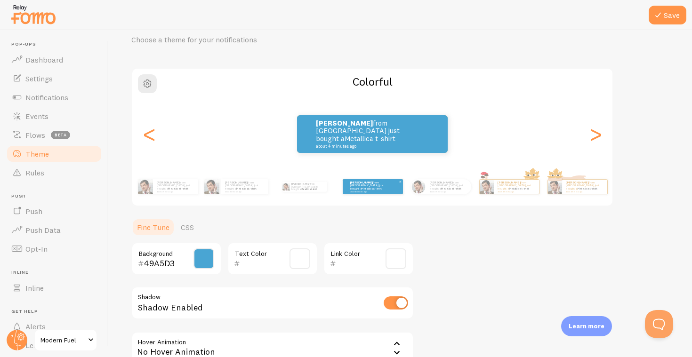
type input "FFFFFF"
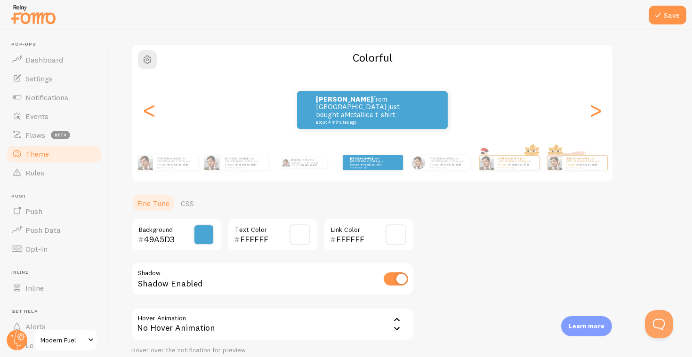
scroll to position [66, 0]
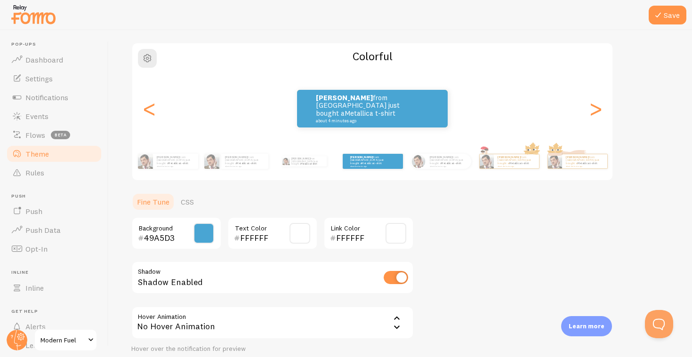
click at [297, 240] on span at bounding box center [299, 233] width 21 height 21
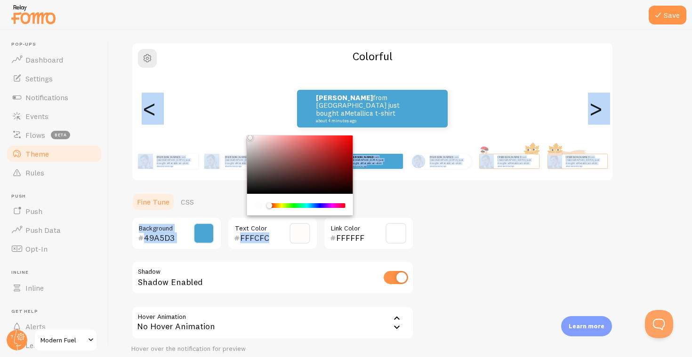
type input "FFFFFF"
drag, startPoint x: 249, startPoint y: 139, endPoint x: 237, endPoint y: 115, distance: 27.1
click at [237, 115] on div "Theme Choose a theme for your notifications Colorful Cameron from United States…" at bounding box center [400, 188] width 538 height 402
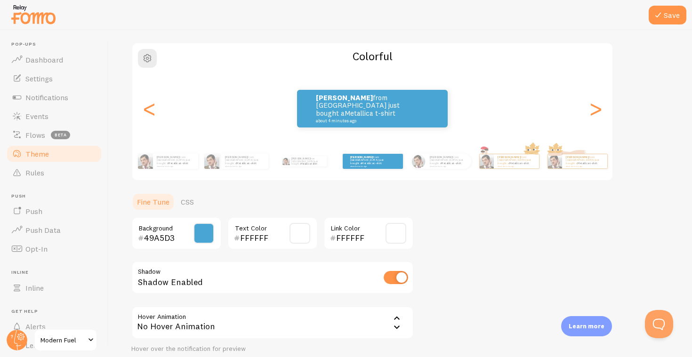
click at [455, 249] on div "Theme Choose a theme for your notifications Colorful Cameron from United States…" at bounding box center [400, 188] width 538 height 402
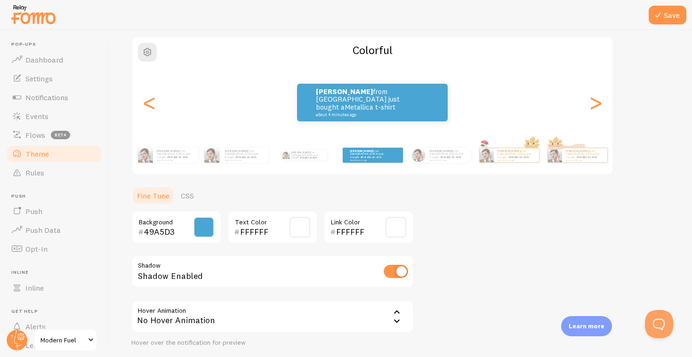
scroll to position [67, 0]
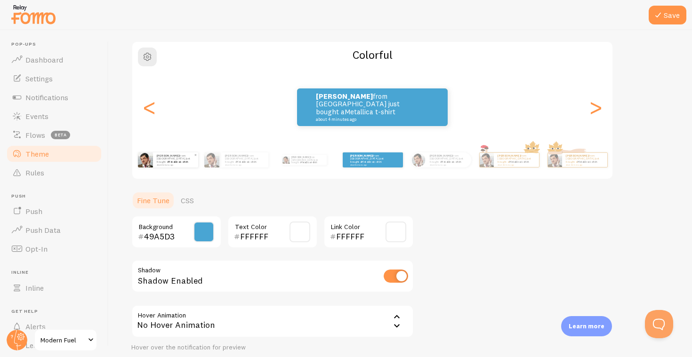
click at [157, 156] on strong "Cameron" at bounding box center [168, 156] width 23 height 4
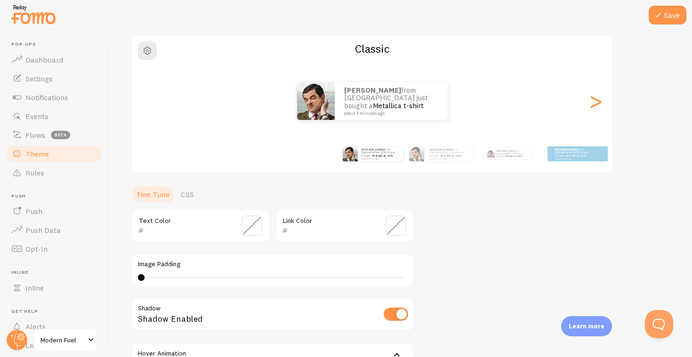
scroll to position [68, 0]
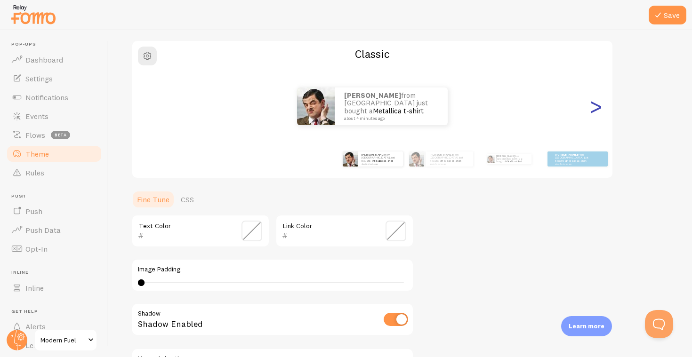
click at [591, 104] on div ">" at bounding box center [595, 106] width 11 height 68
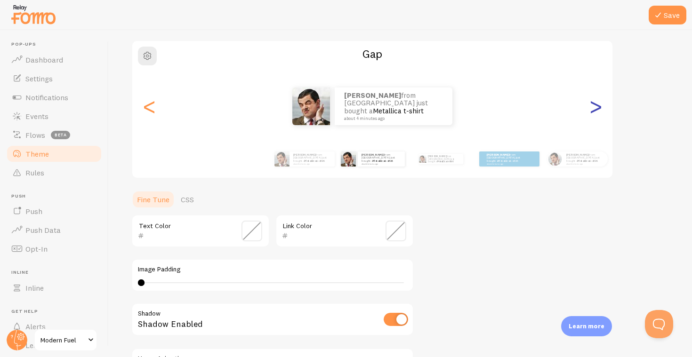
click at [594, 105] on div ">" at bounding box center [595, 106] width 11 height 68
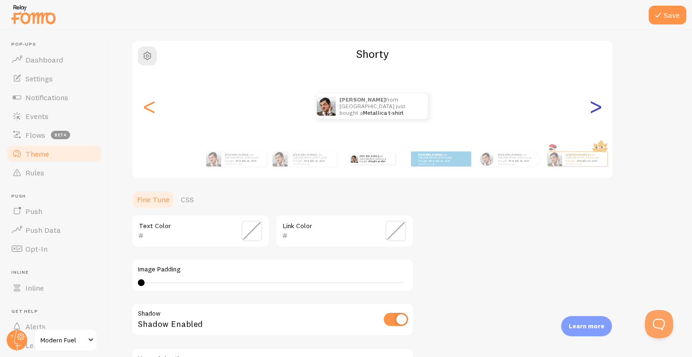
click at [594, 105] on div ">" at bounding box center [595, 106] width 11 height 68
type input "FFFFFF"
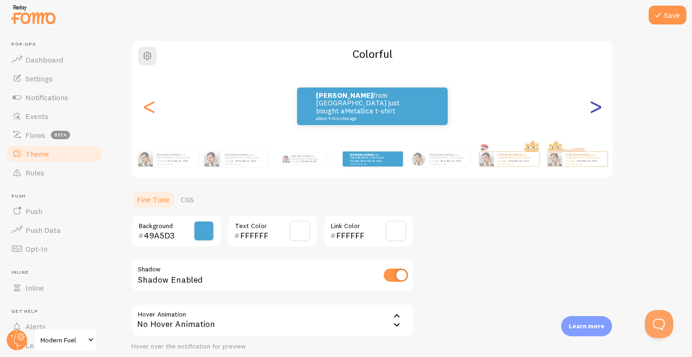
click at [594, 105] on div ">" at bounding box center [595, 106] width 11 height 68
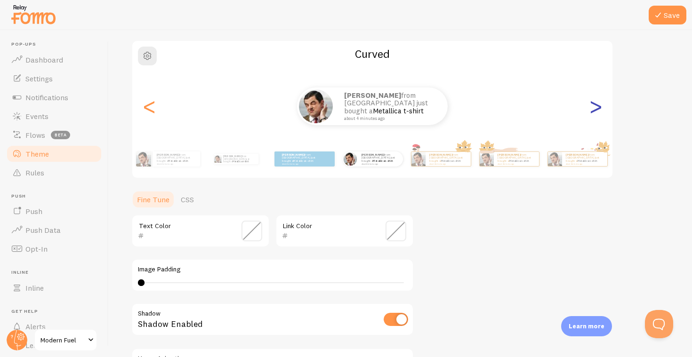
click at [594, 105] on div ">" at bounding box center [595, 106] width 11 height 68
type input "0"
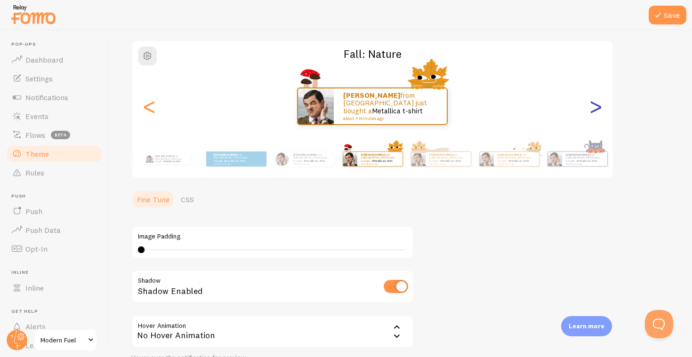
click at [594, 105] on div ">" at bounding box center [595, 106] width 11 height 68
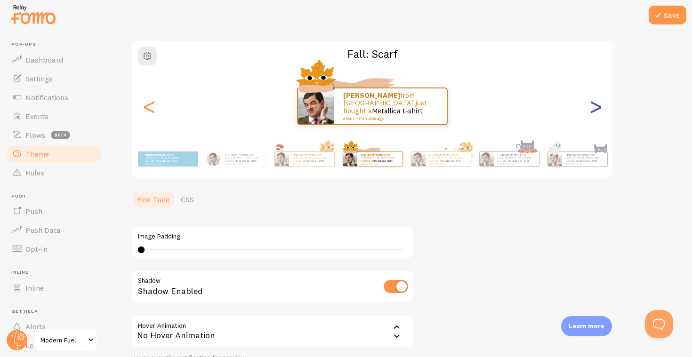
click at [594, 105] on div ">" at bounding box center [595, 106] width 11 height 68
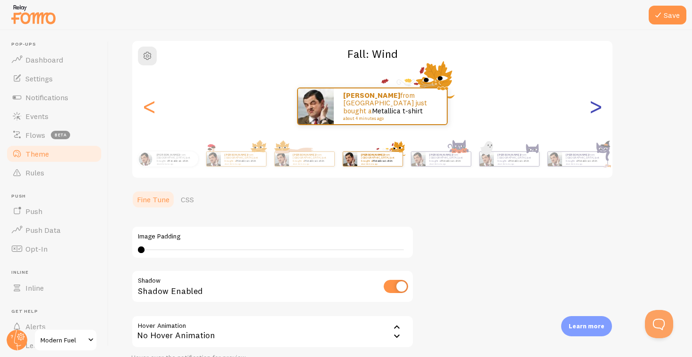
click at [594, 105] on div ">" at bounding box center [595, 106] width 11 height 68
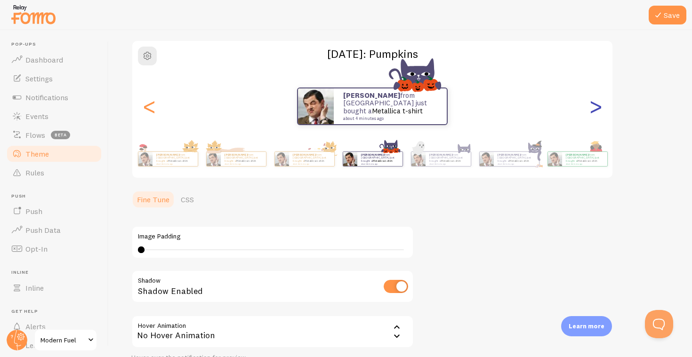
click at [594, 105] on div ">" at bounding box center [595, 106] width 11 height 68
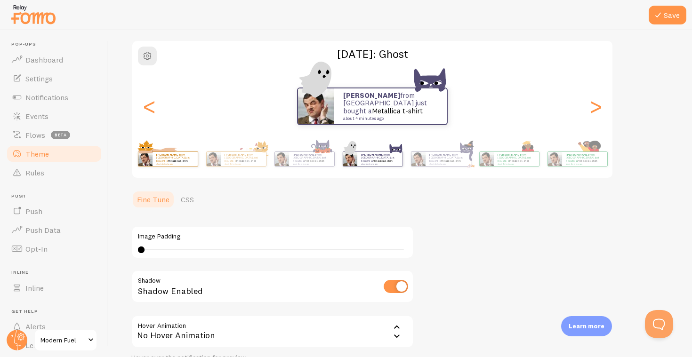
click at [178, 167] on div "Cameron from United States just bought a Metallica t-shirt about 4 minutes ago" at bounding box center [167, 159] width 61 height 26
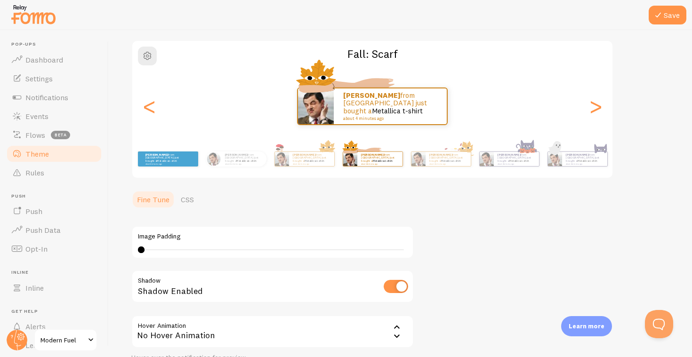
click at [185, 168] on div "Cameron from United States just bought a Metallica t-shirt about 4 minutes ago" at bounding box center [167, 159] width 61 height 26
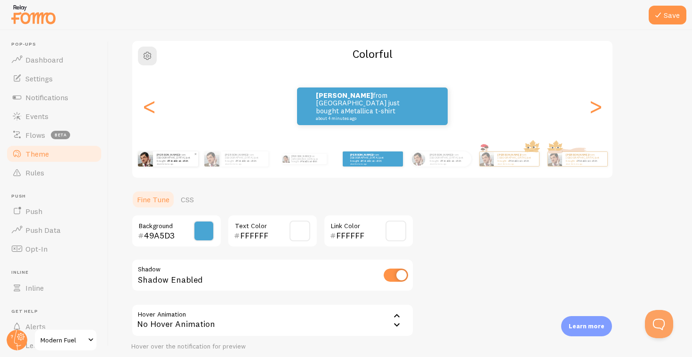
click at [194, 161] on p "Cameron from United States just bought a Metallica t-shirt about 4 minutes ago" at bounding box center [176, 159] width 38 height 12
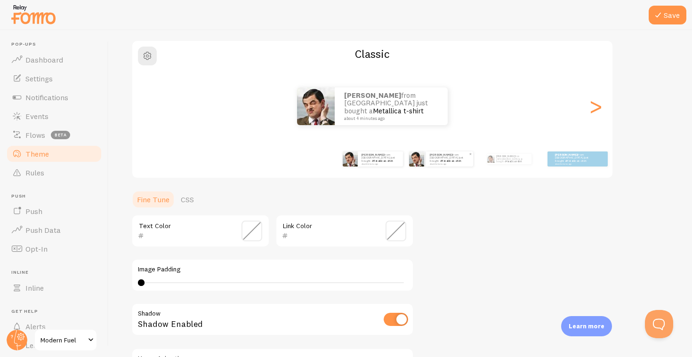
click at [434, 154] on strong "Cameron" at bounding box center [441, 155] width 23 height 4
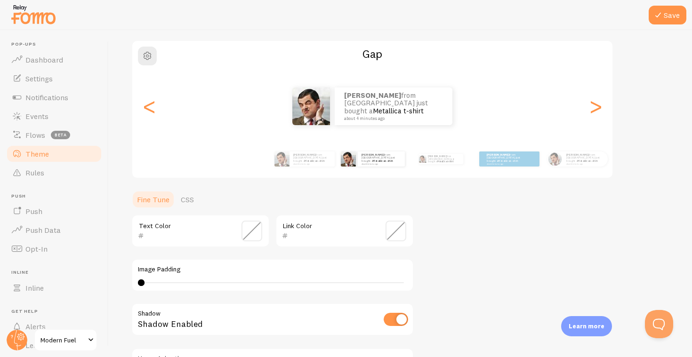
drag, startPoint x: 146, startPoint y: 280, endPoint x: 154, endPoint y: 277, distance: 9.1
click at [157, 277] on div "Image Padding 0 0 - undefined" at bounding box center [272, 275] width 282 height 33
type input "0"
drag, startPoint x: 142, startPoint y: 279, endPoint x: 120, endPoint y: 275, distance: 22.1
click at [120, 275] on div "Save Theme Choose a theme for your notifications Gap Cameron from United States…" at bounding box center [400, 193] width 583 height 327
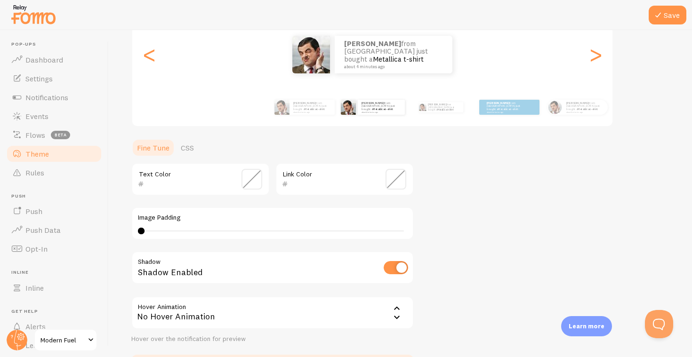
scroll to position [120, 0]
click at [391, 304] on div "No Hover Animation" at bounding box center [272, 312] width 282 height 33
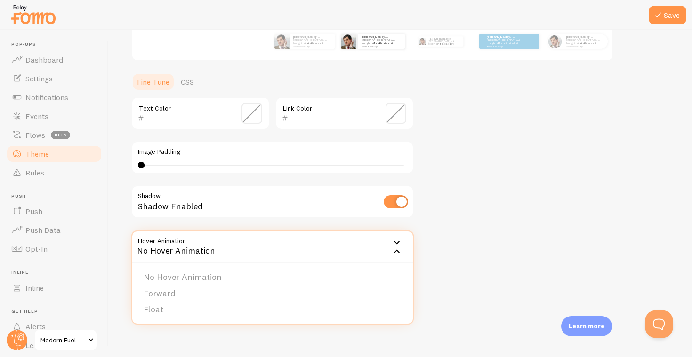
scroll to position [0, 0]
click at [214, 294] on li "Forward" at bounding box center [272, 294] width 280 height 16
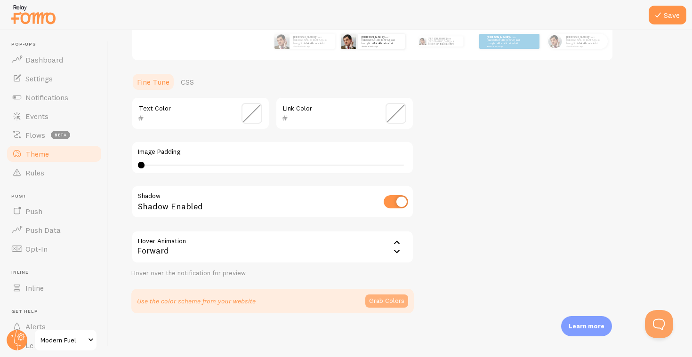
click at [395, 297] on button "Grab Colors" at bounding box center [386, 301] width 43 height 13
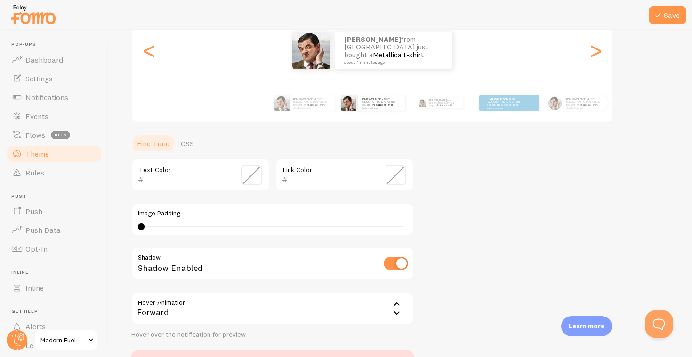
scroll to position [90, 0]
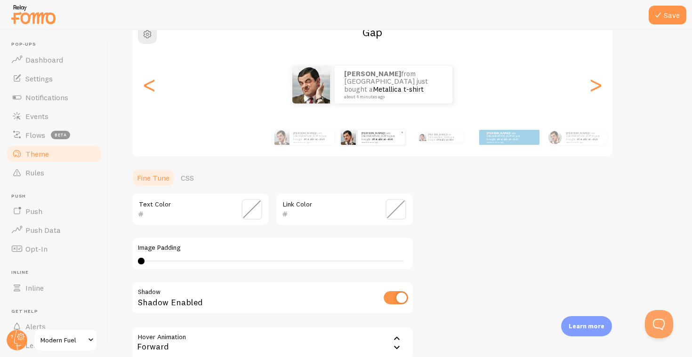
click at [365, 137] on p "Cameron from United States just bought a Metallica t-shirt about 4 minutes ago" at bounding box center [381, 137] width 40 height 12
click at [311, 146] on div "Cameron from United States just bought a Metallica t-shirt about 4 minutes ago" at bounding box center [304, 137] width 61 height 26
click at [309, 143] on div "Cameron from United States just bought a Metallica t-shirt about 4 minutes ago" at bounding box center [311, 137] width 45 height 15
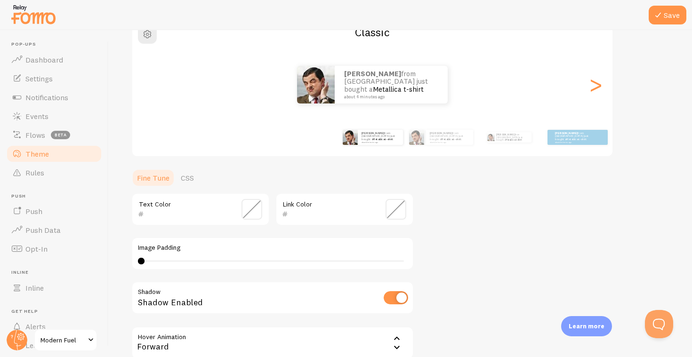
click at [303, 137] on div "Cameron from United States just bought a Metallica t-shirt about 4 minutes ago …" at bounding box center [372, 138] width 540 height 38
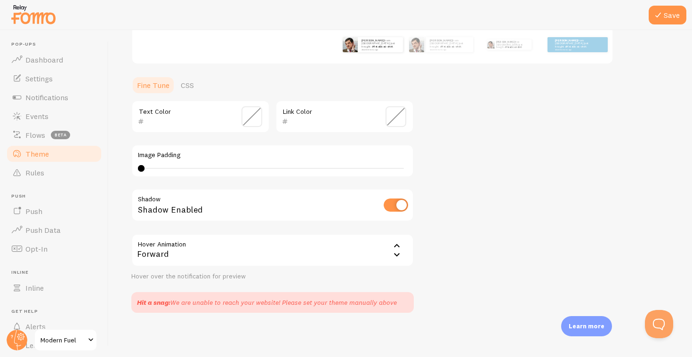
scroll to position [182, 0]
click at [398, 235] on div "Forward" at bounding box center [272, 251] width 282 height 33
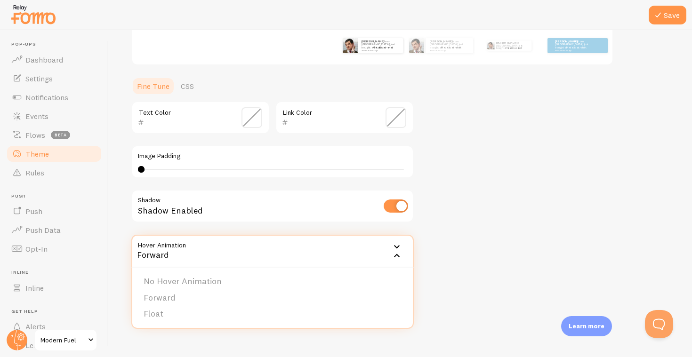
click at [281, 271] on ul "No Hover Animation Forward Float" at bounding box center [272, 298] width 280 height 60
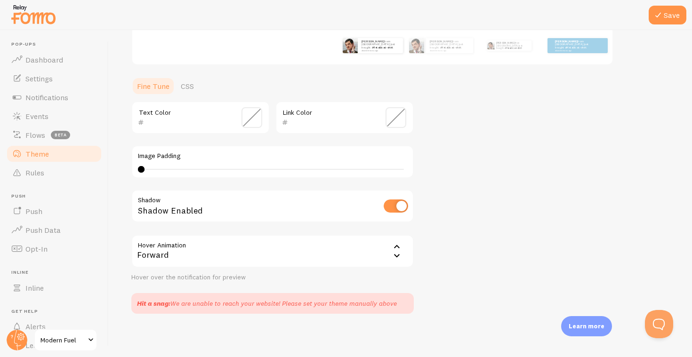
click at [316, 247] on div "Forward" at bounding box center [272, 251] width 282 height 33
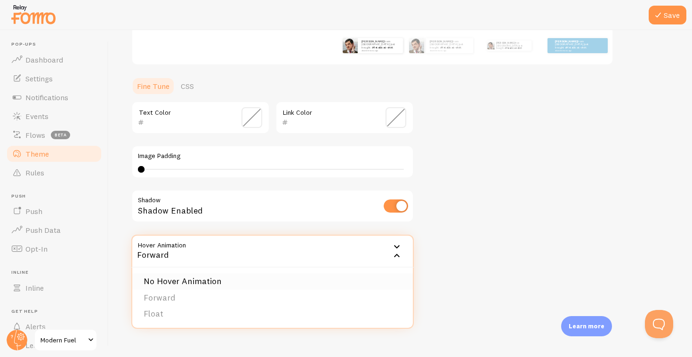
click at [202, 280] on li "No Hover Animation" at bounding box center [272, 281] width 280 height 16
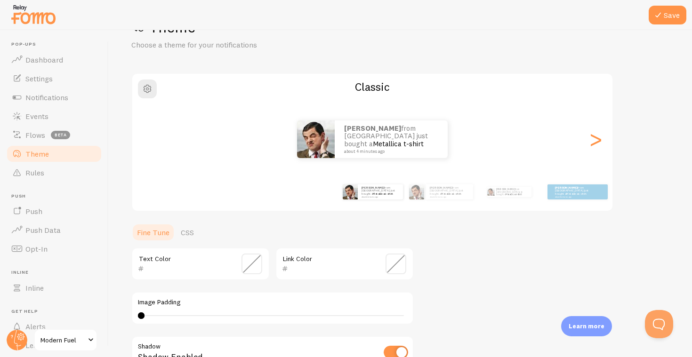
scroll to position [34, 0]
click at [678, 21] on button "Save" at bounding box center [667, 15] width 38 height 19
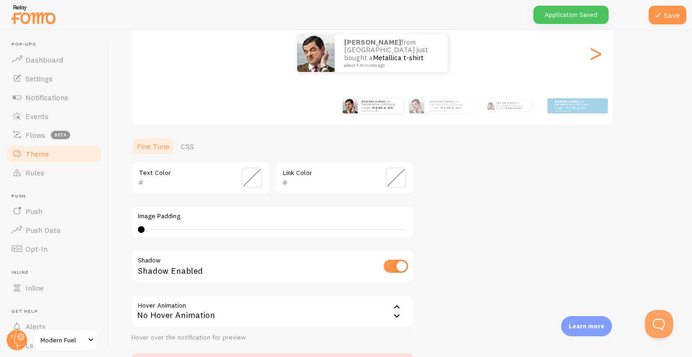
scroll to position [129, 0]
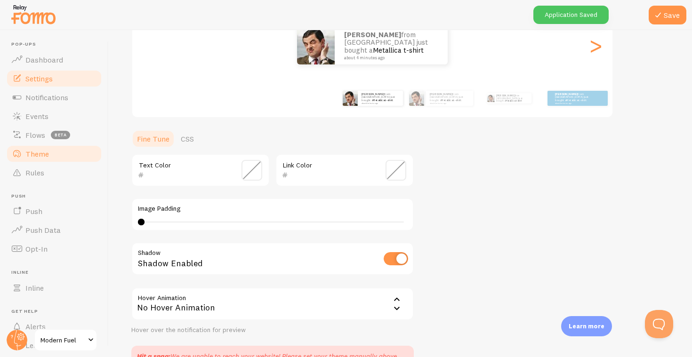
click at [63, 73] on link "Settings" at bounding box center [54, 78] width 97 height 19
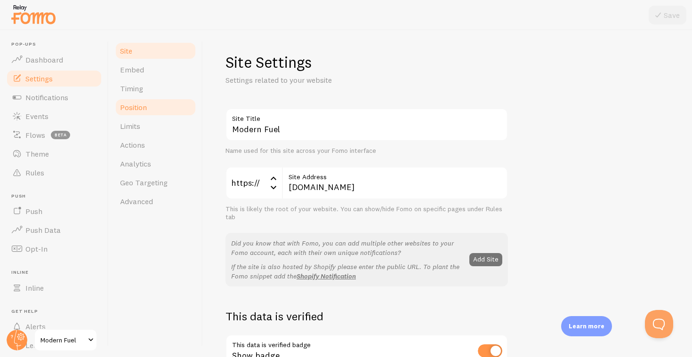
click at [153, 105] on link "Position" at bounding box center [155, 107] width 82 height 19
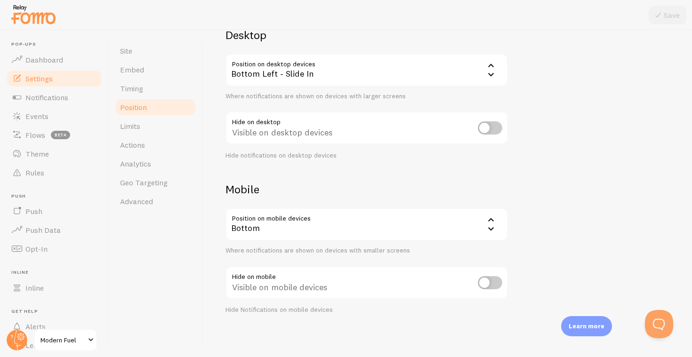
click at [318, 224] on div "Bottom" at bounding box center [366, 224] width 282 height 33
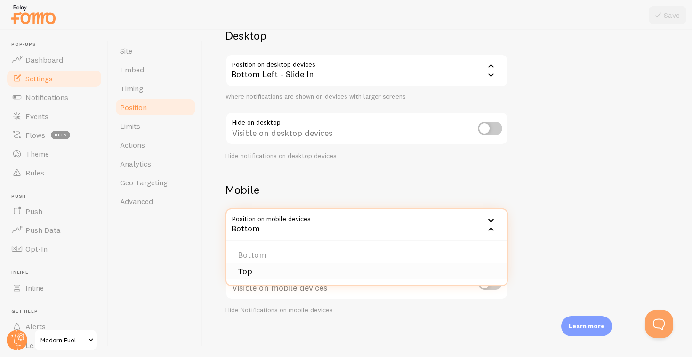
click at [262, 263] on li "Top" at bounding box center [366, 271] width 280 height 16
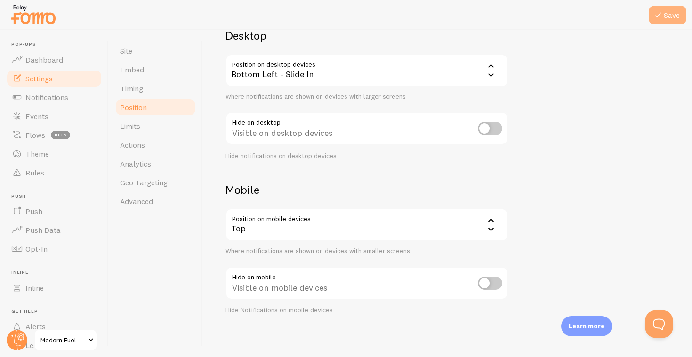
click at [663, 18] on icon at bounding box center [657, 14] width 11 height 11
click at [152, 56] on link "Site" at bounding box center [155, 50] width 82 height 19
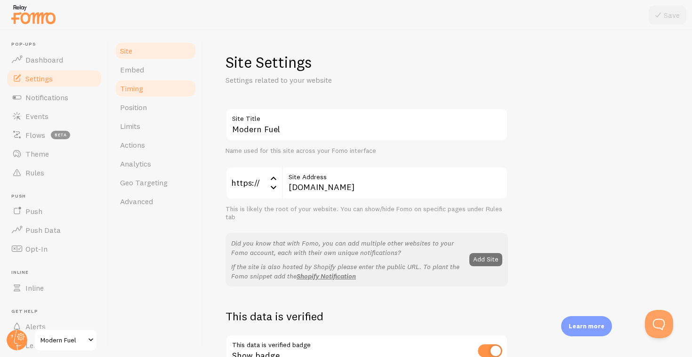
click at [150, 86] on link "Timing" at bounding box center [155, 88] width 82 height 19
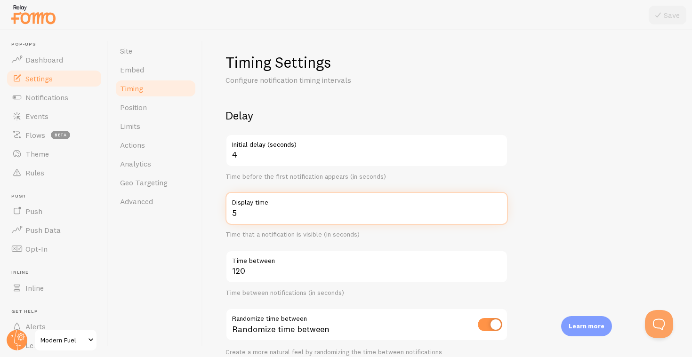
click at [264, 208] on input "5" at bounding box center [366, 208] width 282 height 33
type input "6"
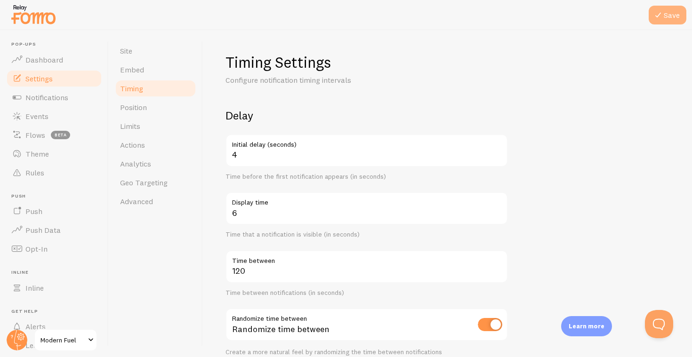
click at [678, 12] on button "Save" at bounding box center [667, 15] width 38 height 19
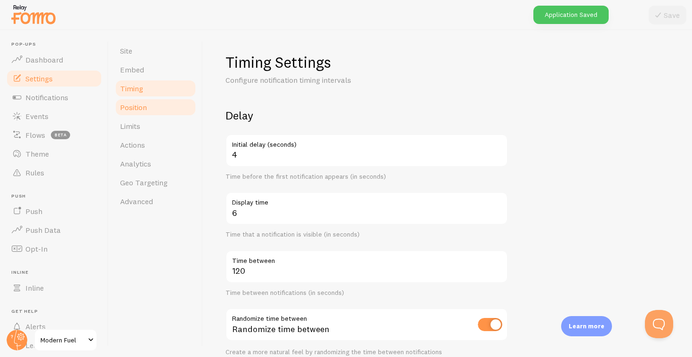
click at [158, 108] on link "Position" at bounding box center [155, 107] width 82 height 19
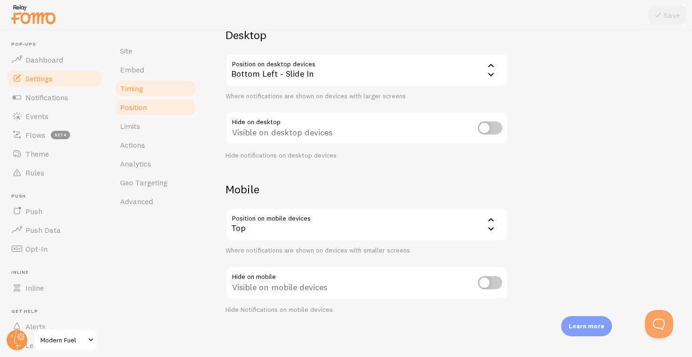
scroll to position [80, 0]
click at [132, 90] on span "Timing" at bounding box center [131, 88] width 23 height 9
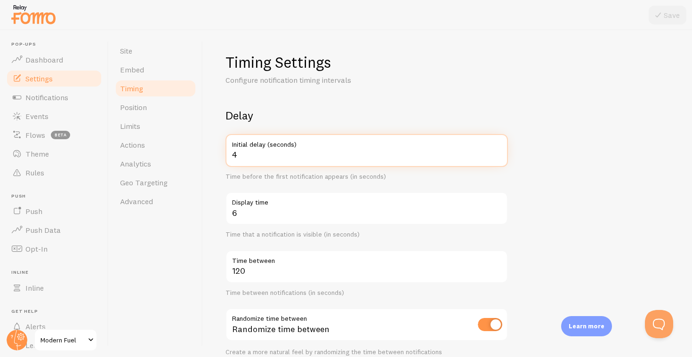
click at [263, 155] on input "4" at bounding box center [366, 150] width 282 height 33
type input "5"
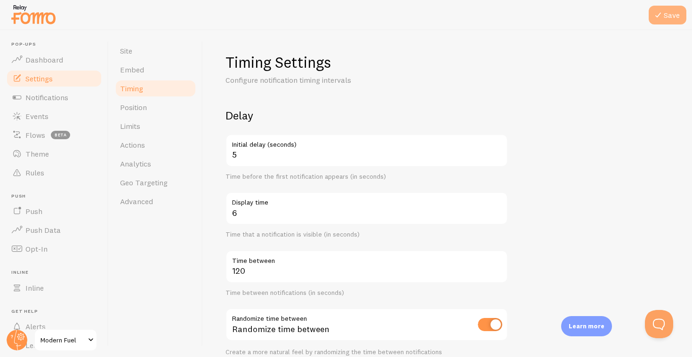
click at [658, 14] on icon at bounding box center [657, 14] width 11 height 11
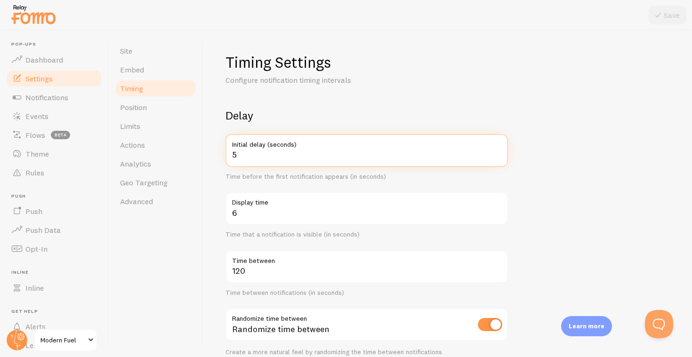
click at [264, 159] on input "5" at bounding box center [366, 150] width 282 height 33
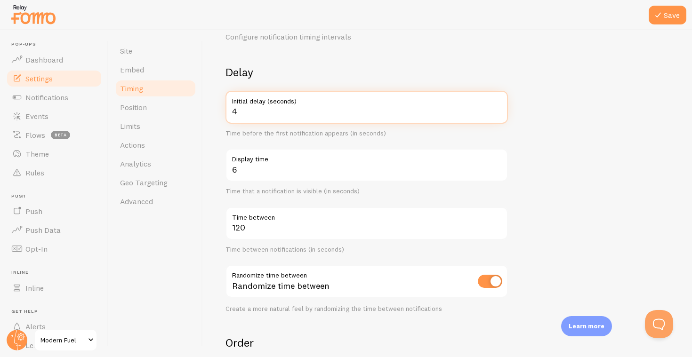
type input "4"
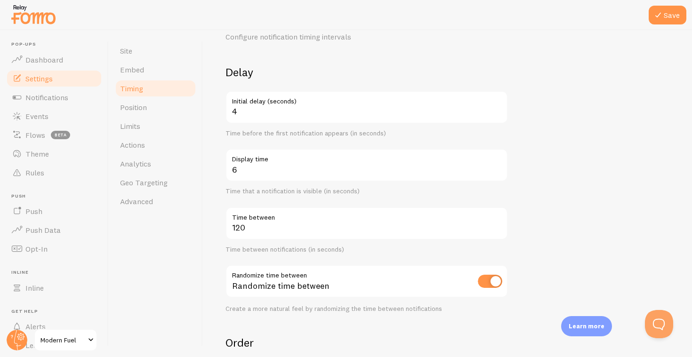
click at [500, 276] on input "checkbox" at bounding box center [490, 281] width 24 height 13
checkbox input "false"
click at [659, 18] on icon at bounding box center [657, 14] width 11 height 11
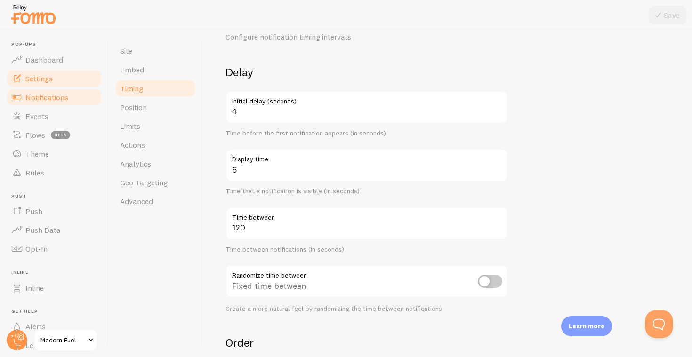
click at [58, 99] on span "Notifications" at bounding box center [46, 97] width 43 height 9
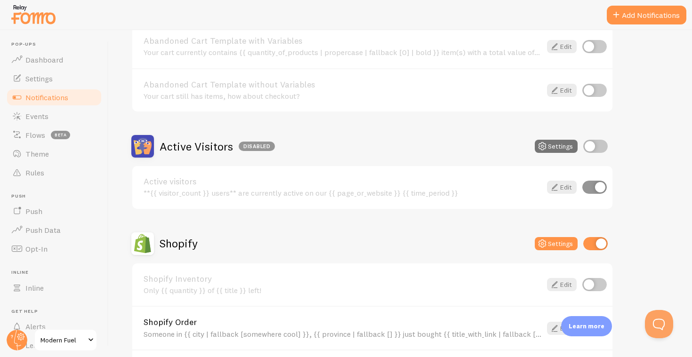
scroll to position [148, 0]
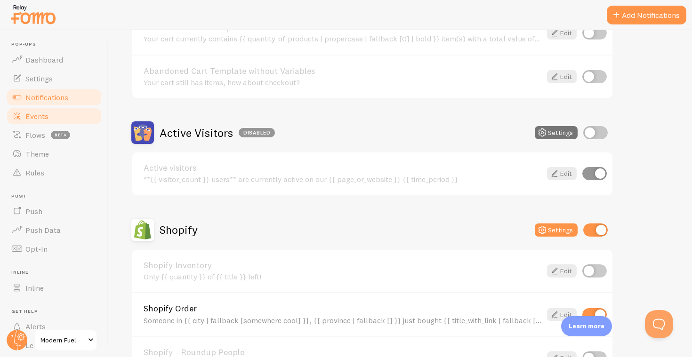
click at [47, 112] on span "Events" at bounding box center [36, 116] width 23 height 9
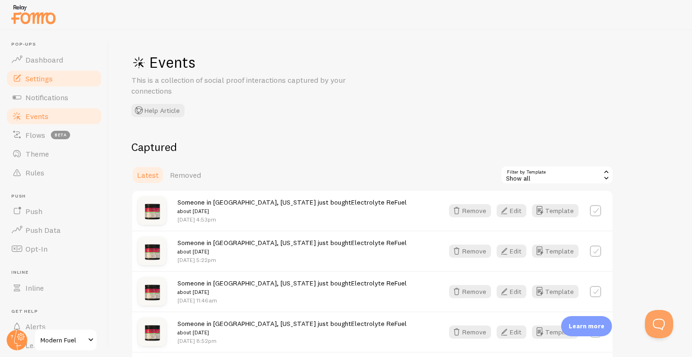
click at [41, 85] on link "Settings" at bounding box center [54, 78] width 97 height 19
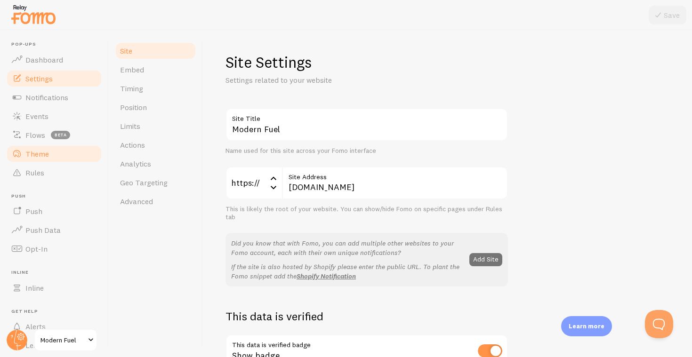
click at [61, 155] on link "Theme" at bounding box center [54, 153] width 97 height 19
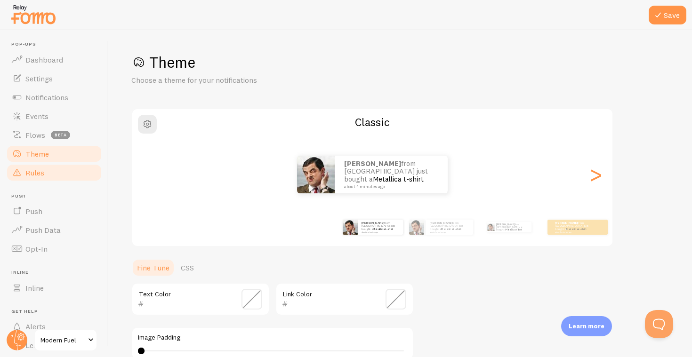
click at [56, 166] on link "Rules" at bounding box center [54, 172] width 97 height 19
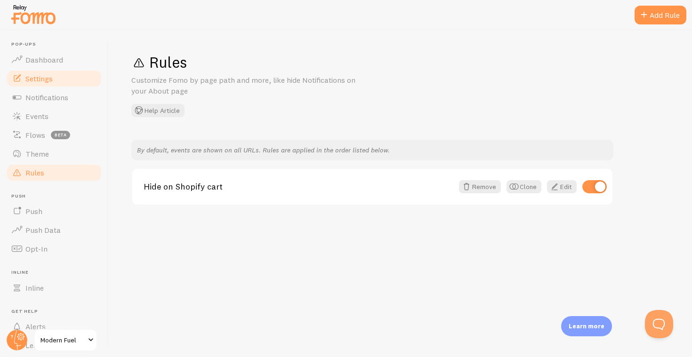
click at [39, 82] on span "Settings" at bounding box center [38, 78] width 27 height 9
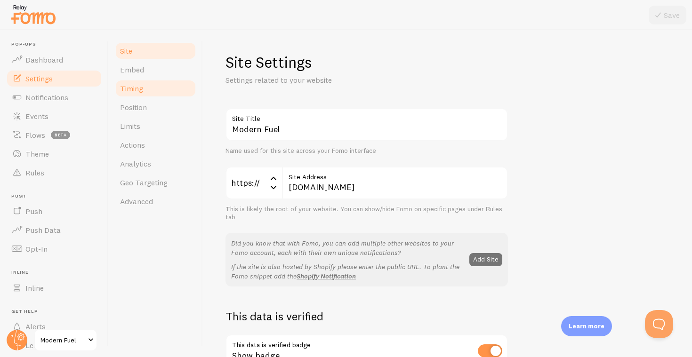
click at [129, 95] on link "Timing" at bounding box center [155, 88] width 82 height 19
